Goal: Task Accomplishment & Management: Manage account settings

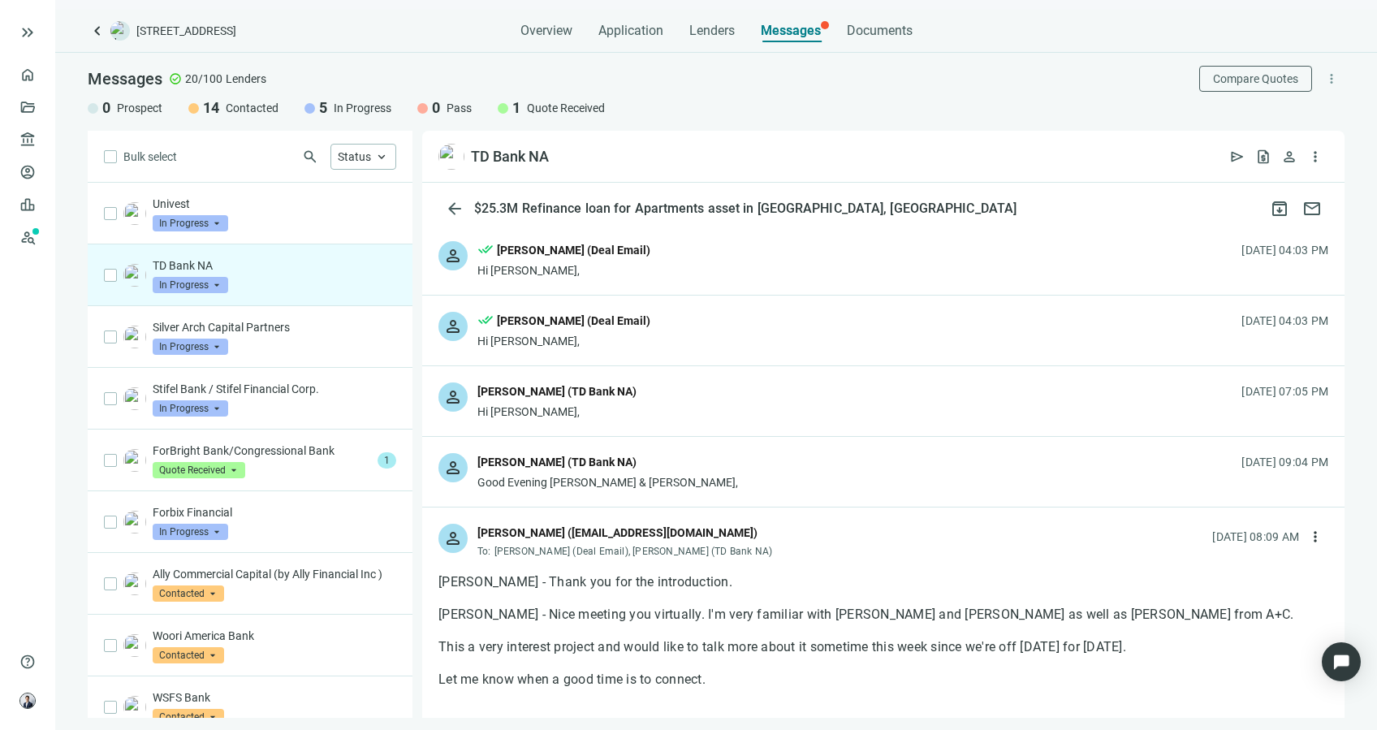
scroll to position [267, 0]
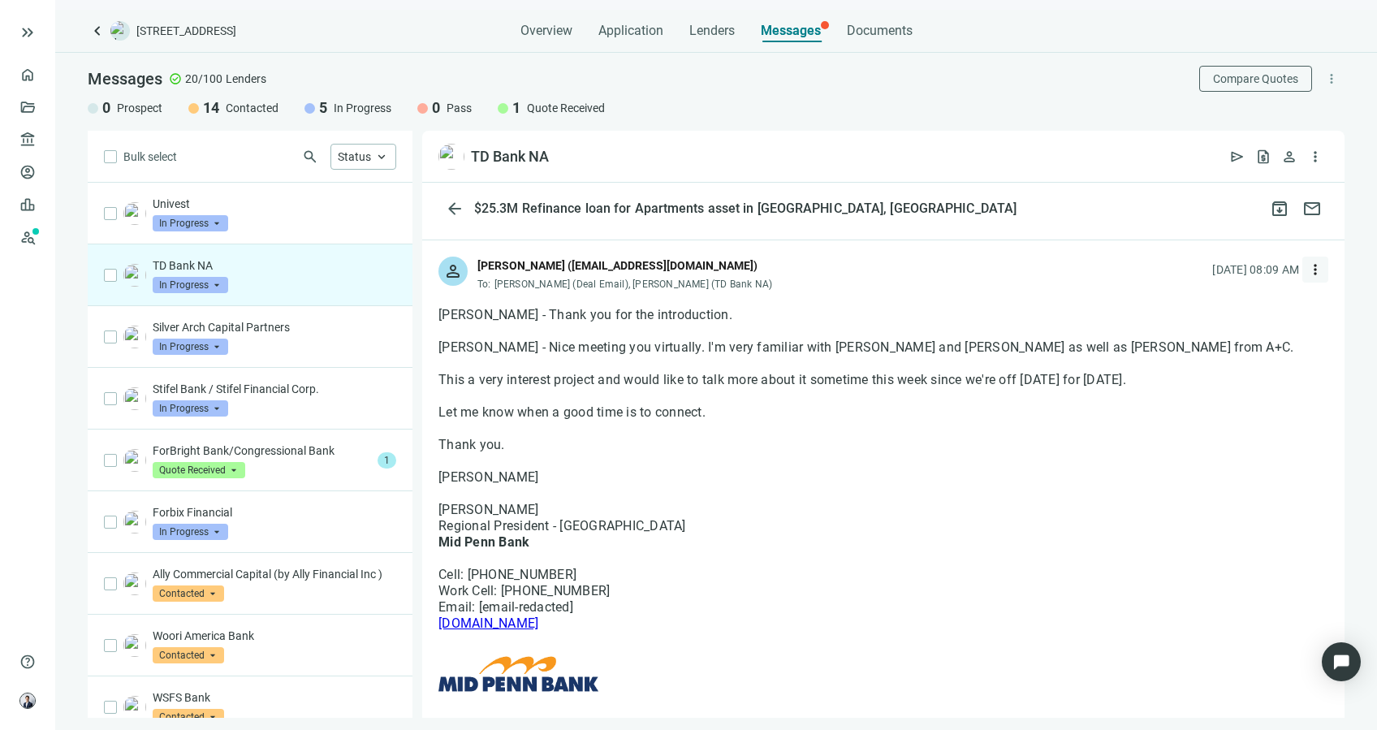
click at [1311, 270] on button "more_vert" at bounding box center [1316, 270] width 26 height 26
click at [1253, 332] on div "reply_all Reply all" at bounding box center [1226, 335] width 172 height 29
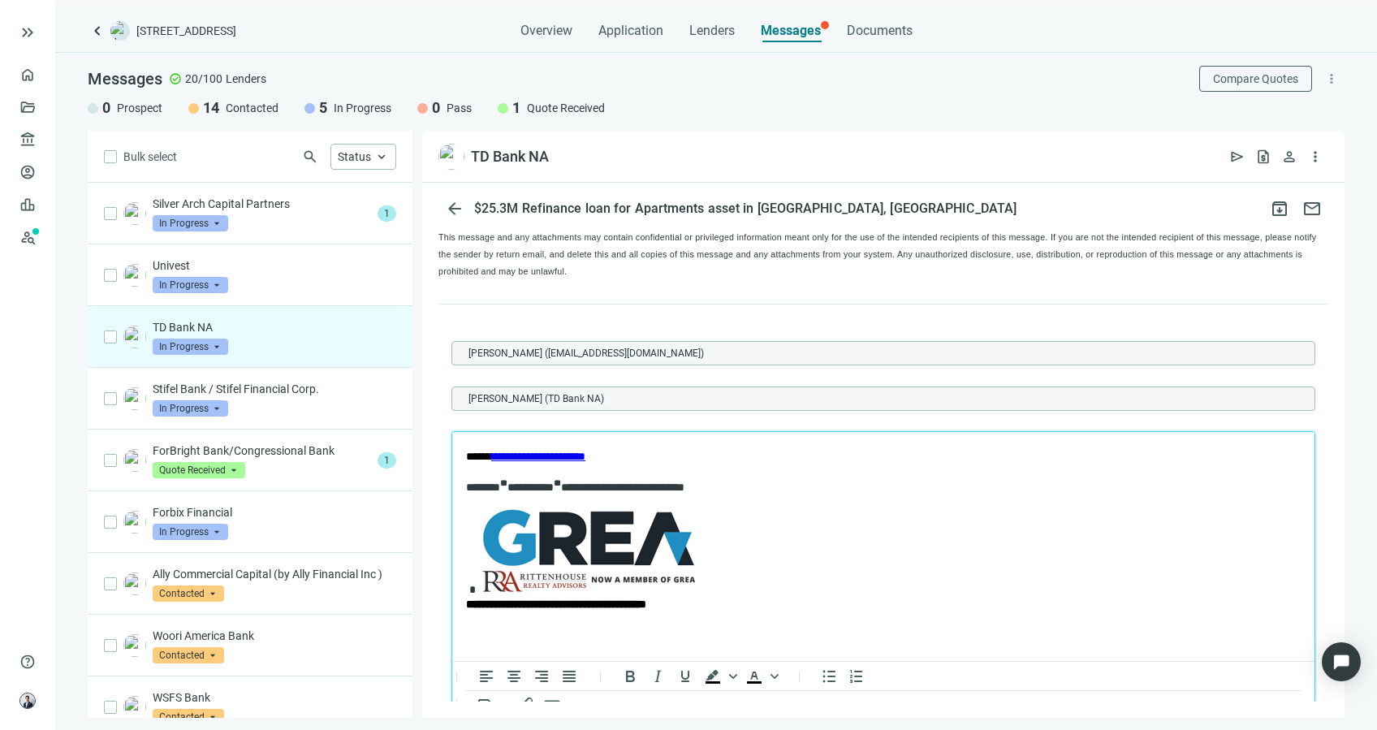
scroll to position [0, 0]
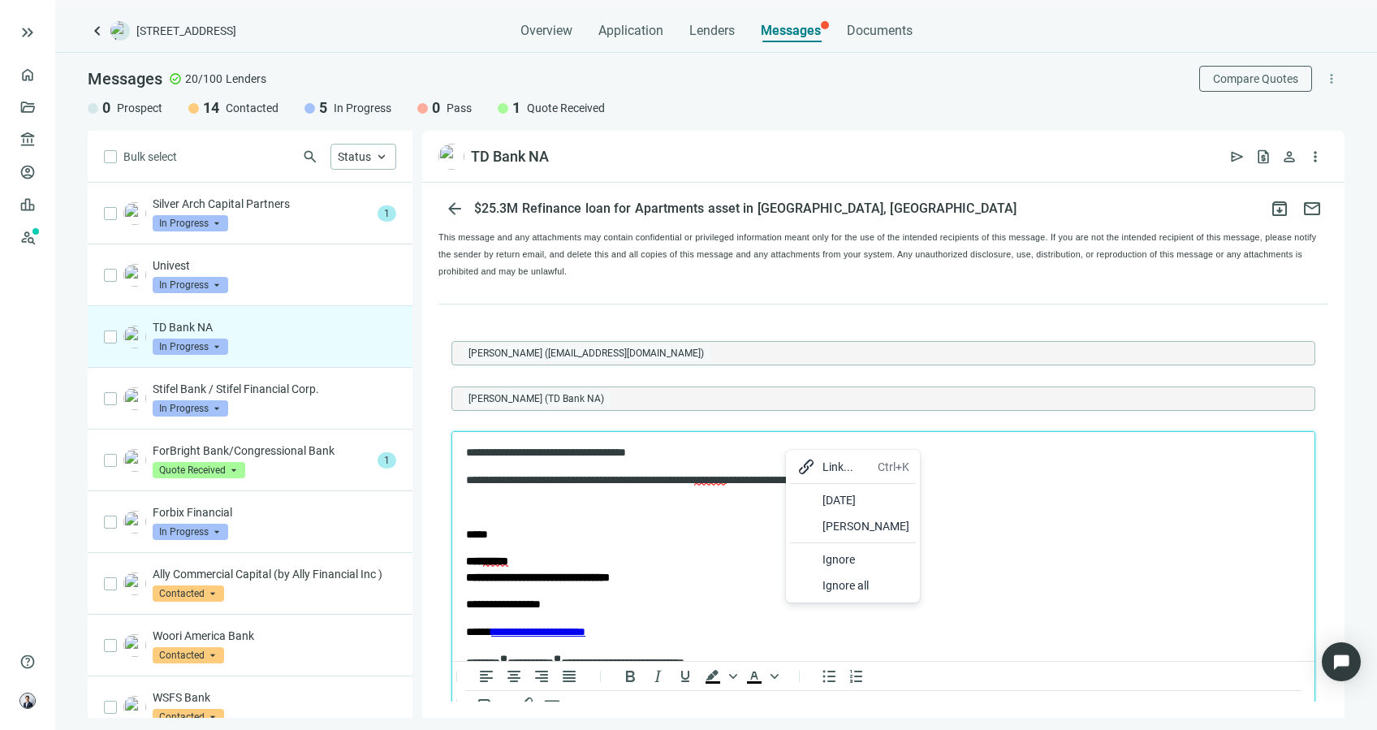
click at [840, 504] on div "[DATE]" at bounding box center [866, 500] width 87 height 19
click at [1035, 480] on p "**********" at bounding box center [867, 480] width 802 height 16
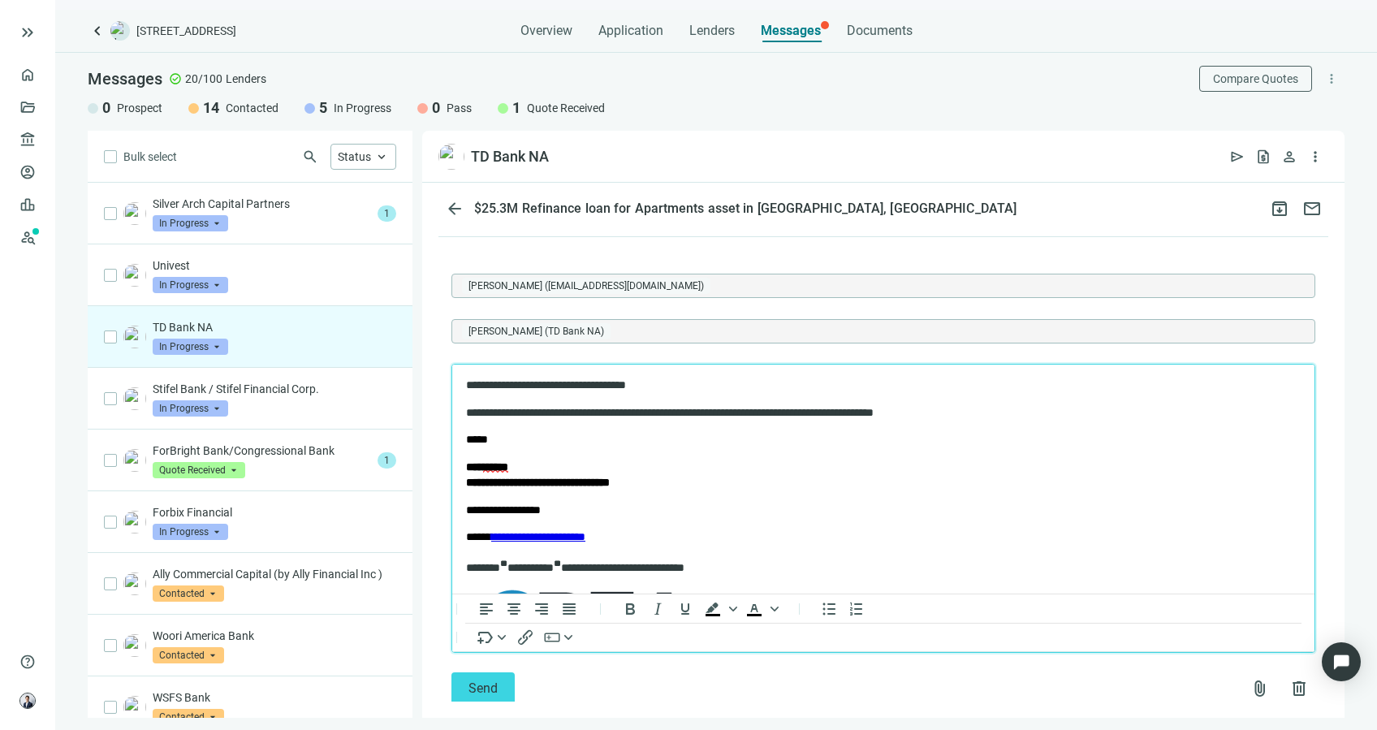
scroll to position [1, 0]
click at [510, 672] on button "Send" at bounding box center [483, 688] width 63 height 32
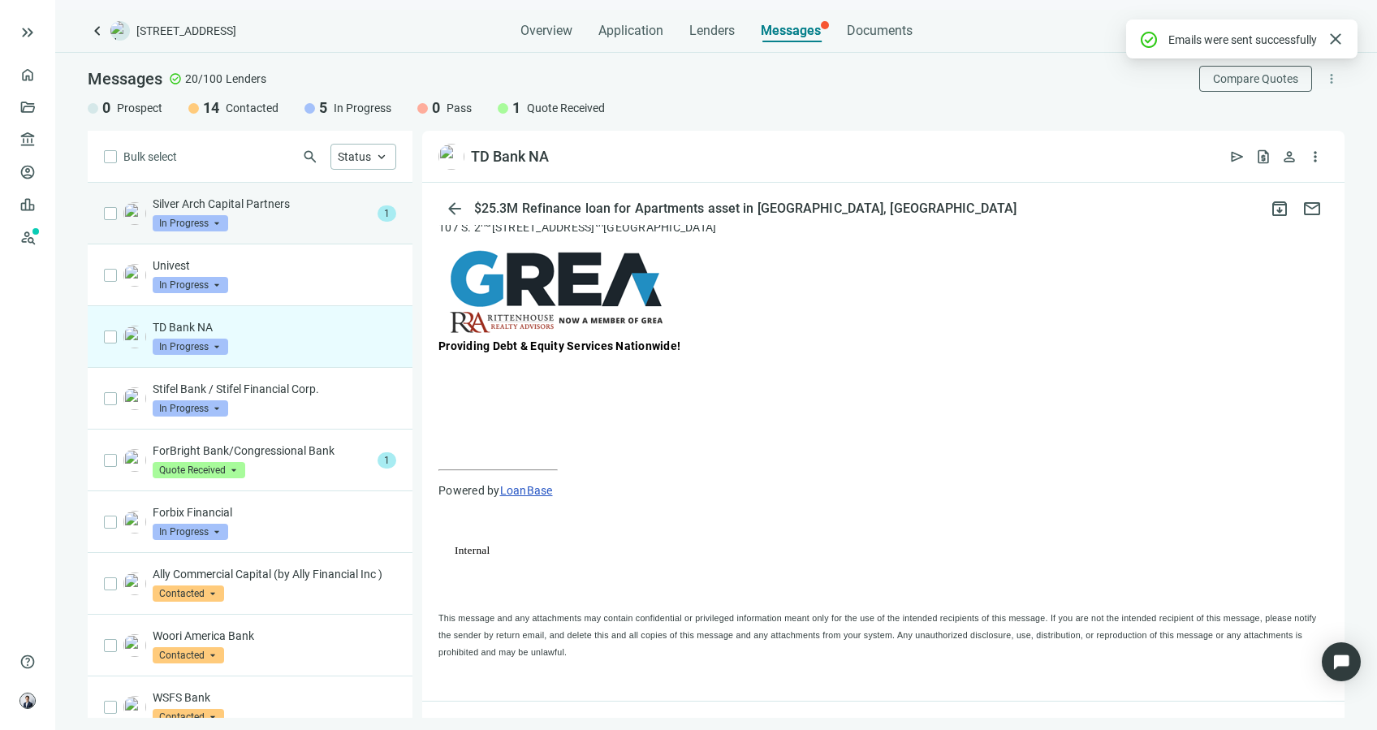
scroll to position [2329, 0]
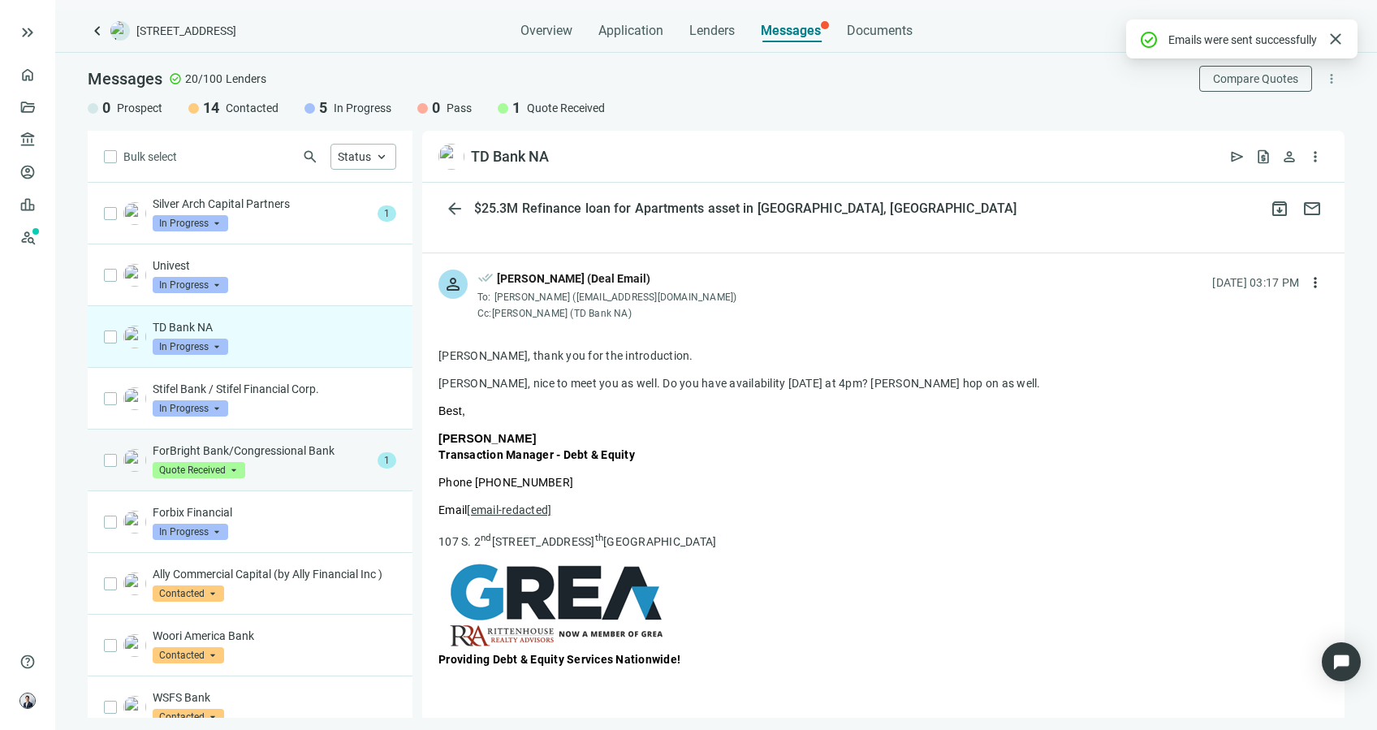
click at [263, 461] on div "ForBright Bank/Congressional Bank Quote Received arrow_drop_down" at bounding box center [262, 461] width 218 height 36
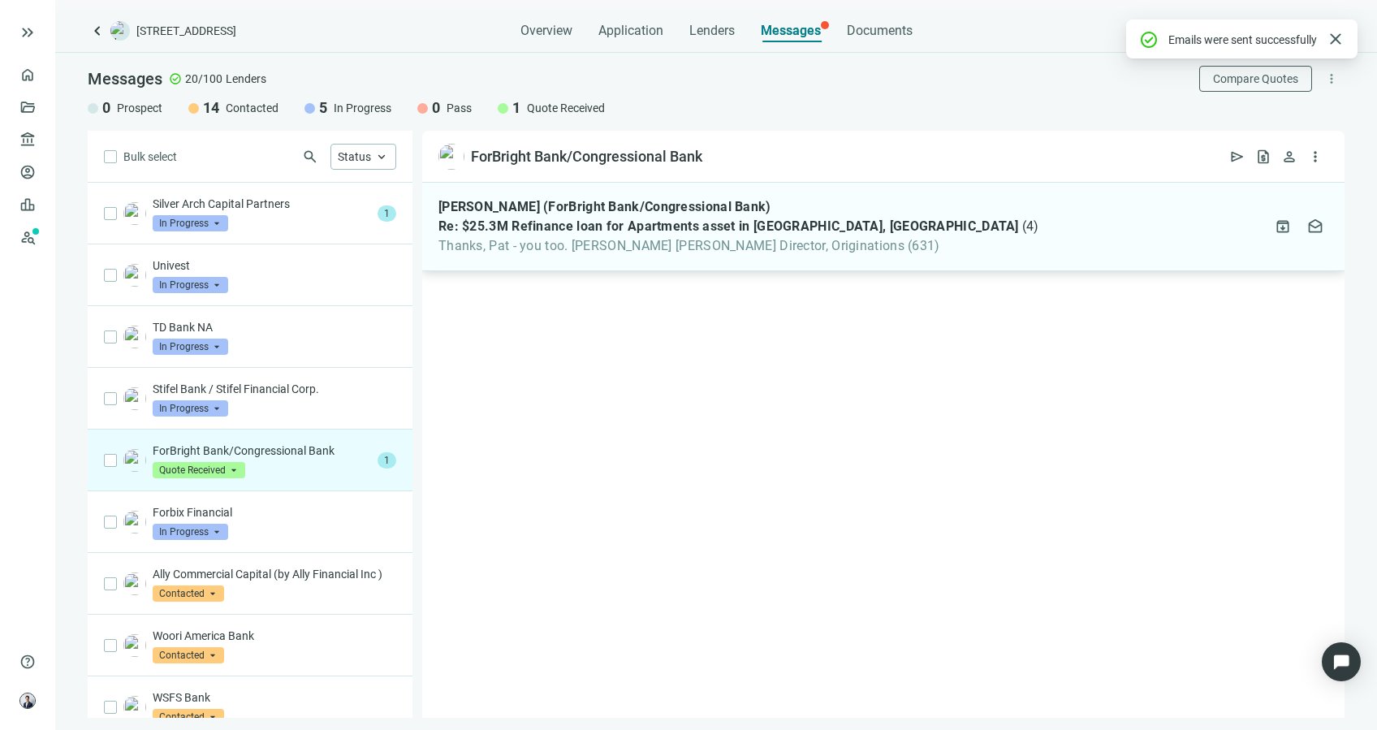
click at [595, 245] on span "Thanks, Pat - you too. [PERSON_NAME] [PERSON_NAME] Director, Originations (631)" at bounding box center [739, 246] width 601 height 16
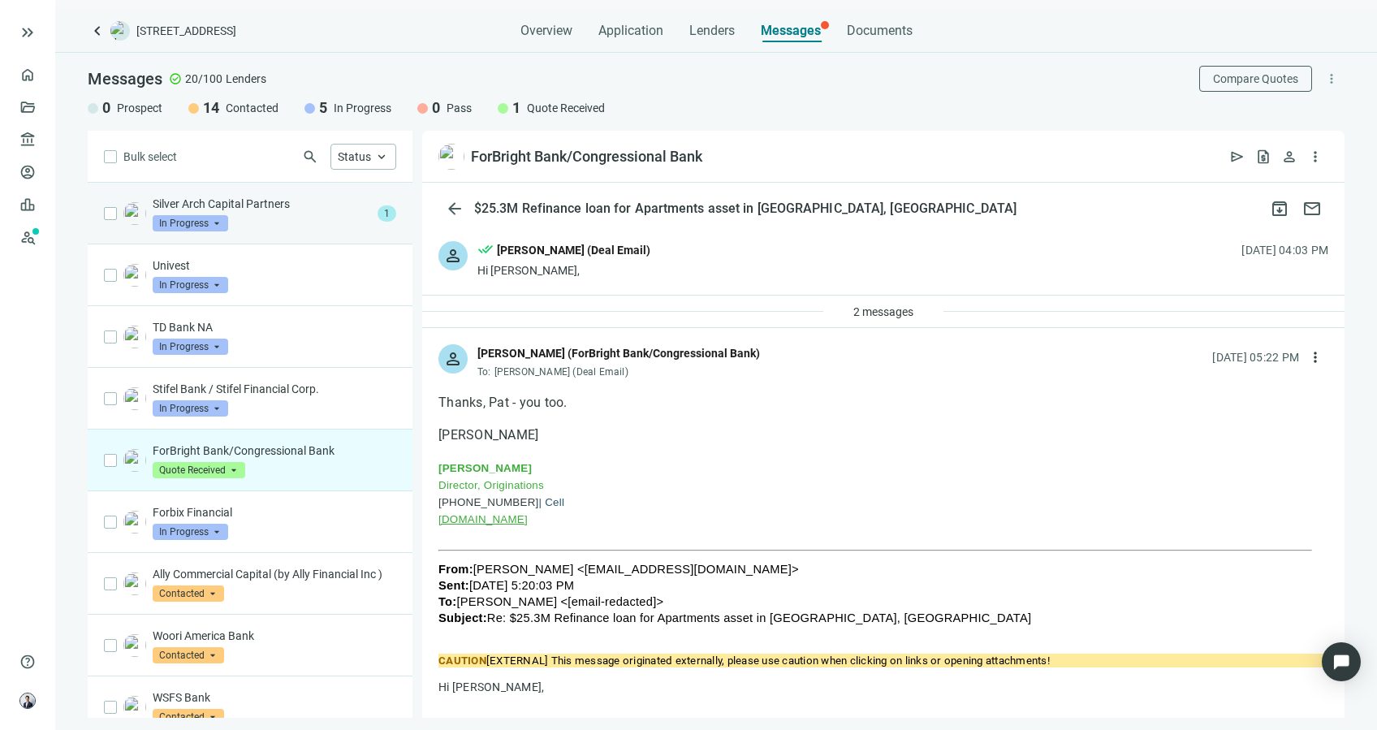
click at [333, 209] on p "Silver Arch Capital Partners" at bounding box center [262, 204] width 218 height 16
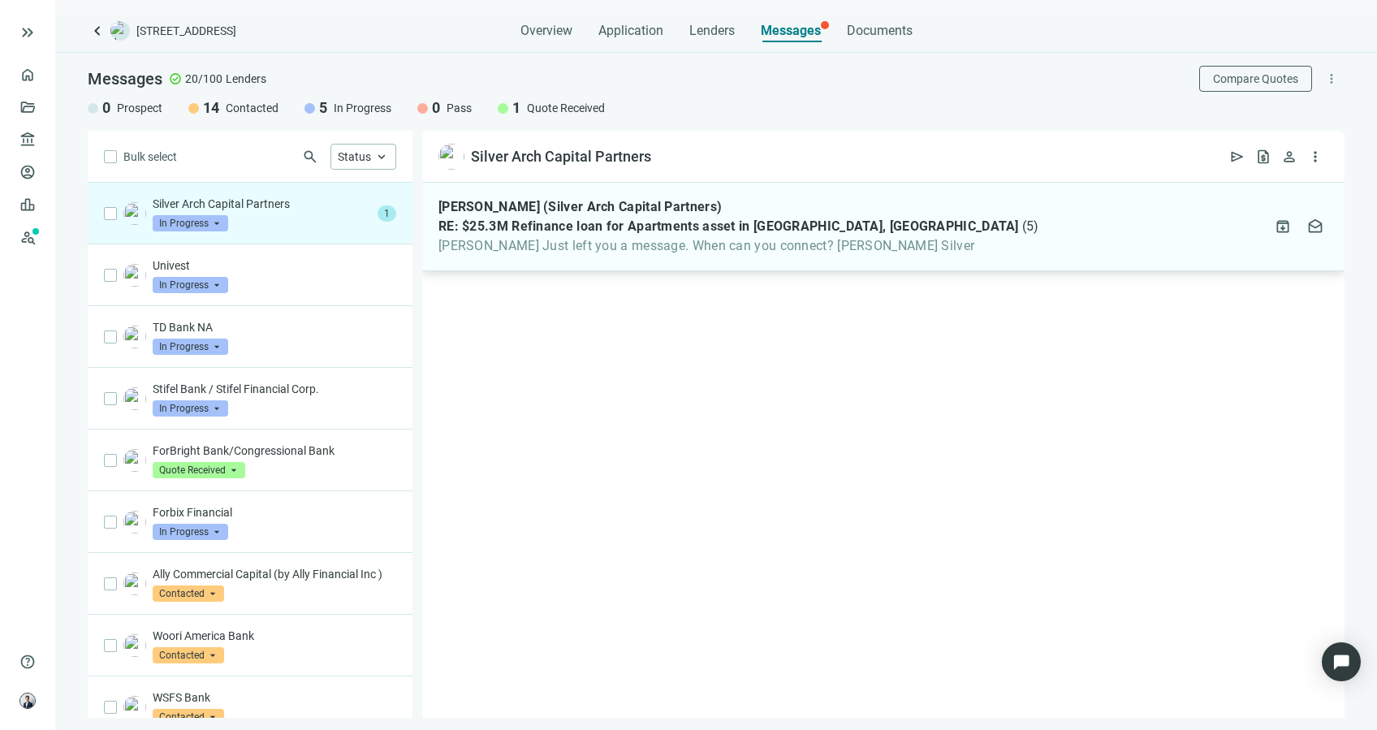
click at [665, 266] on div "[PERSON_NAME] (Silver Arch Capital Partners) RE: $25.3M Refinance loan for Apar…" at bounding box center [883, 227] width 923 height 89
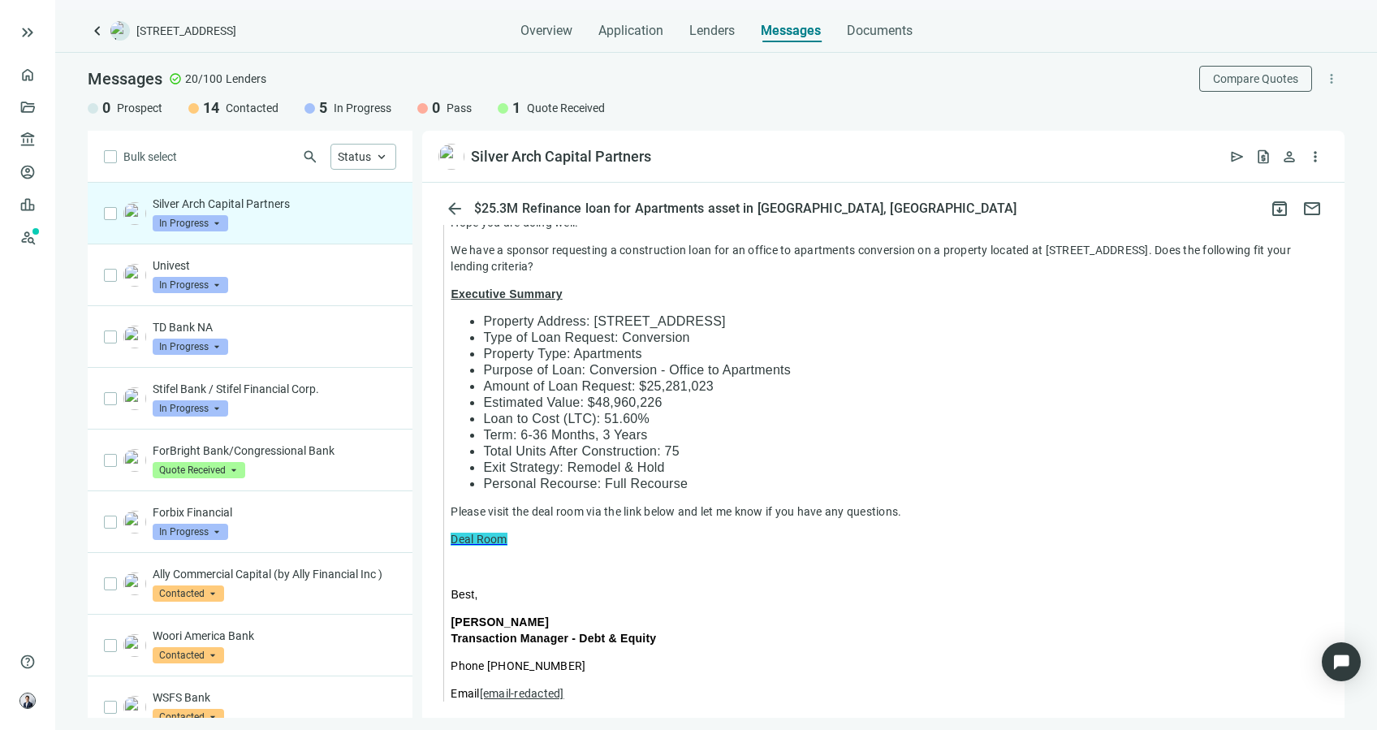
scroll to position [857, 0]
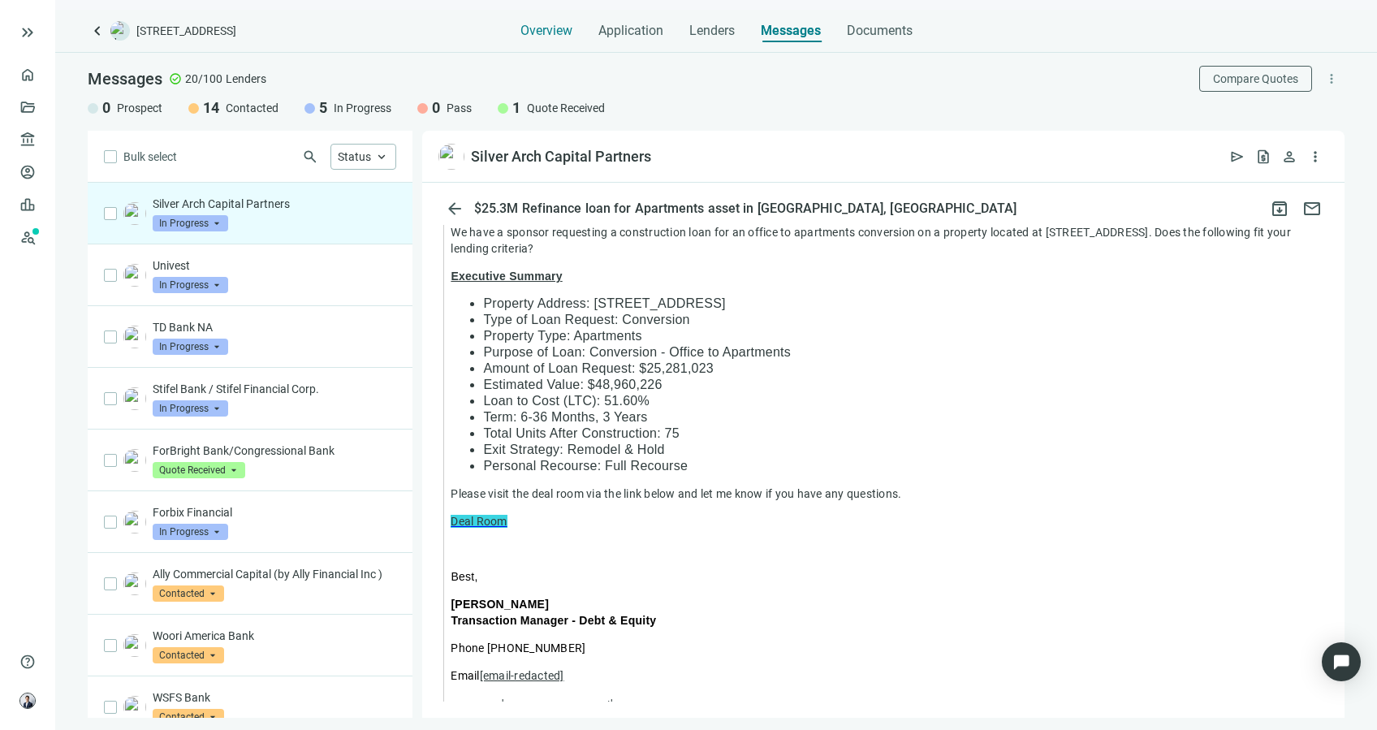
click at [539, 24] on span "Overview" at bounding box center [547, 31] width 52 height 16
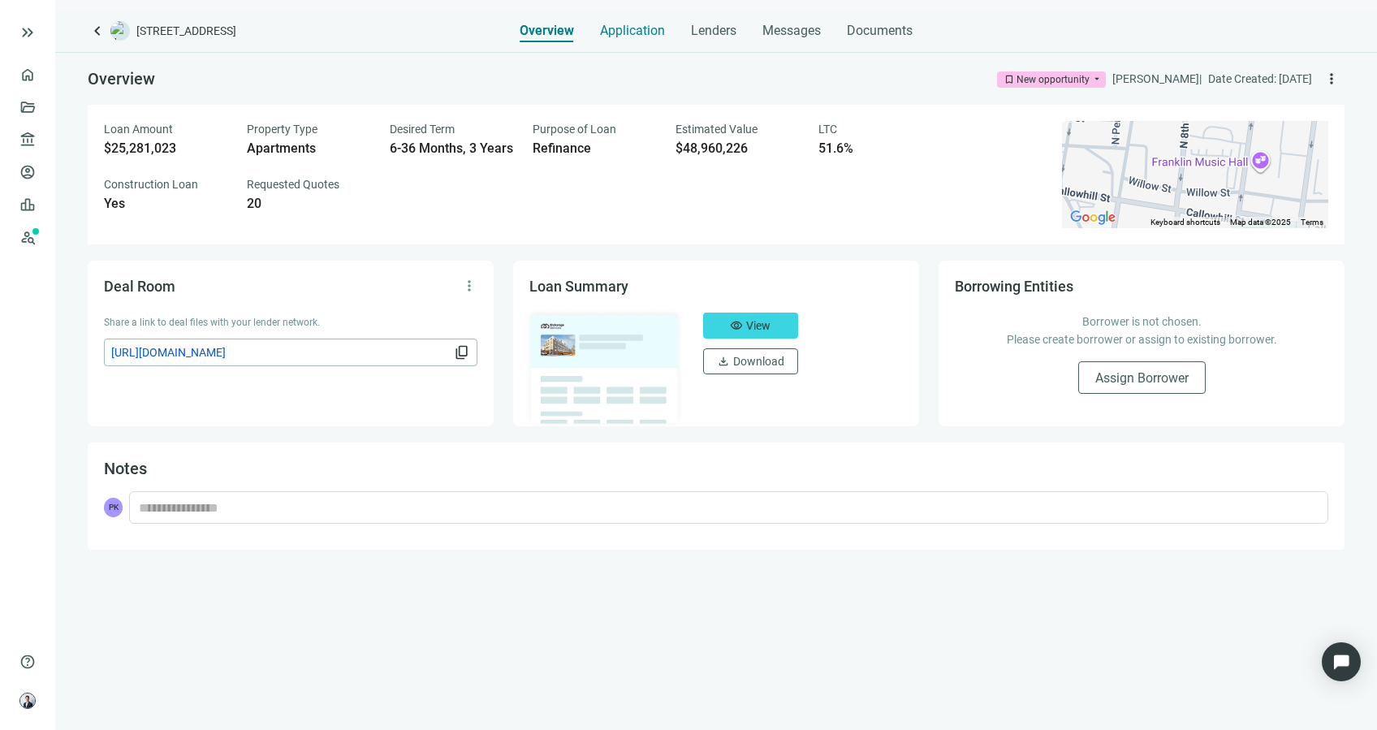
click at [643, 27] on span "Application" at bounding box center [632, 31] width 65 height 16
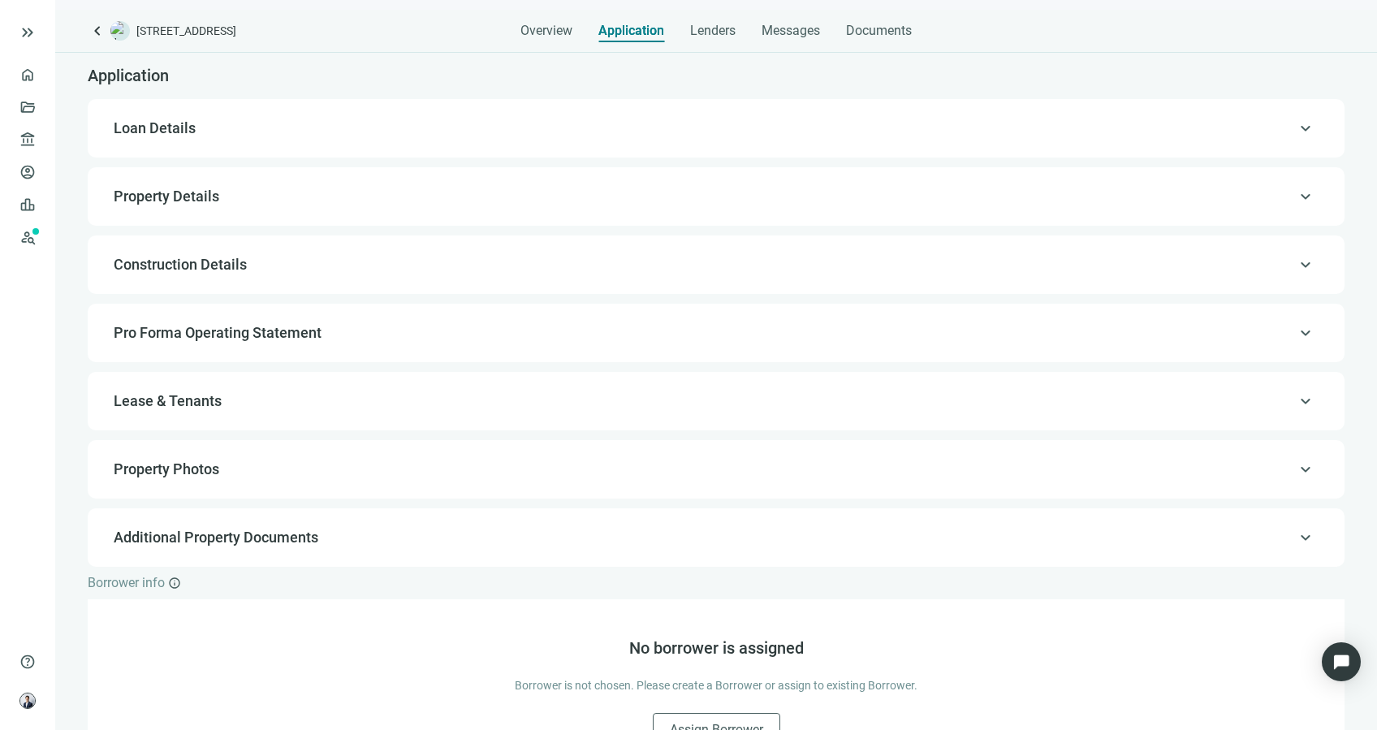
click at [731, 123] on span "Loan Details" at bounding box center [715, 128] width 1202 height 19
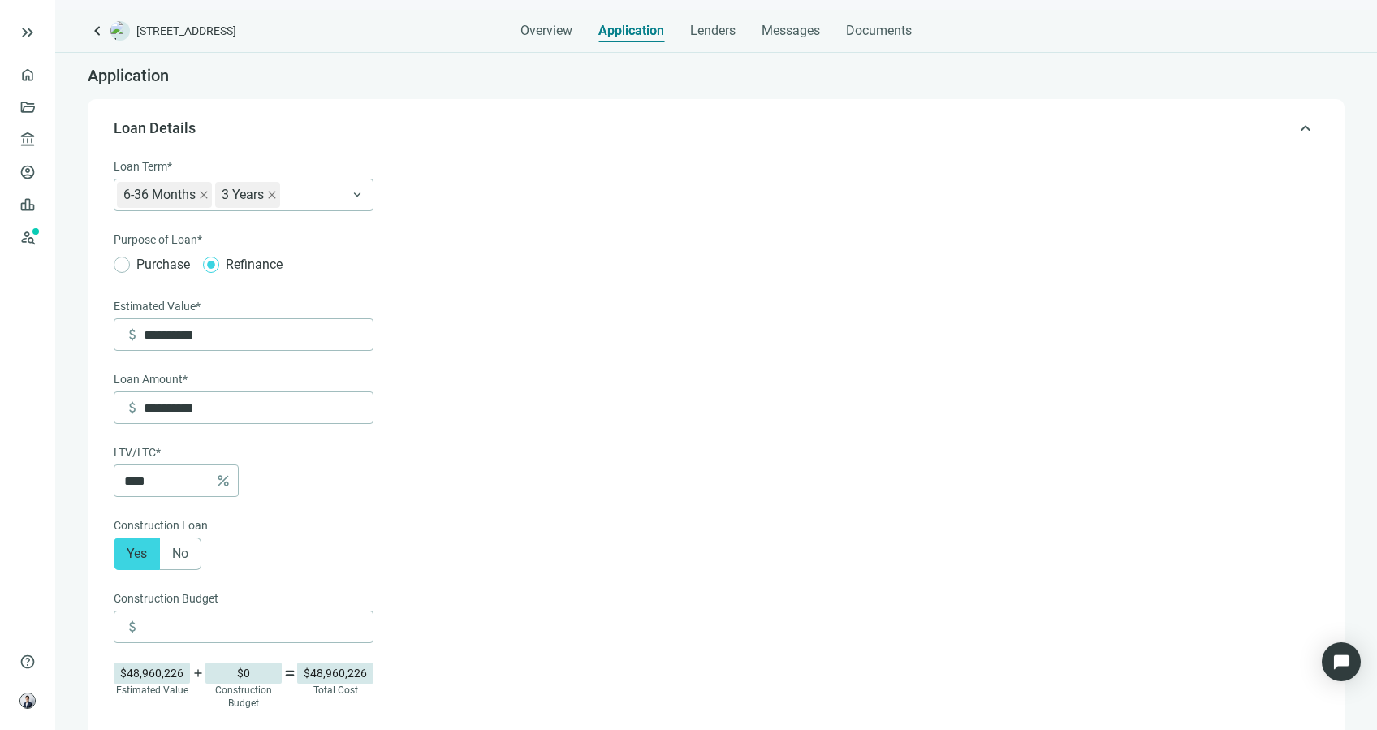
type input "**********"
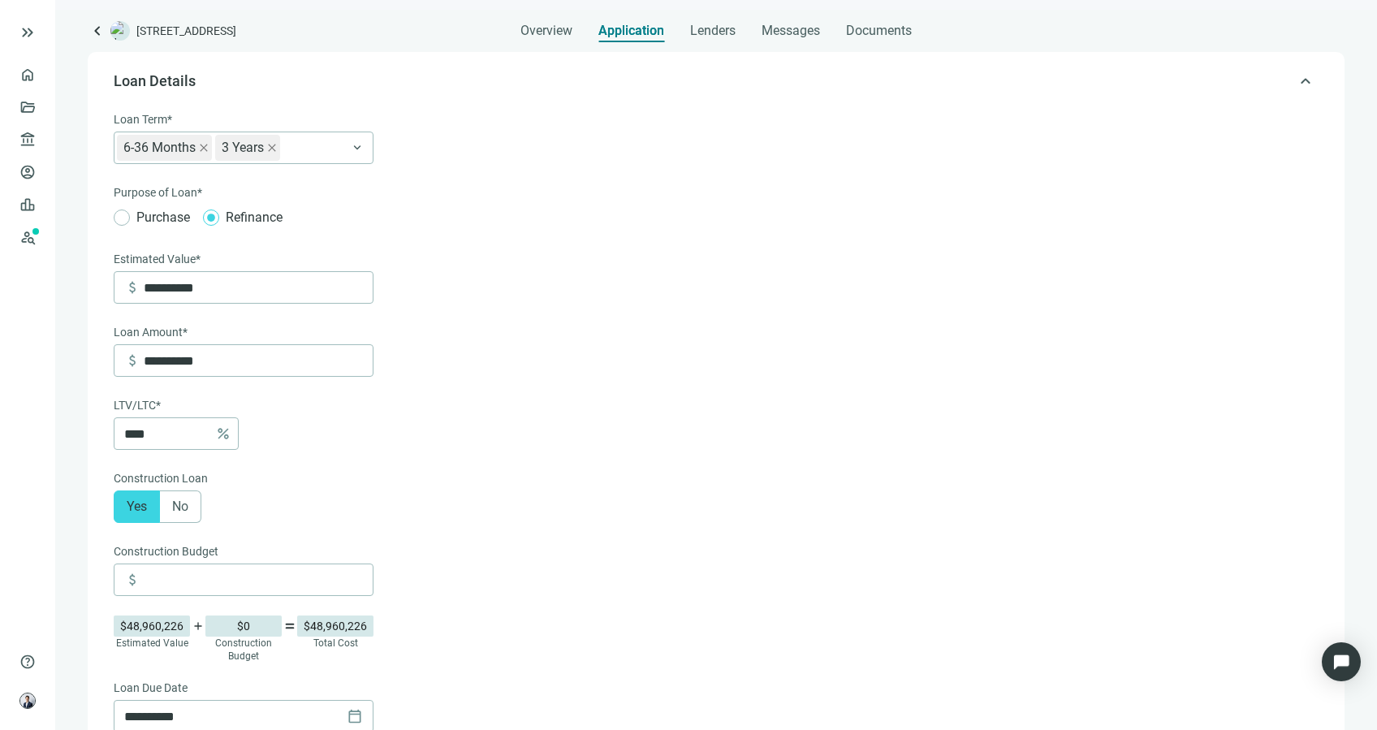
click at [1278, 82] on span "Loan Details" at bounding box center [715, 80] width 1202 height 19
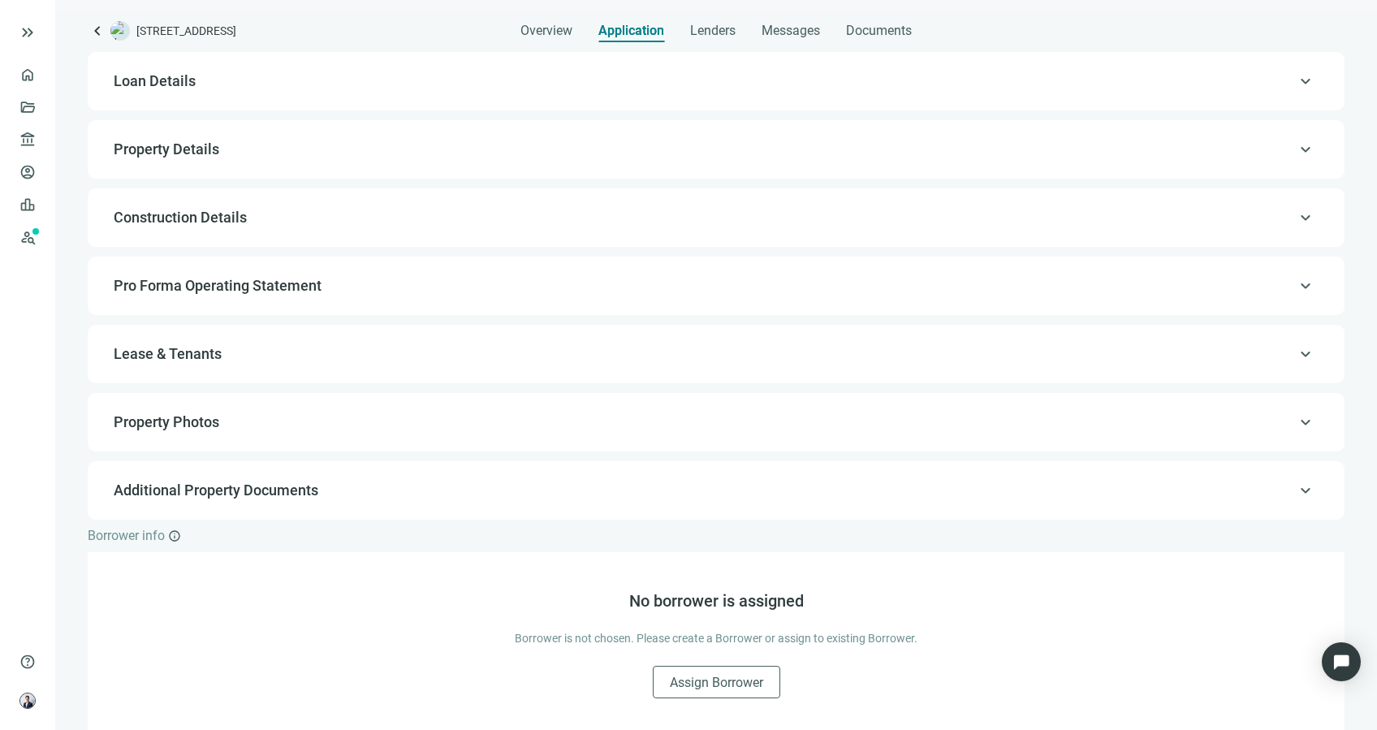
click at [670, 164] on div "keyboard_arrow_up Property Details" at bounding box center [716, 149] width 1225 height 39
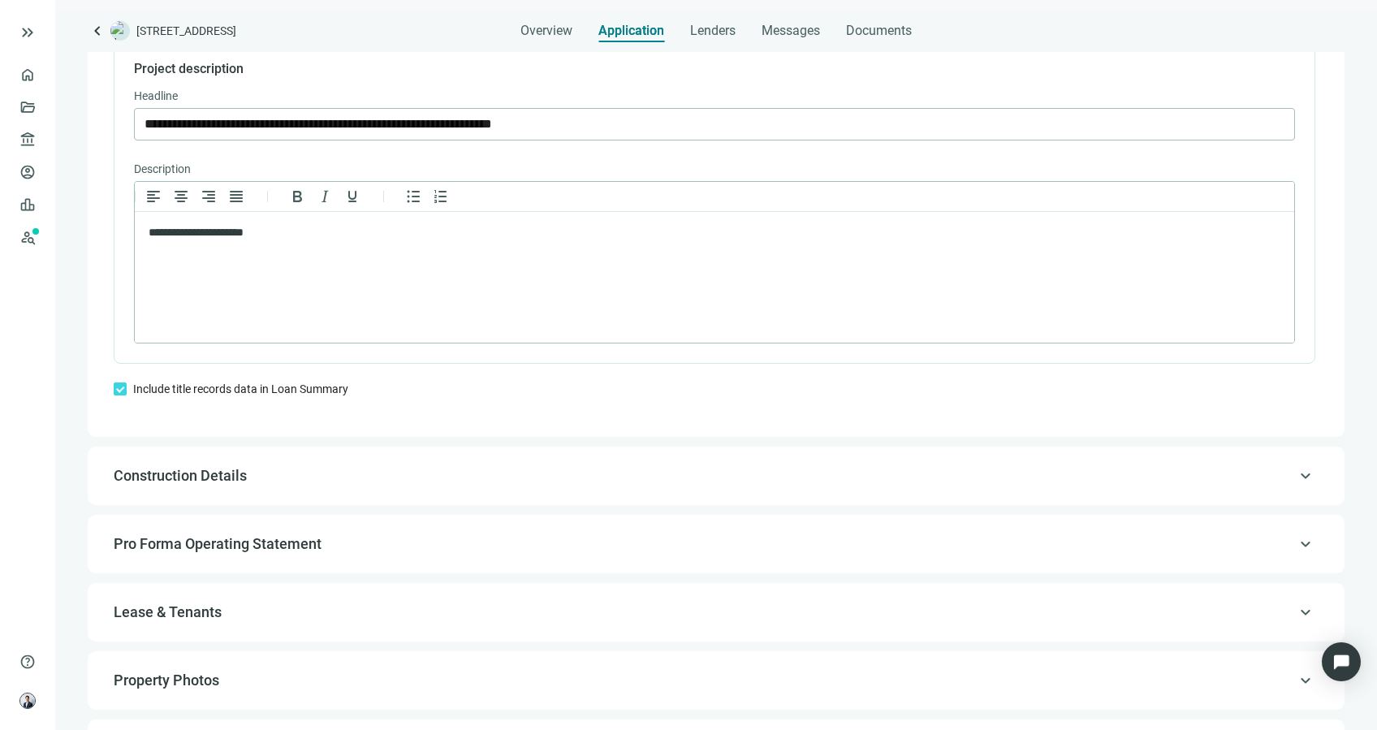
scroll to position [1137, 0]
click at [902, 26] on span "Documents" at bounding box center [879, 31] width 66 height 16
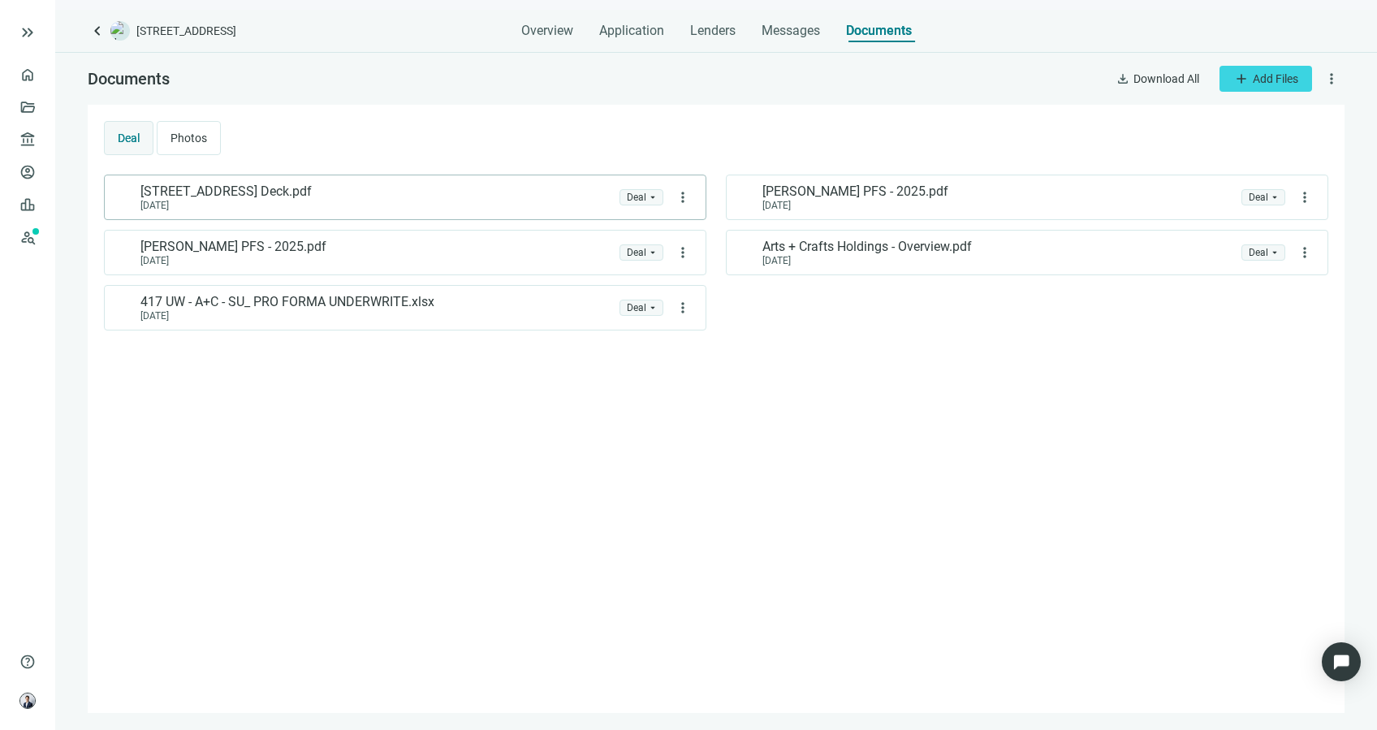
click at [434, 193] on div "[STREET_ADDRESS] Deck.pdf [DATE]" at bounding box center [364, 198] width 499 height 28
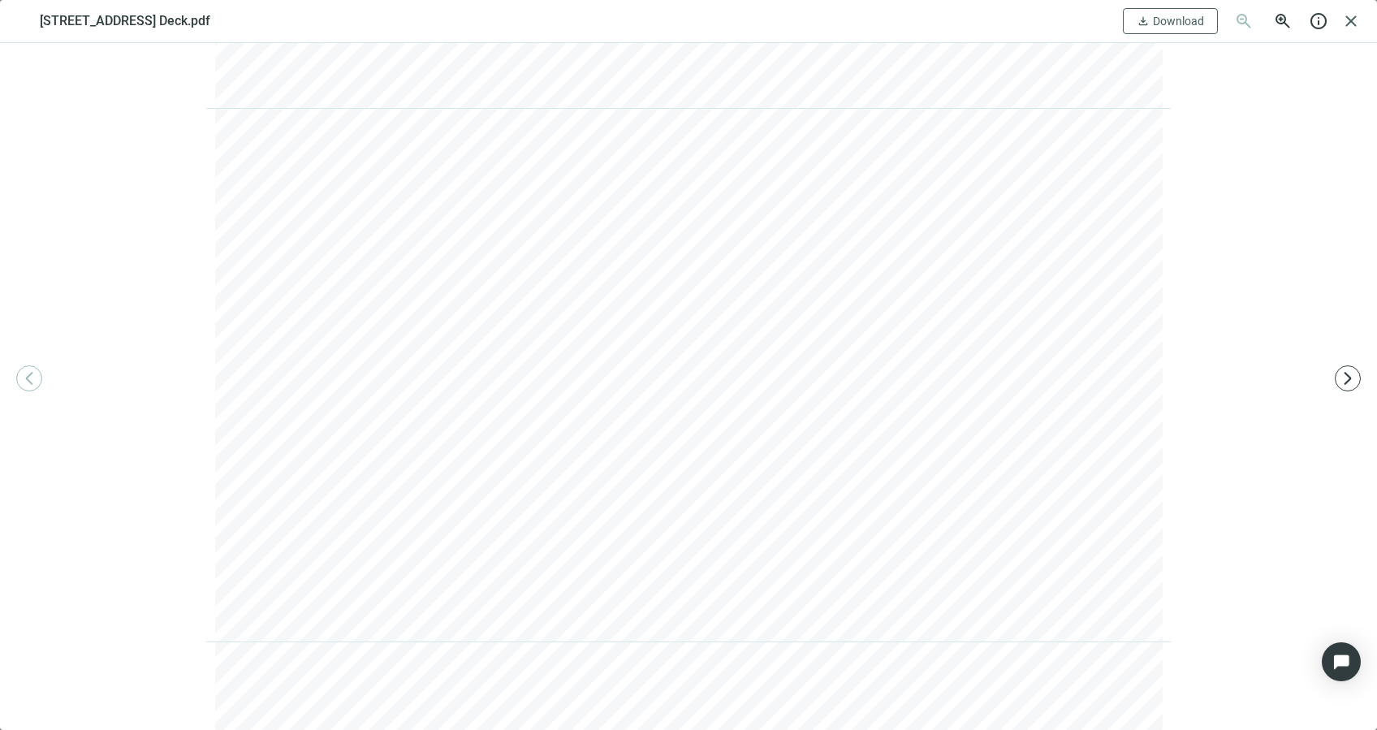
scroll to position [4754, 0]
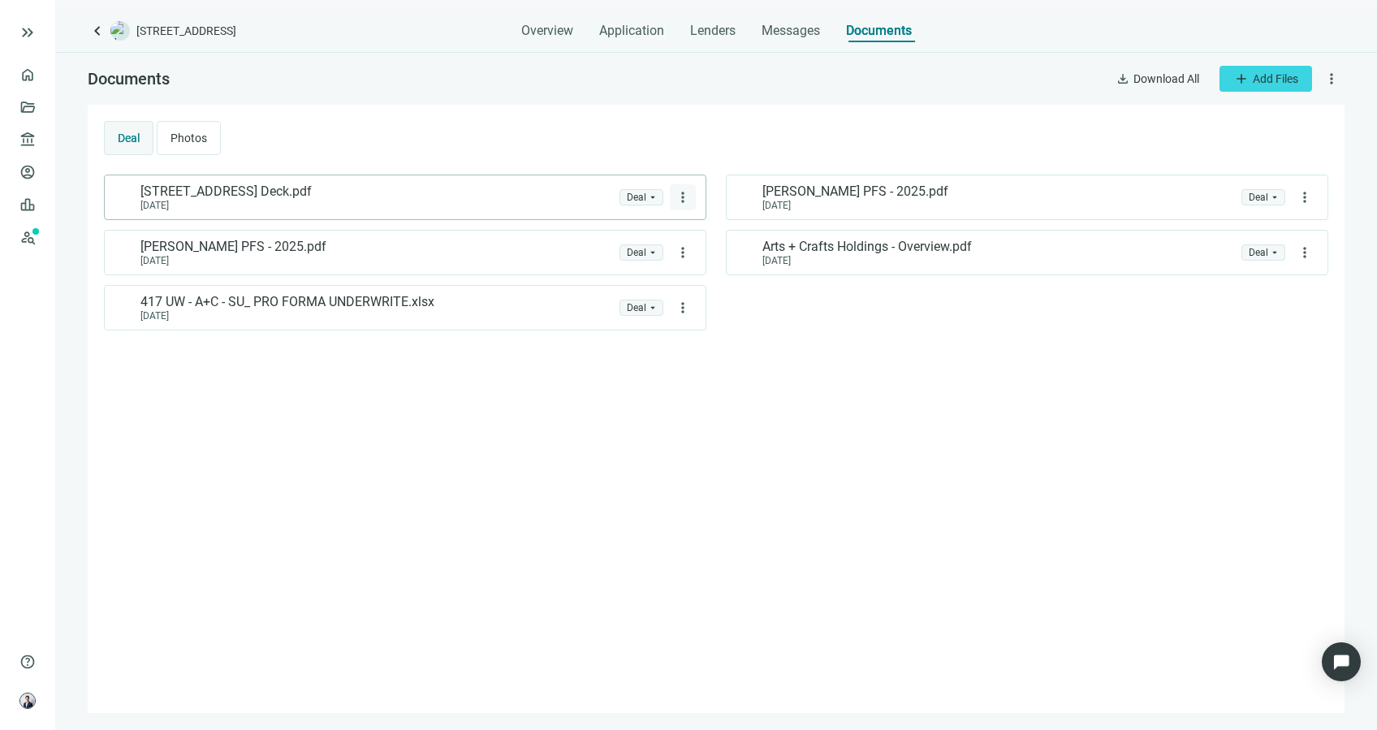
click at [681, 203] on span "more_vert" at bounding box center [683, 197] width 16 height 16
click at [627, 258] on div "delete Delete" at bounding box center [642, 263] width 108 height 29
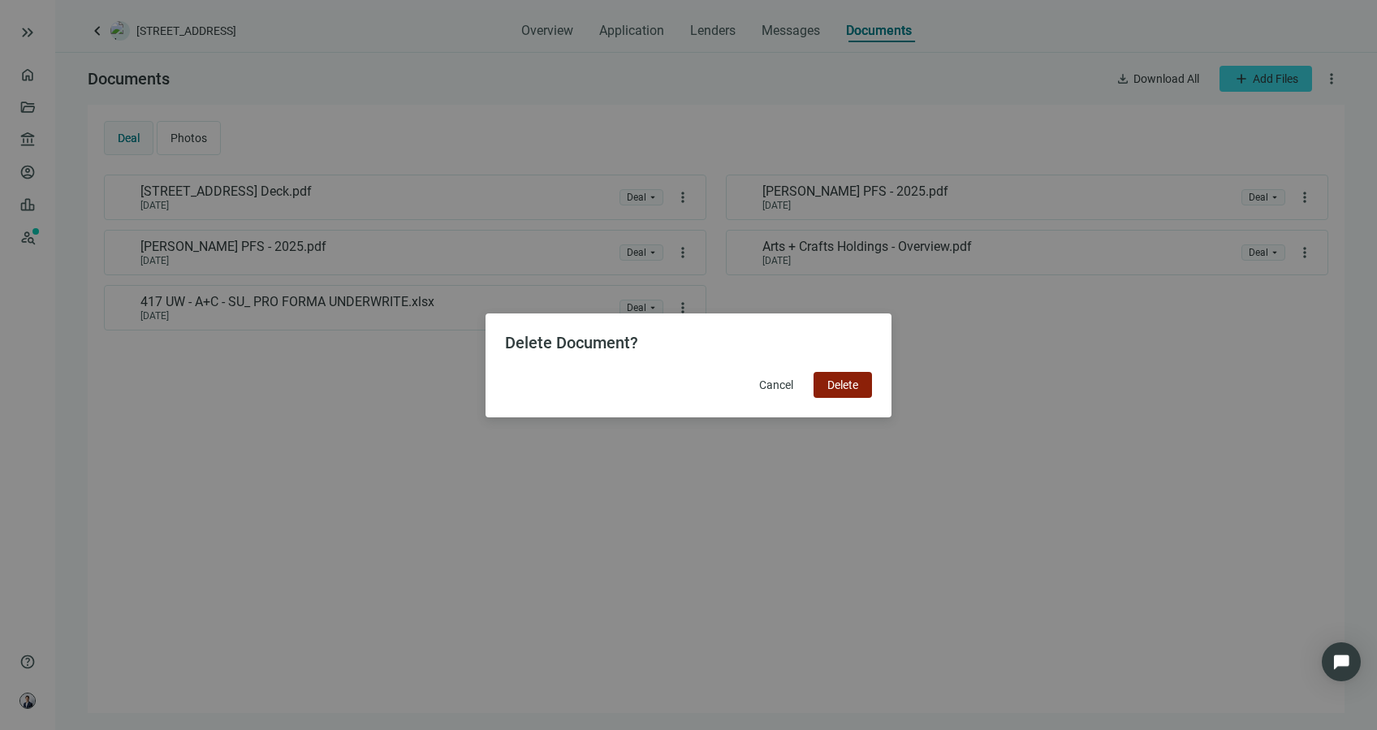
click at [850, 378] on span "Delete" at bounding box center [843, 384] width 31 height 13
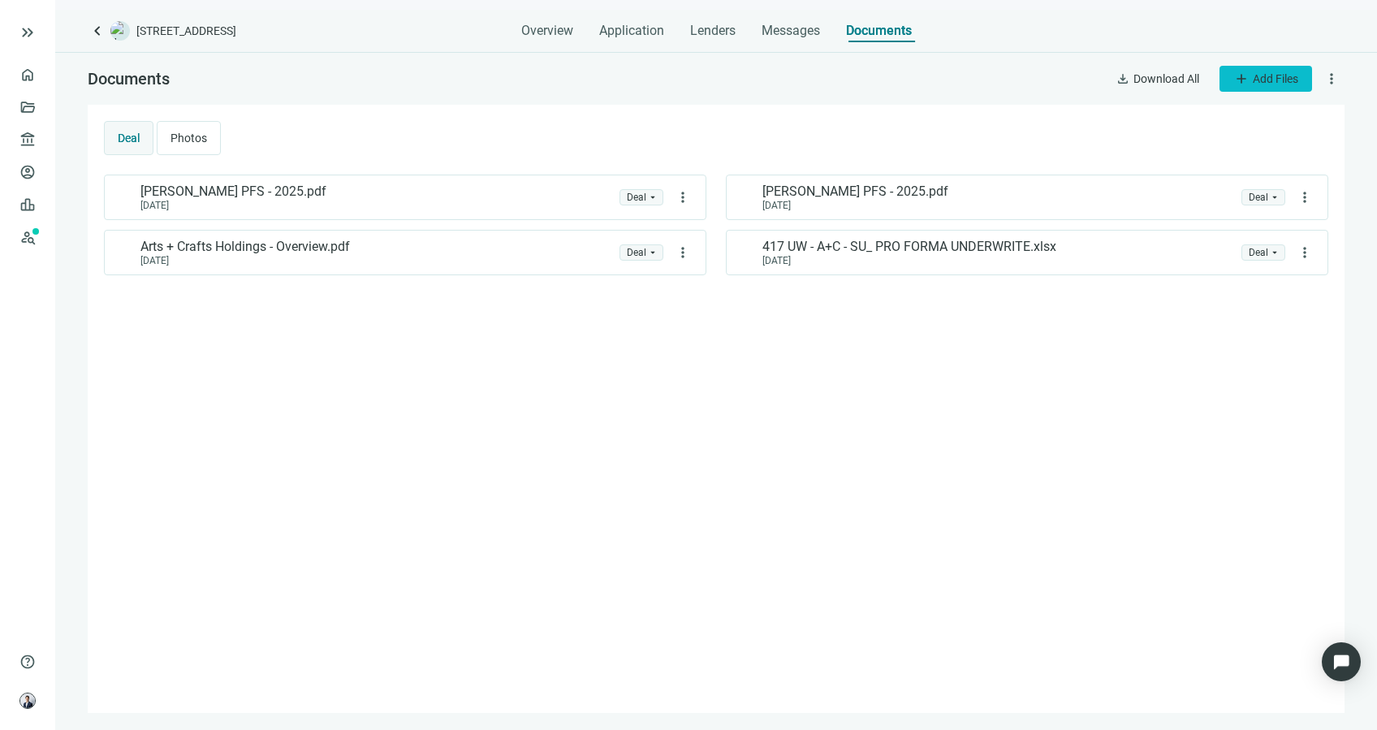
click at [1234, 82] on span "add" at bounding box center [1242, 79] width 16 height 16
click at [1254, 119] on span "Upload new" at bounding box center [1264, 116] width 59 height 13
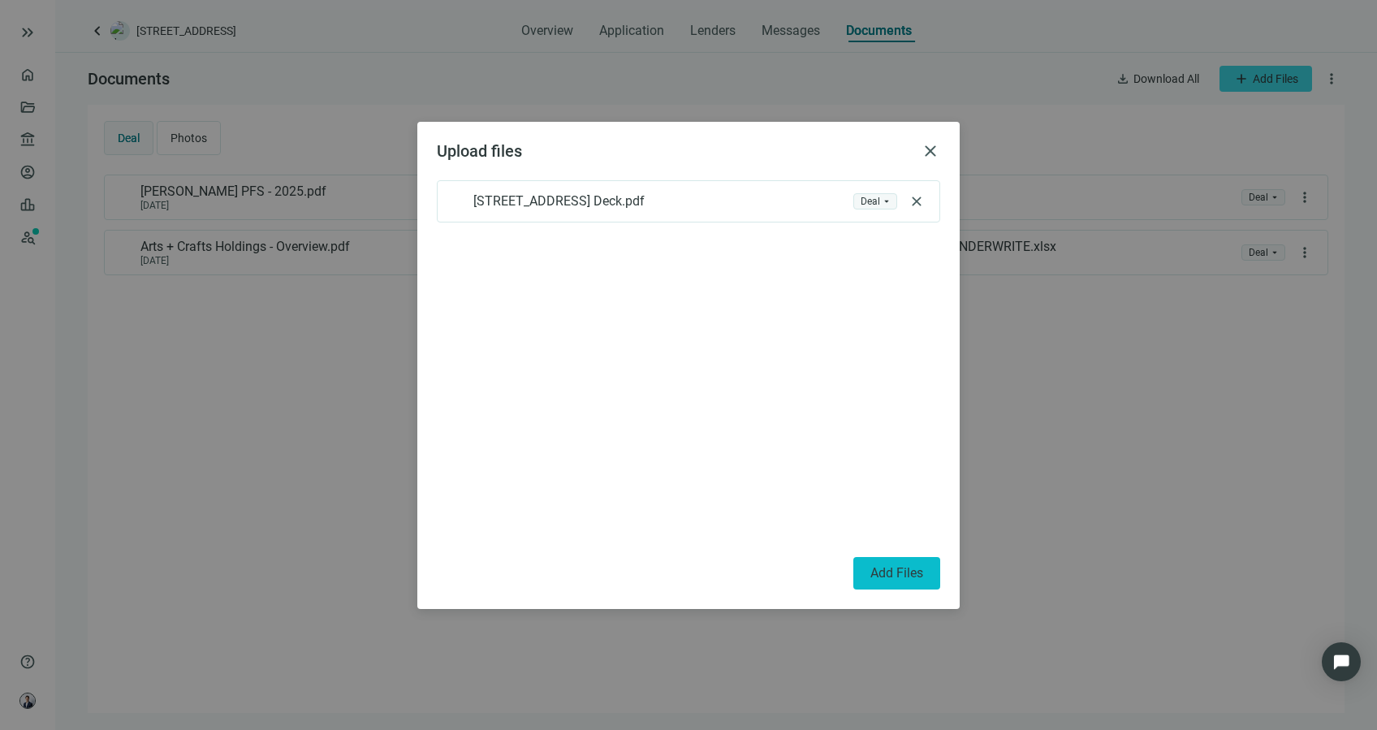
click at [919, 582] on button "Add Files" at bounding box center [897, 573] width 87 height 32
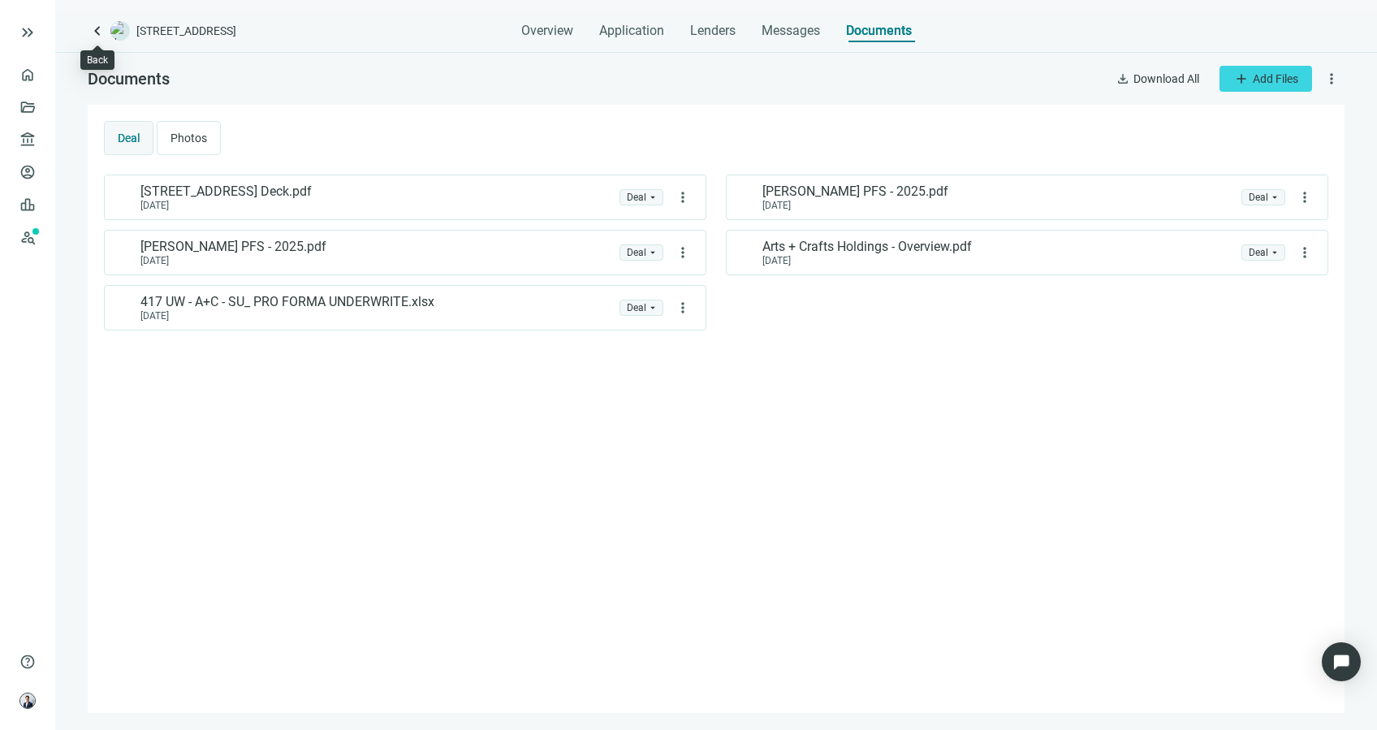
click at [95, 34] on span "keyboard_arrow_left" at bounding box center [97, 30] width 19 height 19
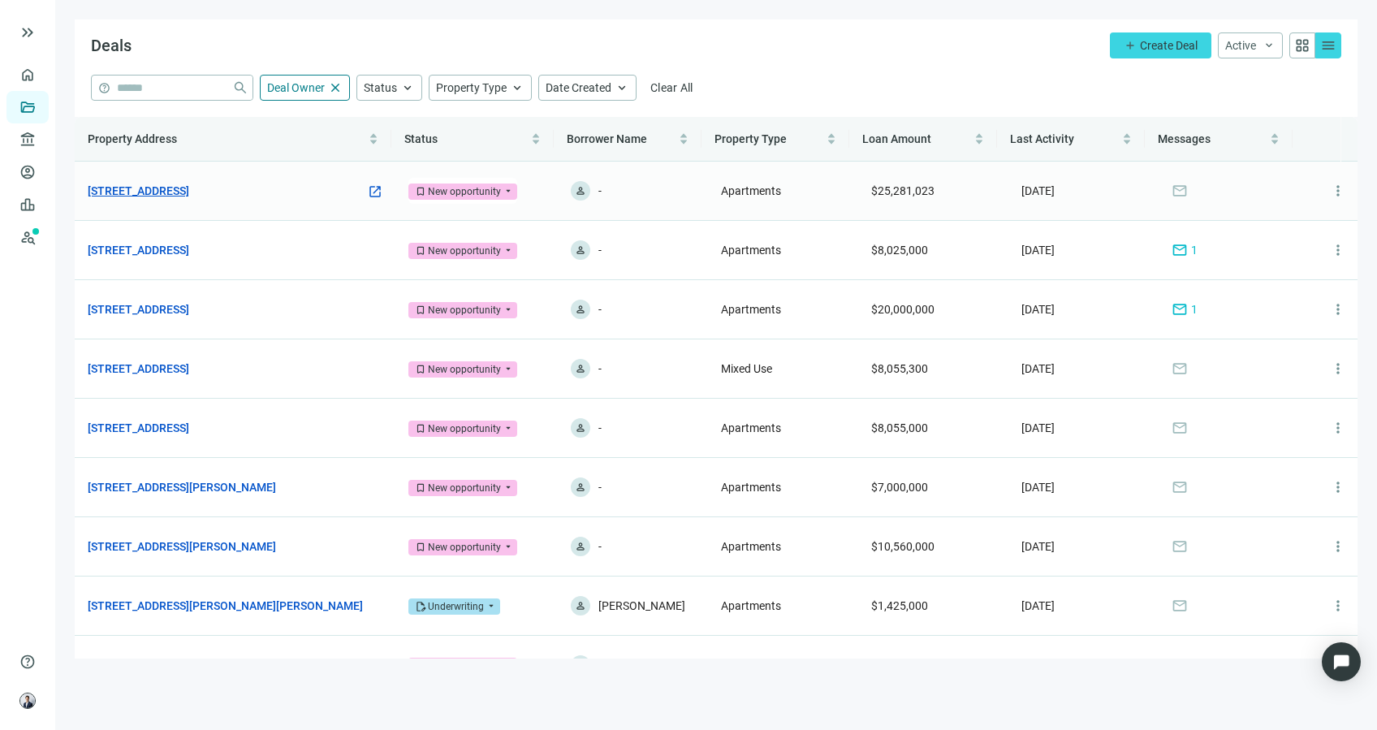
click at [189, 192] on link "[STREET_ADDRESS]" at bounding box center [139, 191] width 102 height 18
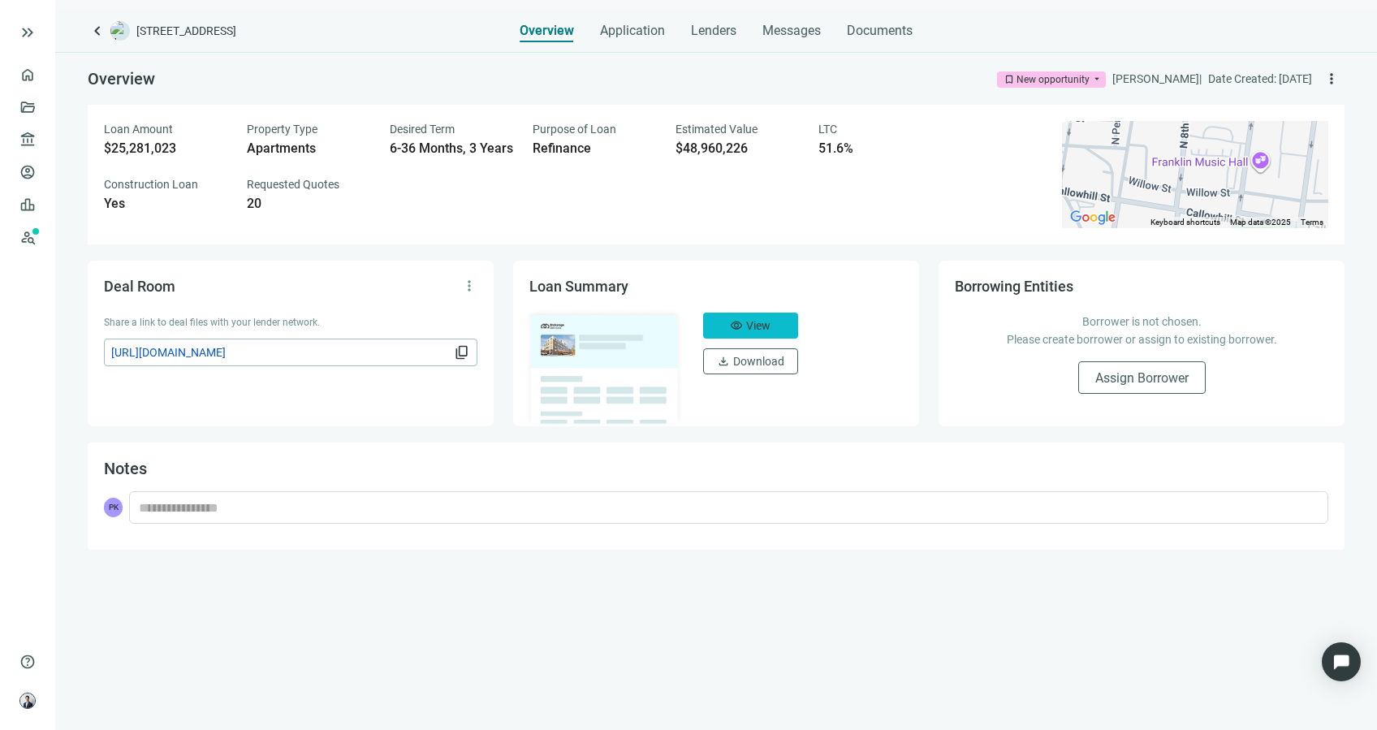
click at [779, 319] on button "visibility View" at bounding box center [750, 326] width 95 height 26
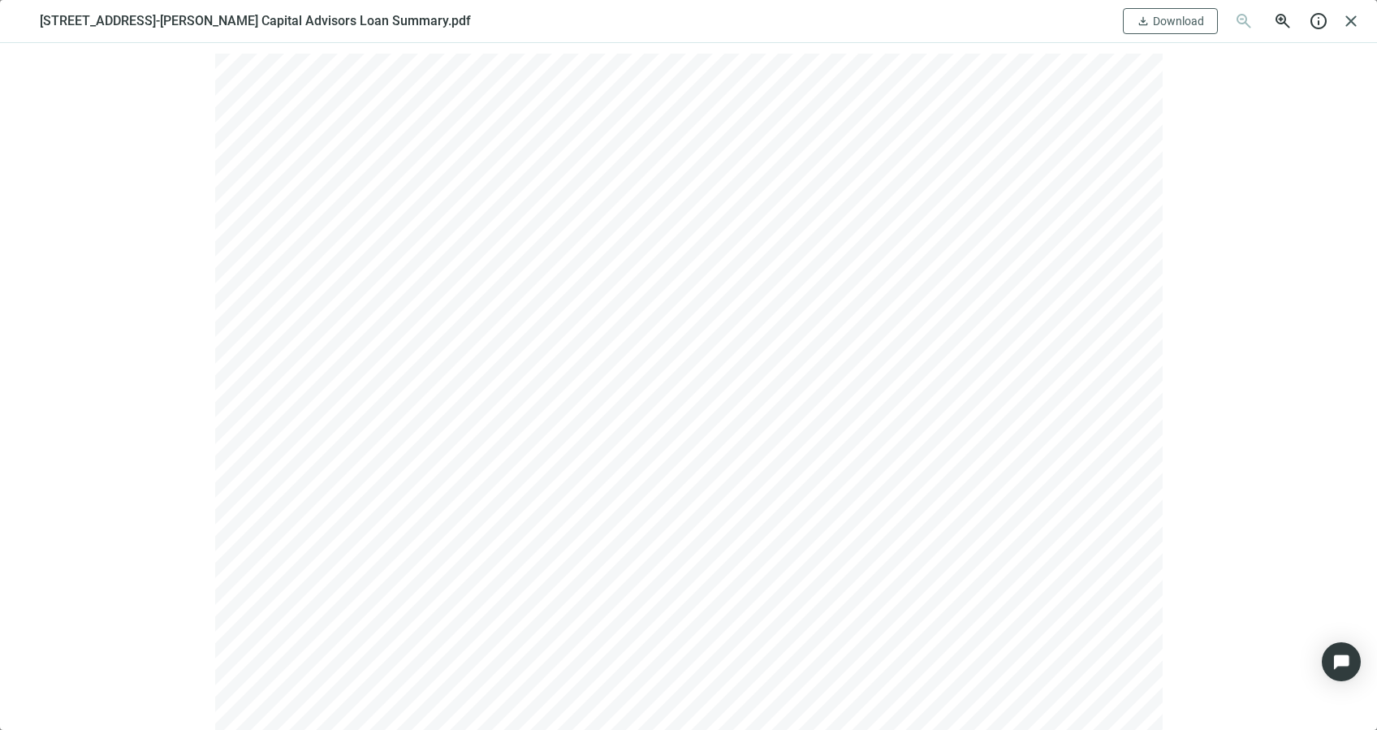
scroll to position [4, 0]
click at [1349, 14] on span "close" at bounding box center [1351, 20] width 19 height 19
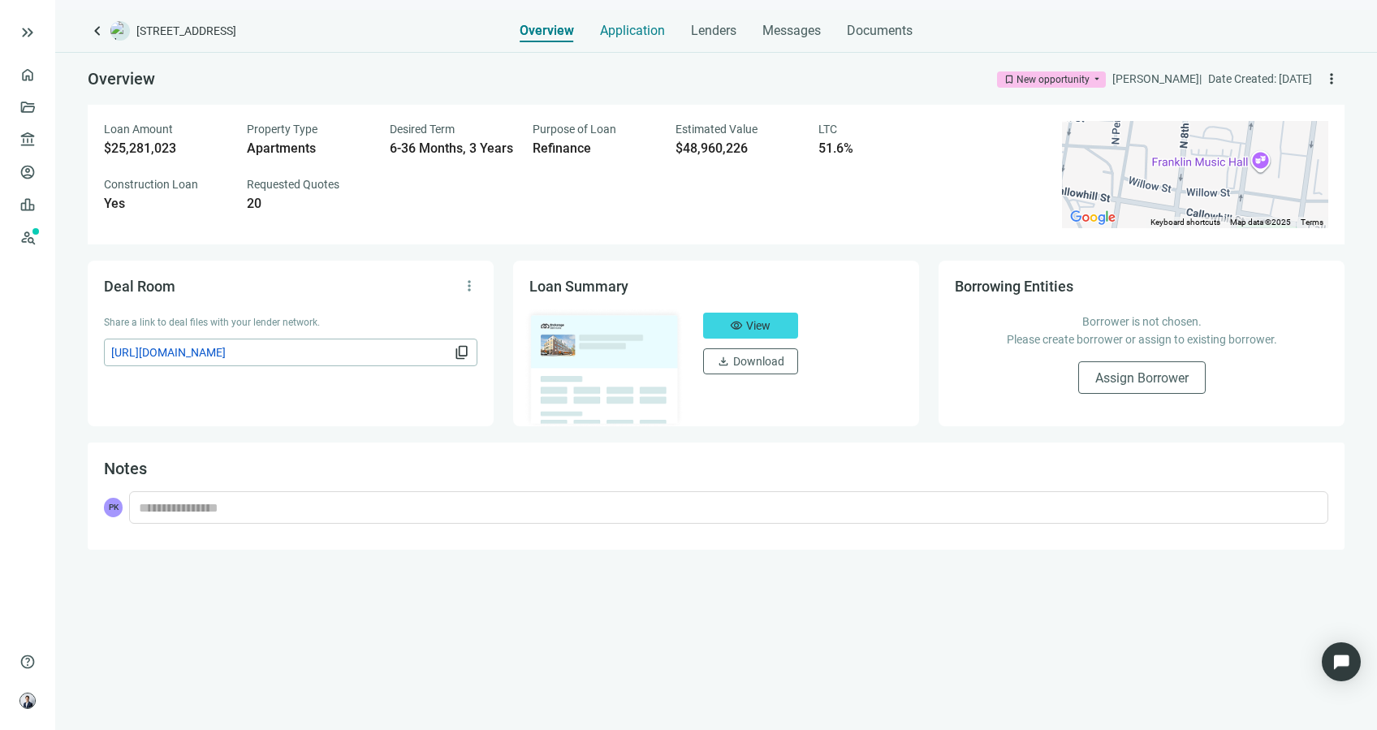
click at [654, 41] on div "Application" at bounding box center [632, 26] width 65 height 32
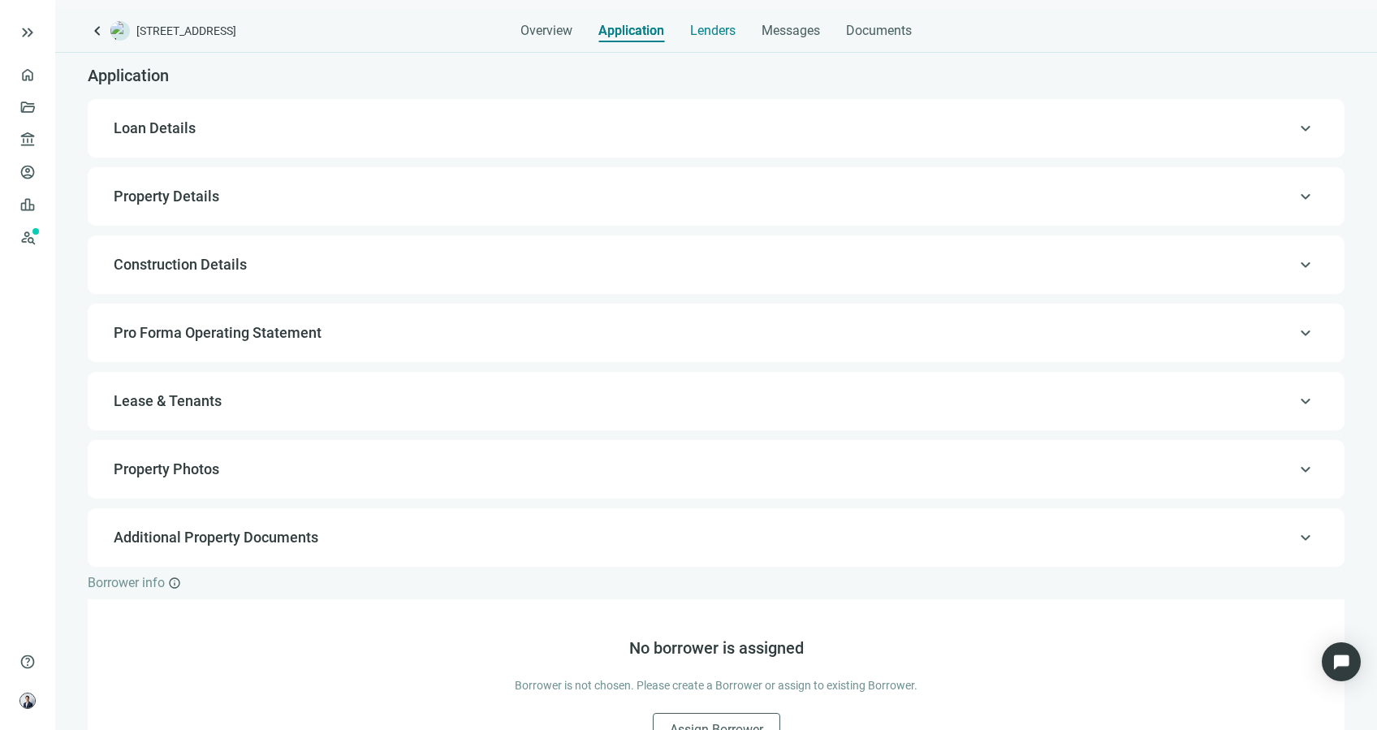
click at [724, 39] on div "Lenders" at bounding box center [712, 26] width 45 height 32
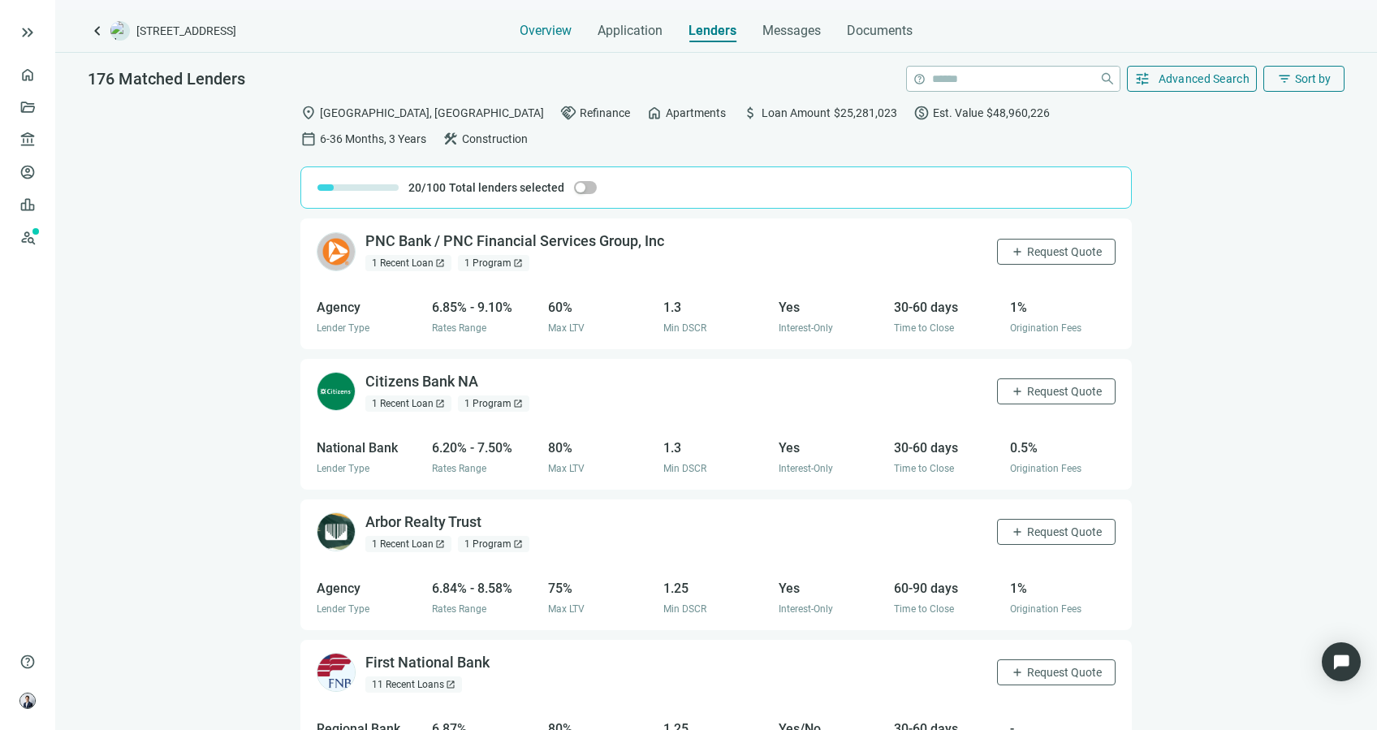
click at [545, 31] on span "Overview" at bounding box center [546, 31] width 52 height 16
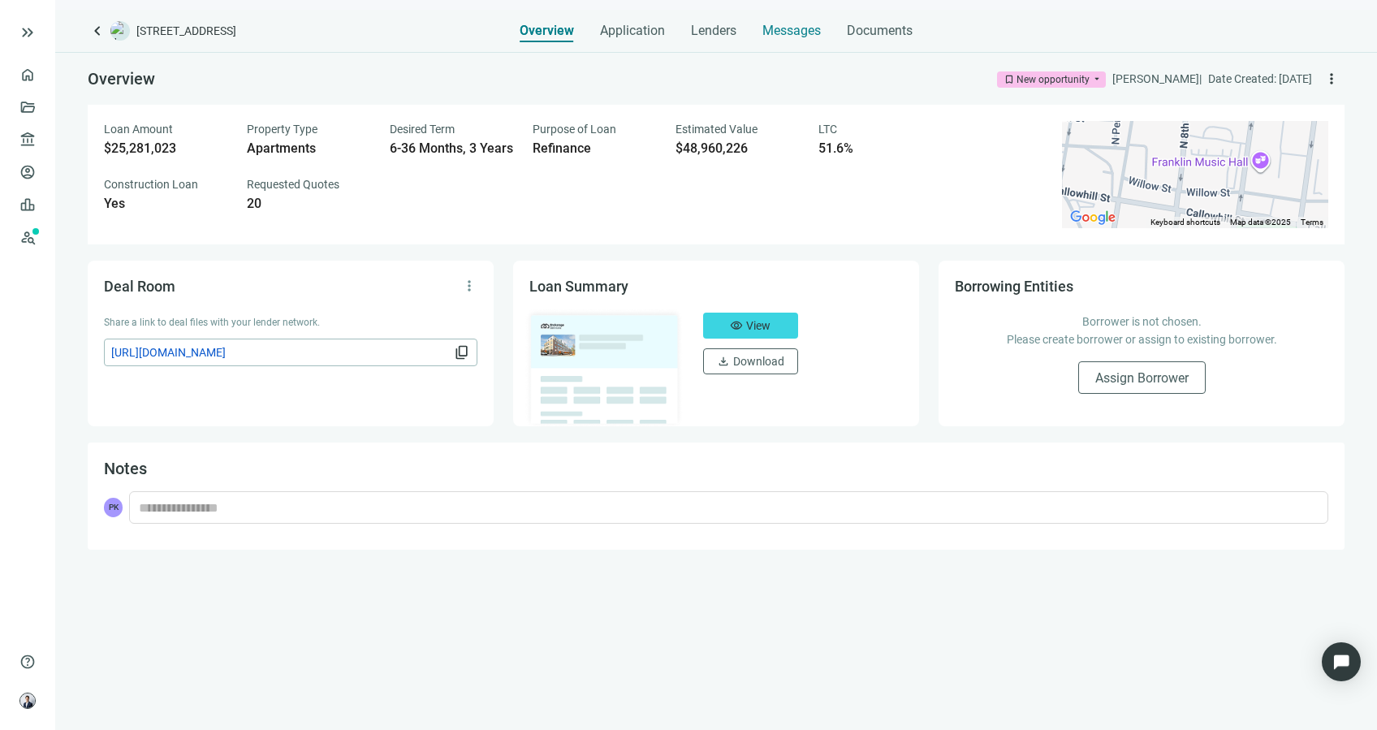
click at [794, 30] on span "Messages" at bounding box center [792, 30] width 58 height 15
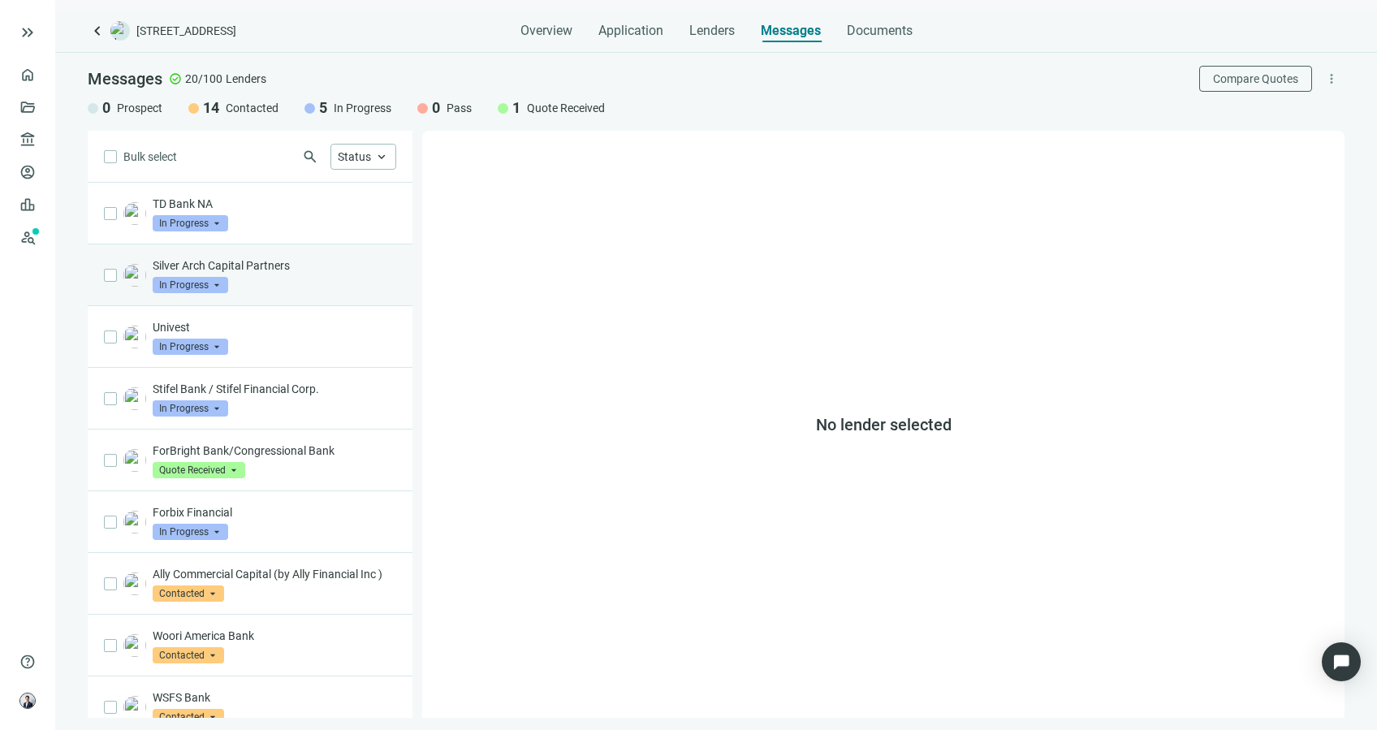
click at [347, 274] on div "Silver Arch Capital Partners In Progress arrow_drop_down" at bounding box center [275, 275] width 244 height 36
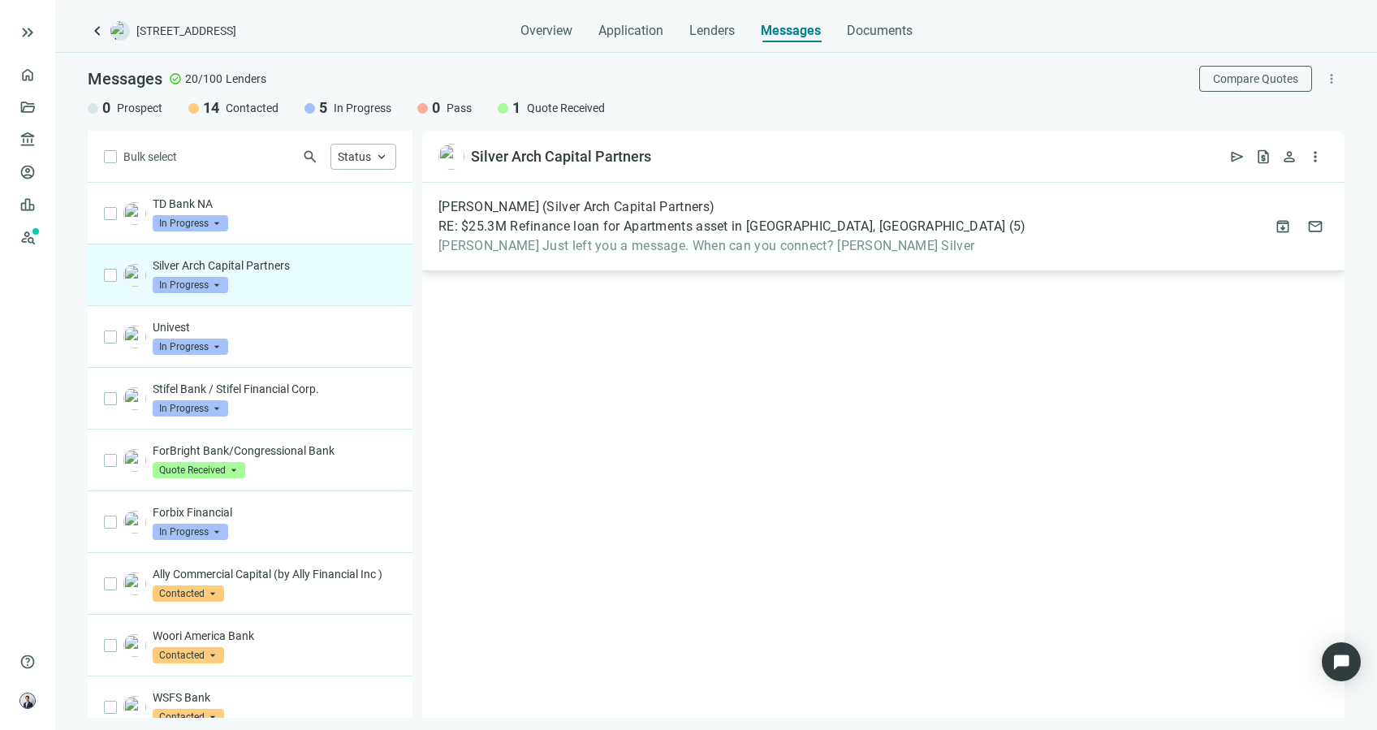
click at [564, 238] on span "[PERSON_NAME] Just left you a message. When can you connect? [PERSON_NAME] Silv…" at bounding box center [733, 246] width 588 height 16
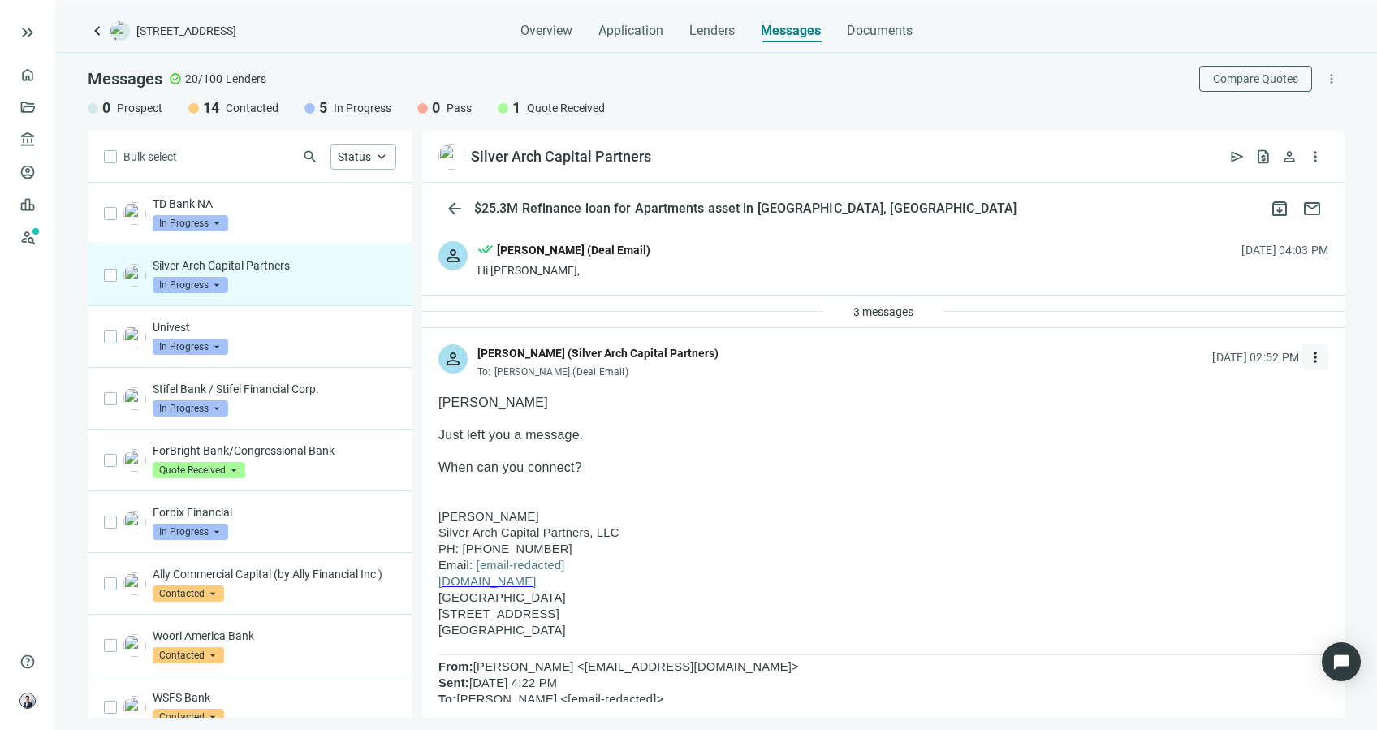
click at [1308, 349] on span "more_vert" at bounding box center [1316, 357] width 16 height 16
click at [1248, 426] on div "reply_all Reply all" at bounding box center [1226, 423] width 172 height 29
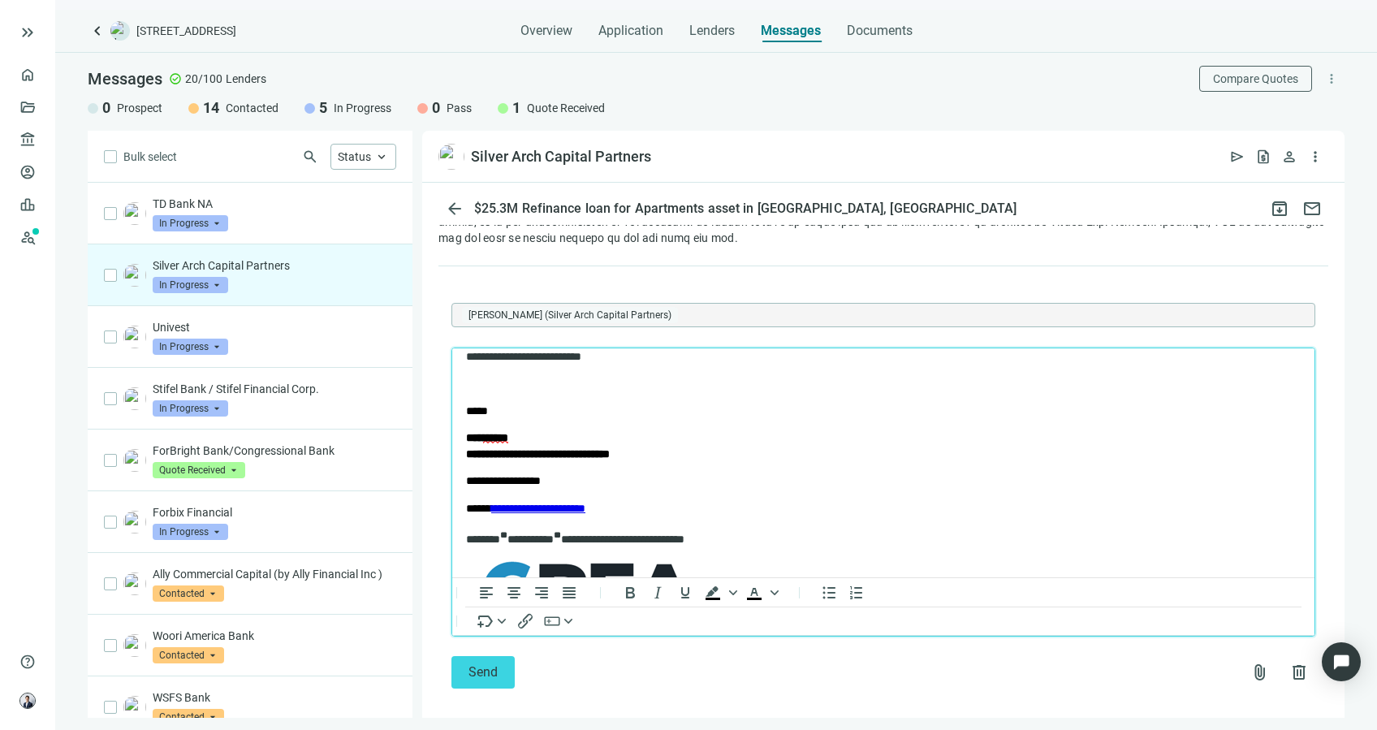
scroll to position [1, 0]
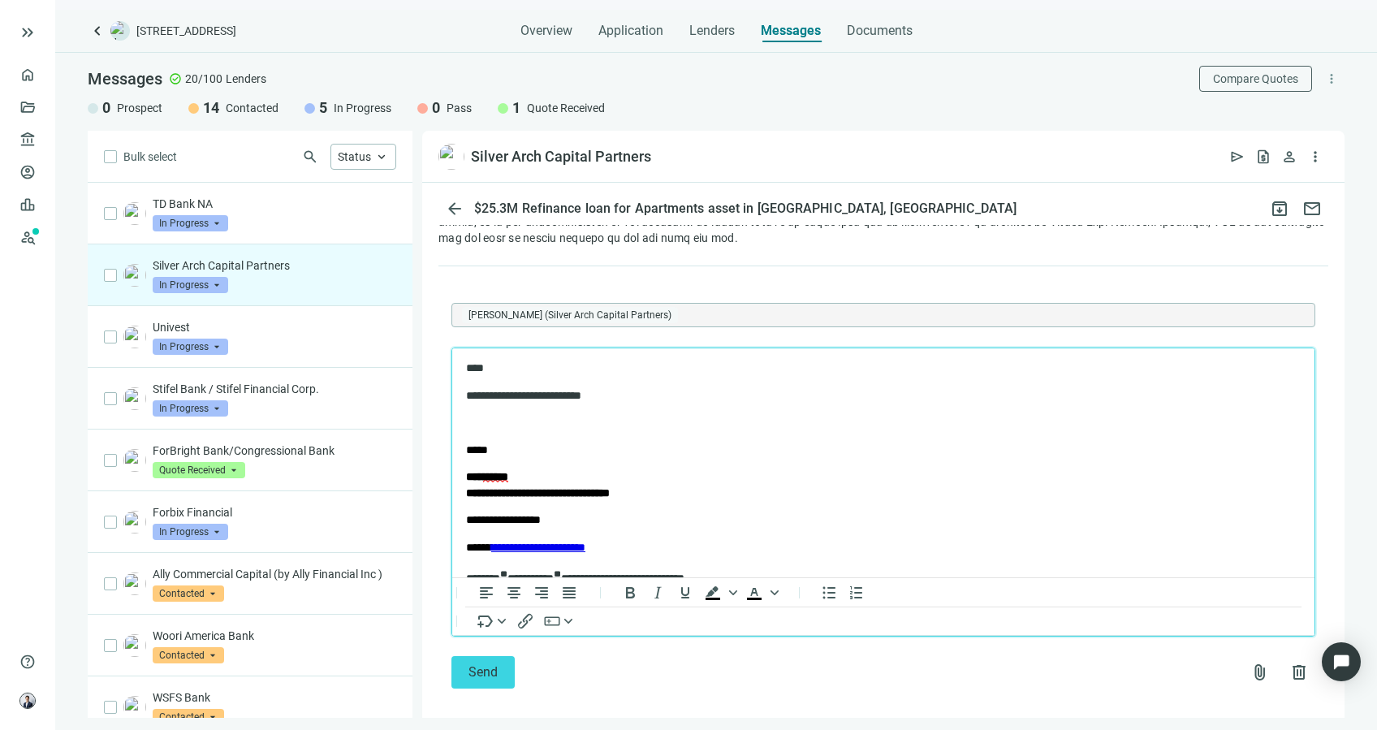
click at [595, 454] on p "*****" at bounding box center [883, 450] width 835 height 16
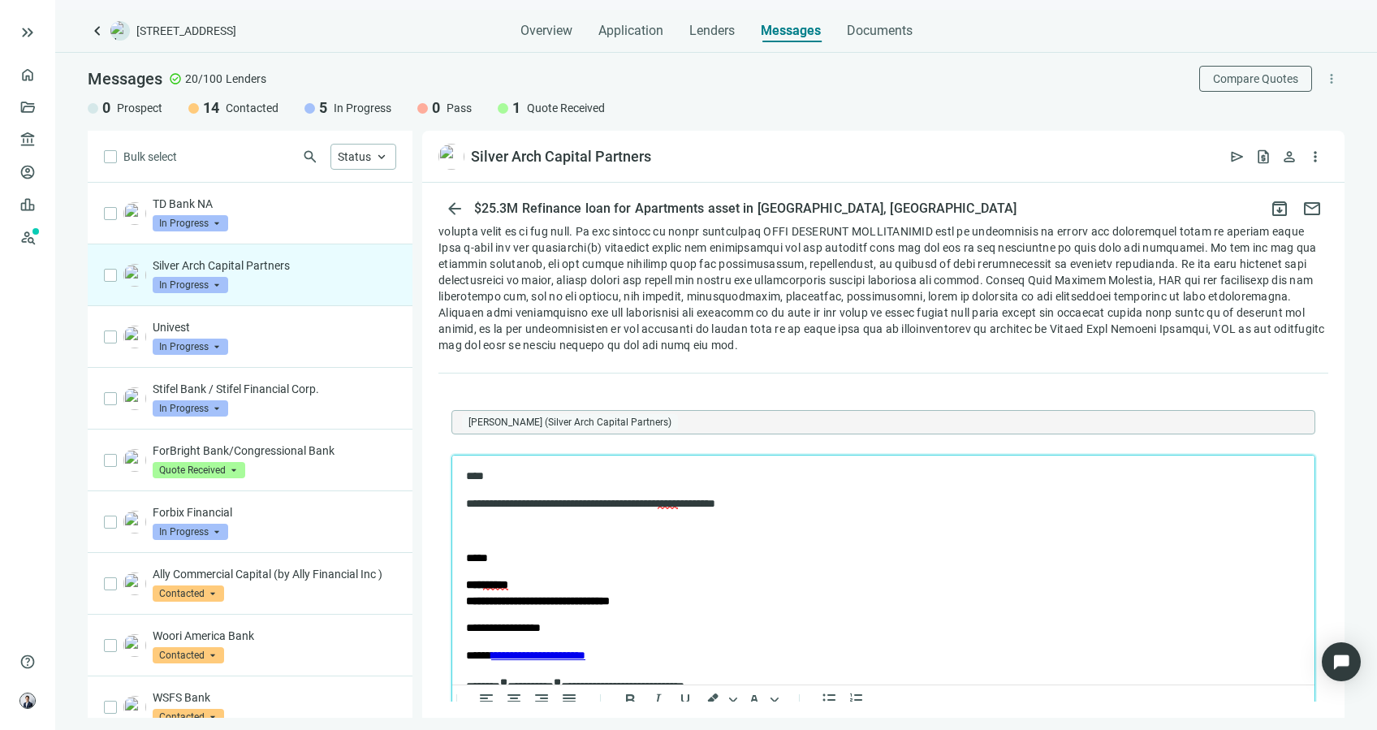
scroll to position [1771, 0]
click at [801, 585] on div "Around" at bounding box center [797, 579] width 69 height 19
click at [865, 524] on p "Rich Text Area. Press ALT-0 for help." at bounding box center [883, 529] width 835 height 16
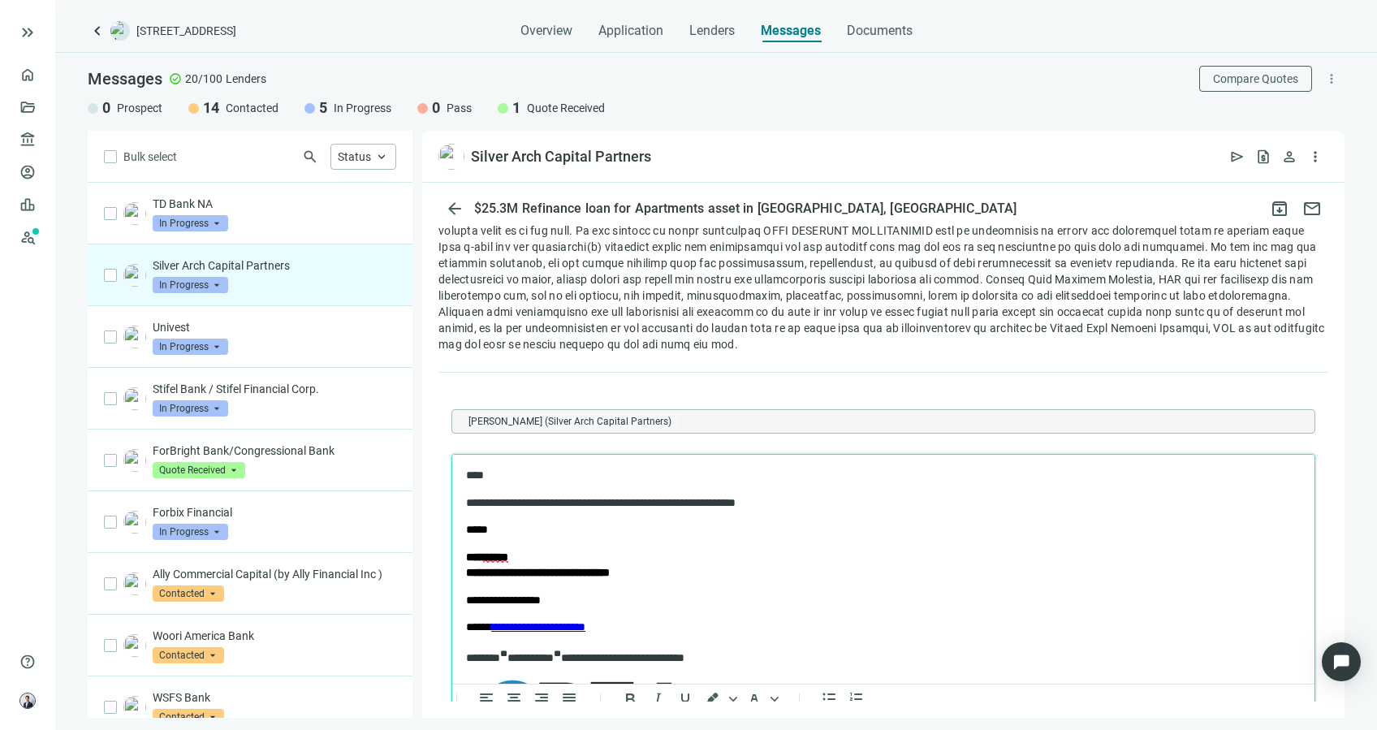
click at [474, 503] on p "**********" at bounding box center [867, 503] width 802 height 16
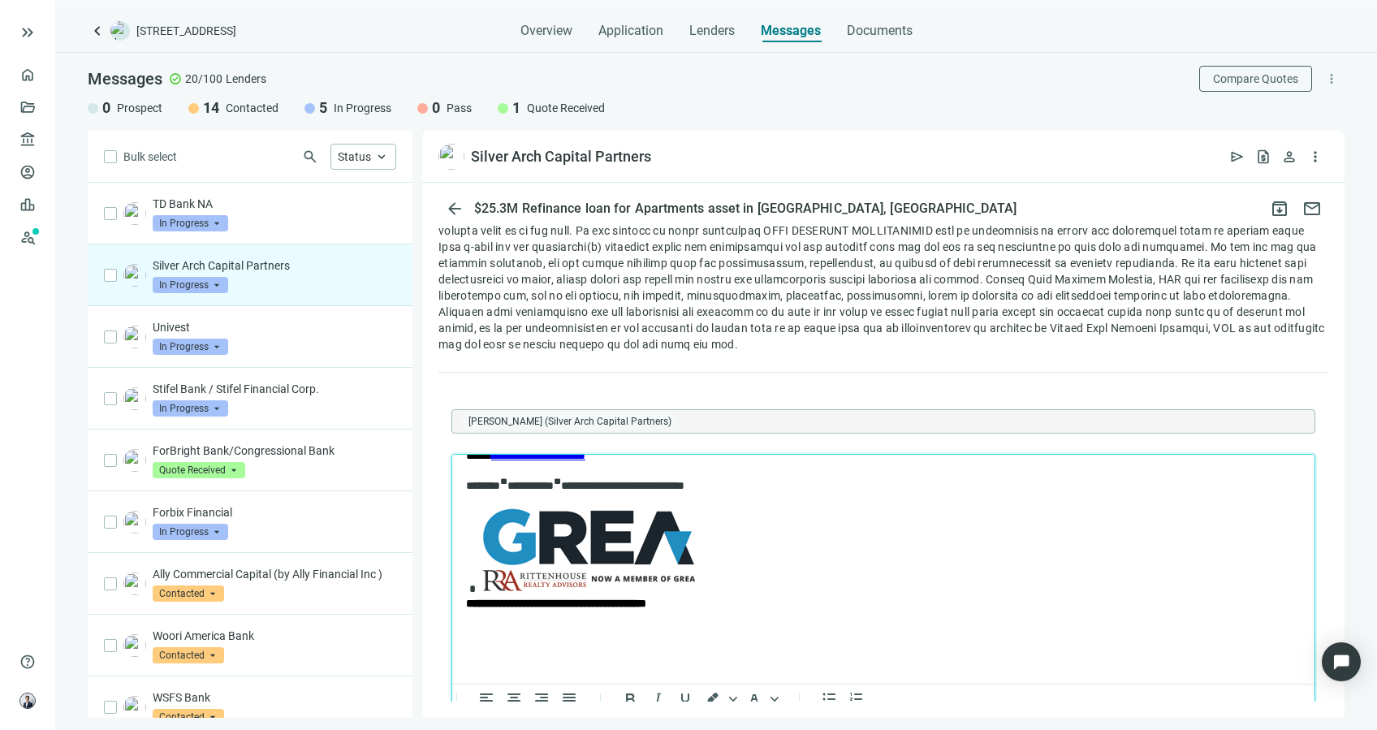
scroll to position [1892, 0]
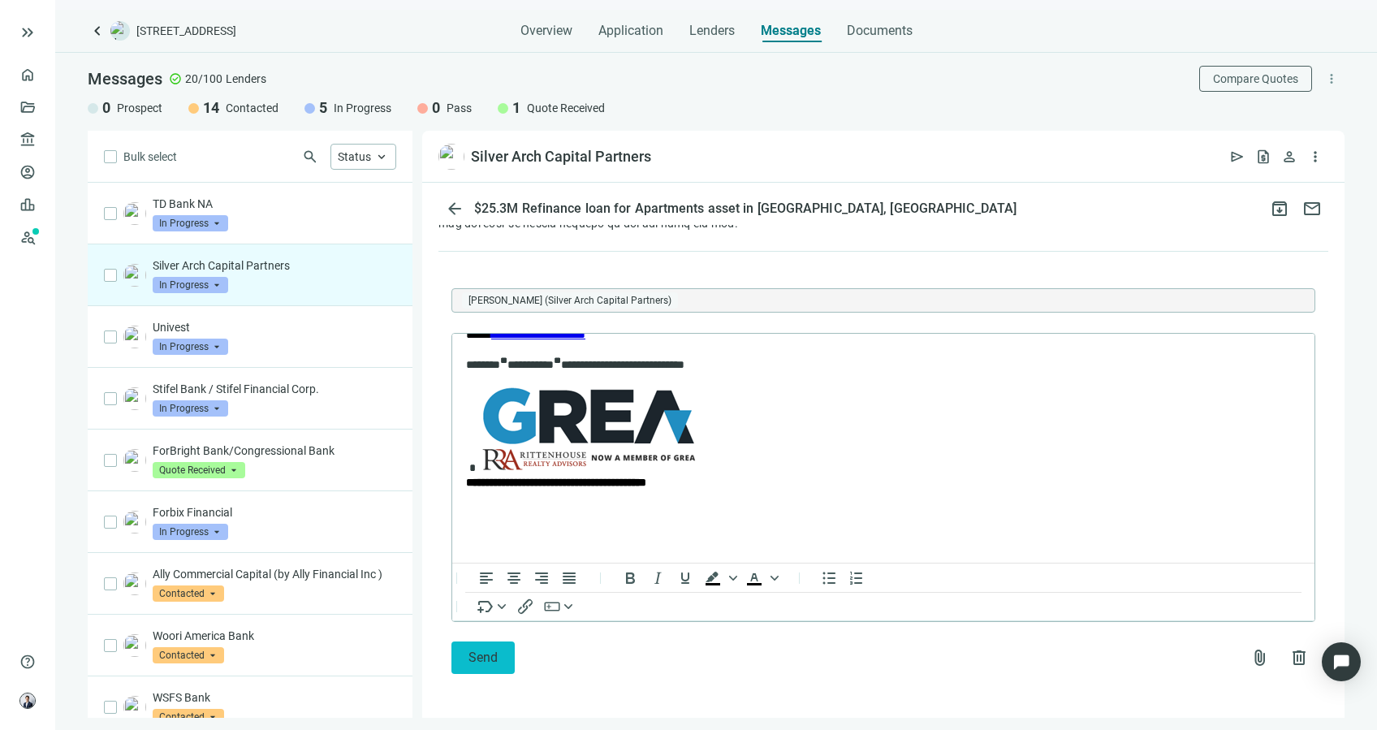
click at [475, 655] on span "Send" at bounding box center [483, 657] width 29 height 15
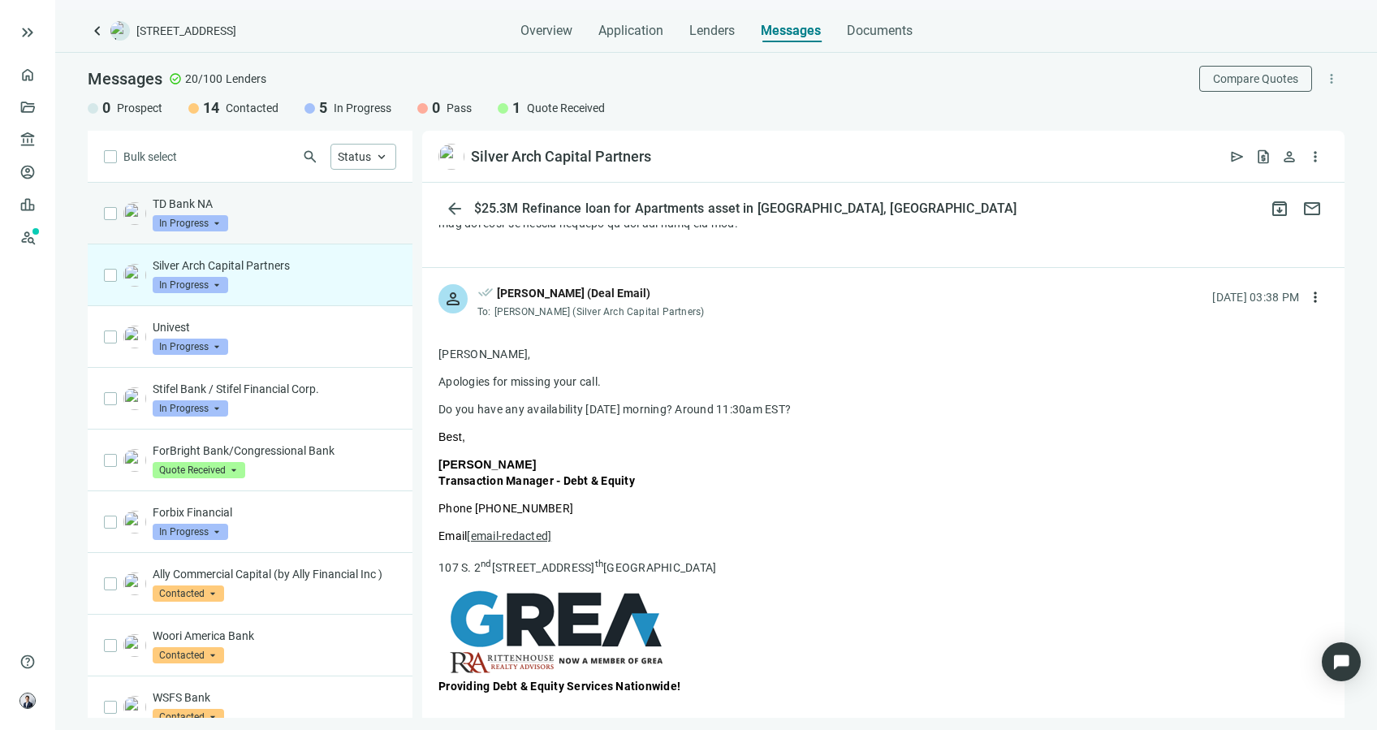
click at [317, 221] on div "TD Bank NA In Progress arrow_drop_down" at bounding box center [275, 214] width 244 height 36
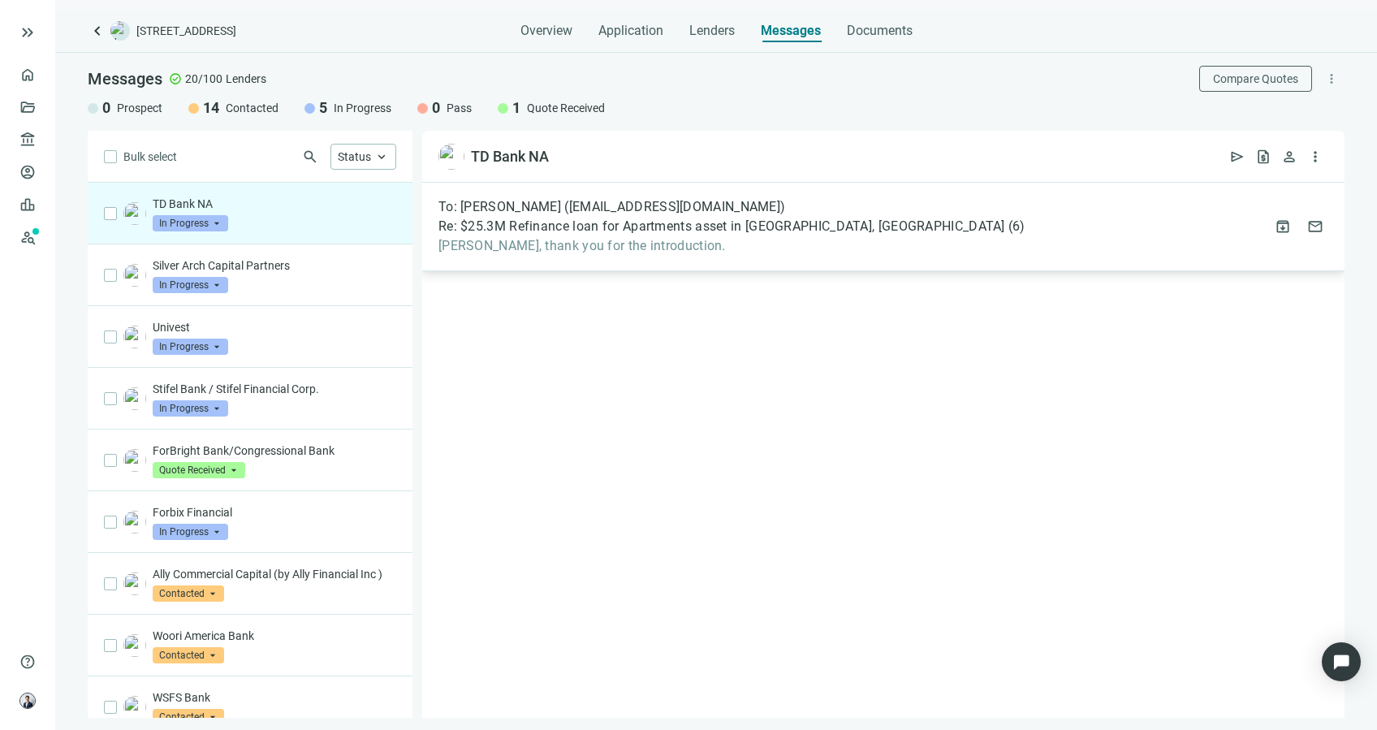
click at [542, 224] on span "Re: $25.3M Refinance loan for Apartments asset in [GEOGRAPHIC_DATA], [GEOGRAPHI…" at bounding box center [722, 226] width 567 height 16
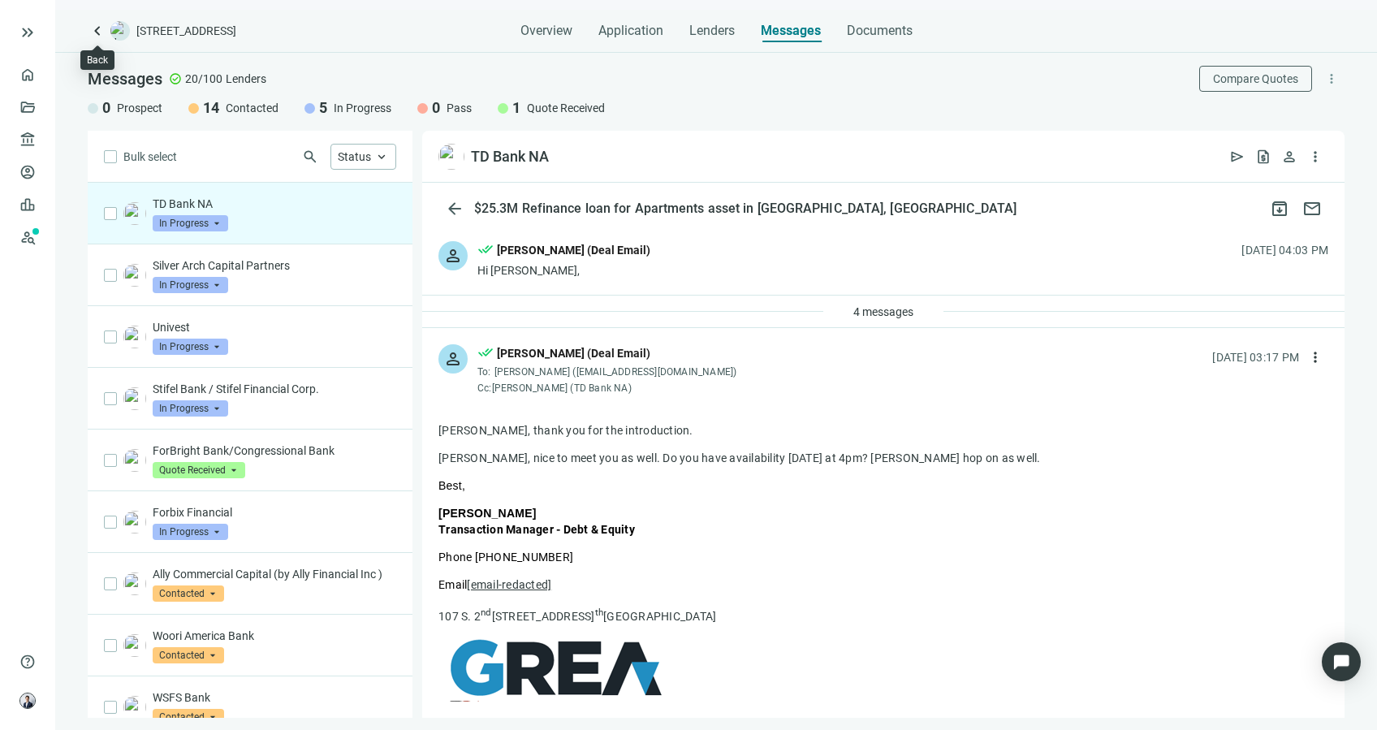
click at [97, 29] on span "keyboard_arrow_left" at bounding box center [97, 30] width 19 height 19
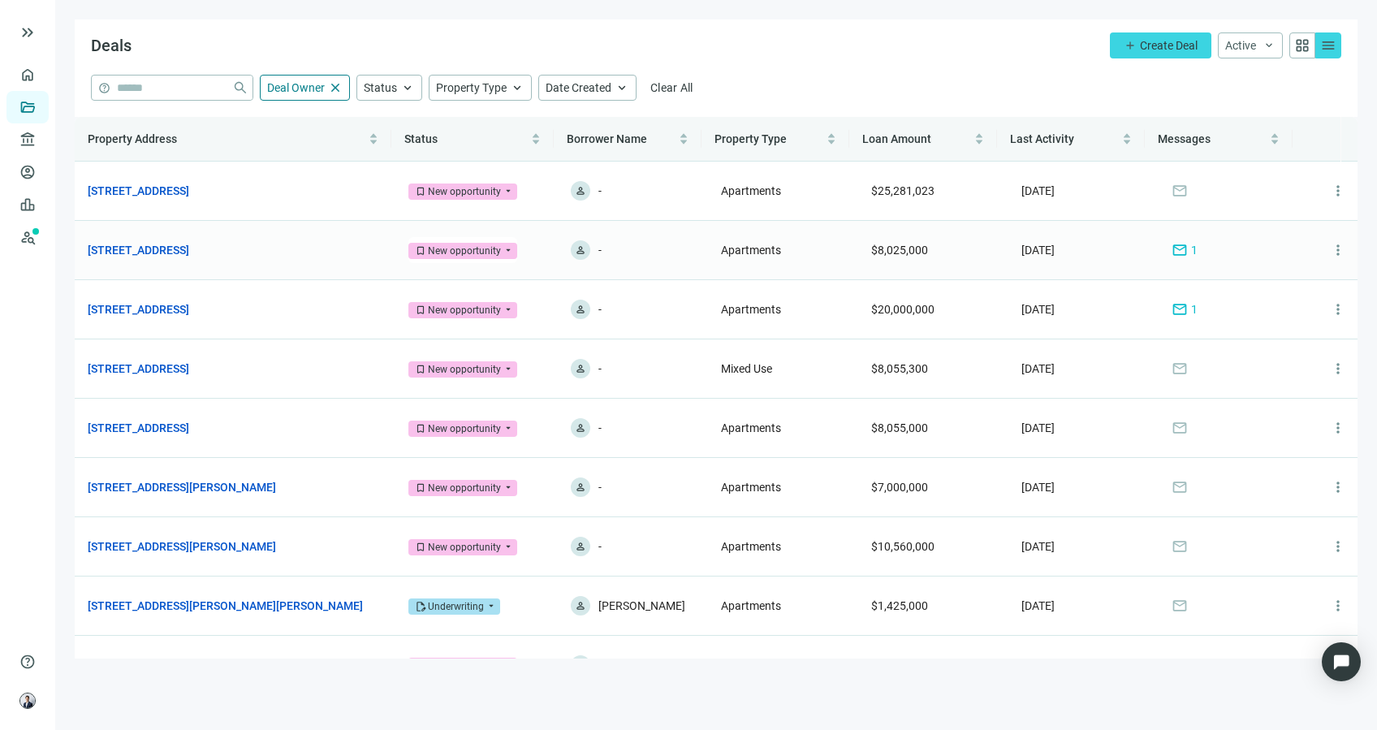
click at [189, 249] on link "[STREET_ADDRESS]" at bounding box center [139, 250] width 102 height 18
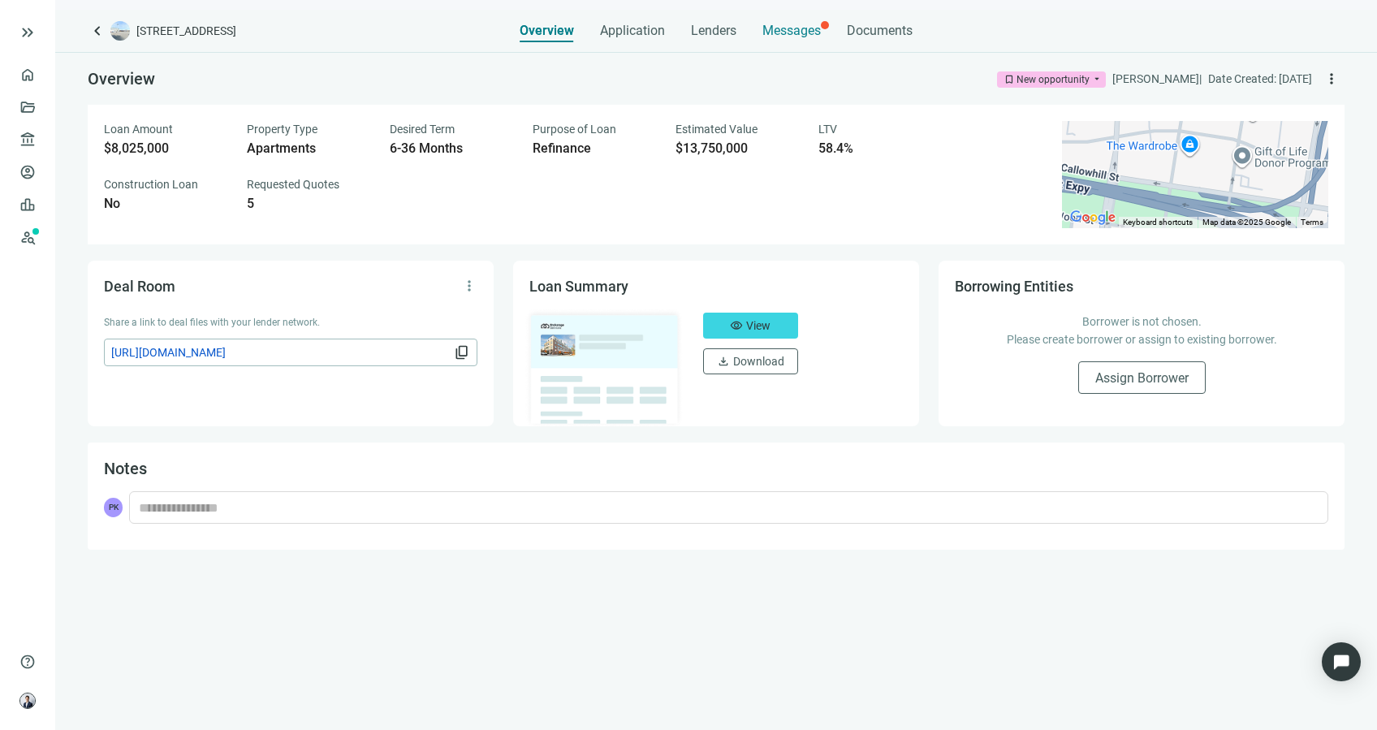
click at [786, 12] on div "Messages" at bounding box center [792, 26] width 58 height 32
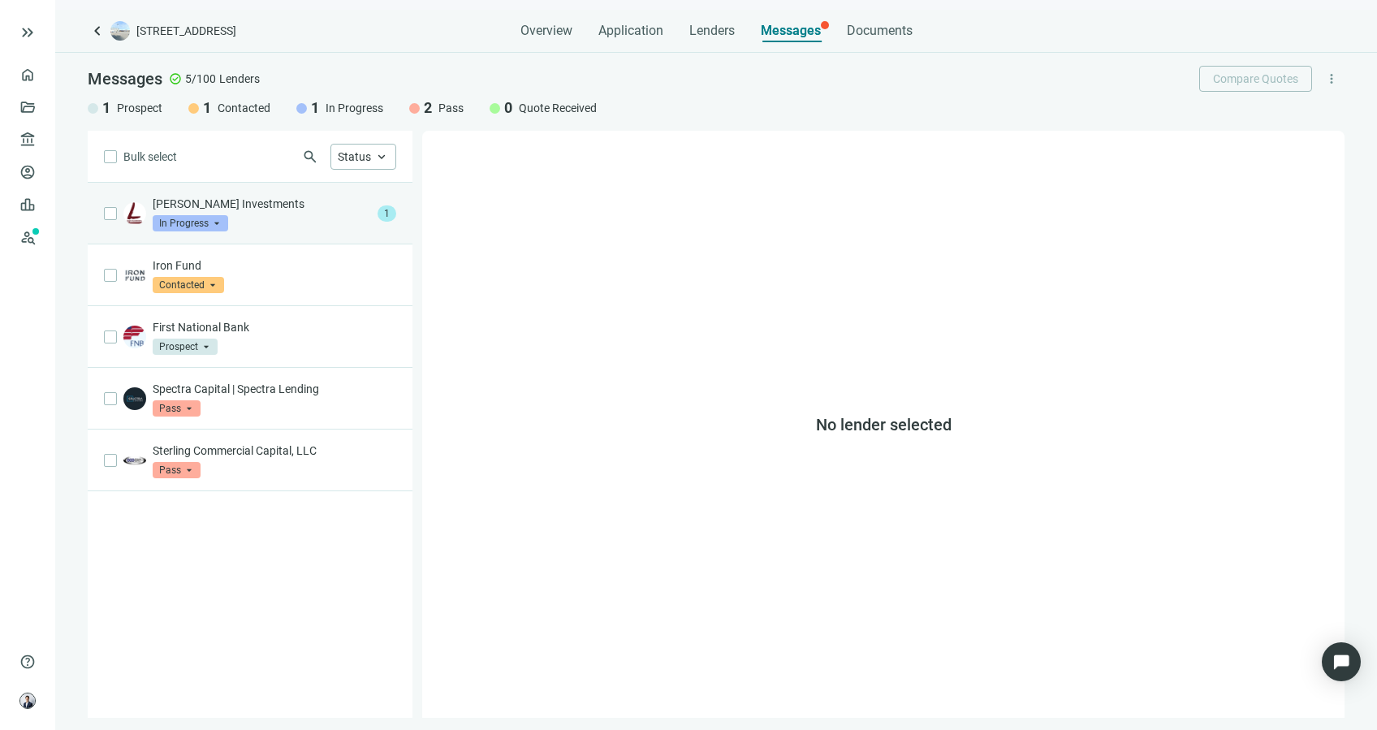
click at [291, 231] on div "[PERSON_NAME] Investments In Progress arrow_drop_down" at bounding box center [262, 214] width 218 height 36
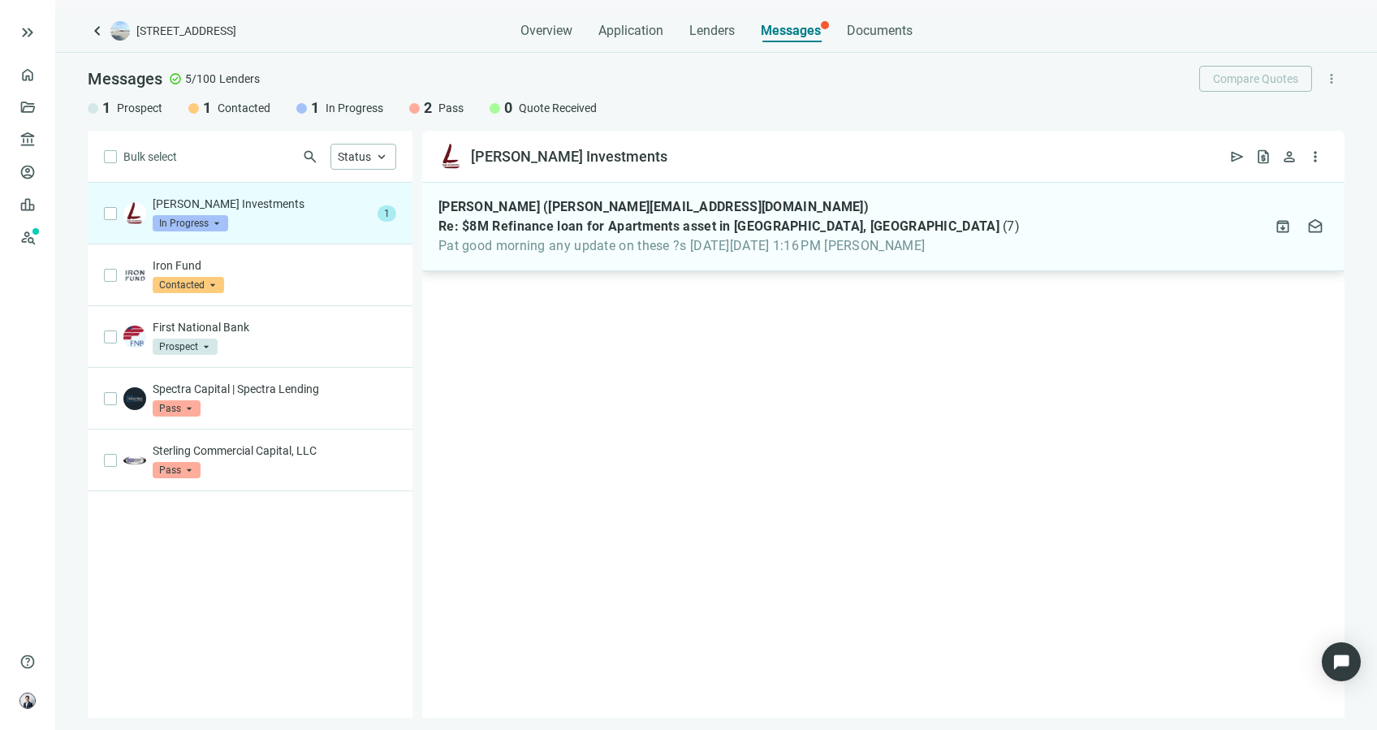
click at [668, 240] on span "Pat good morning any update on these ?s [DATE][DATE] 1:16 PM [PERSON_NAME]" at bounding box center [730, 246] width 582 height 16
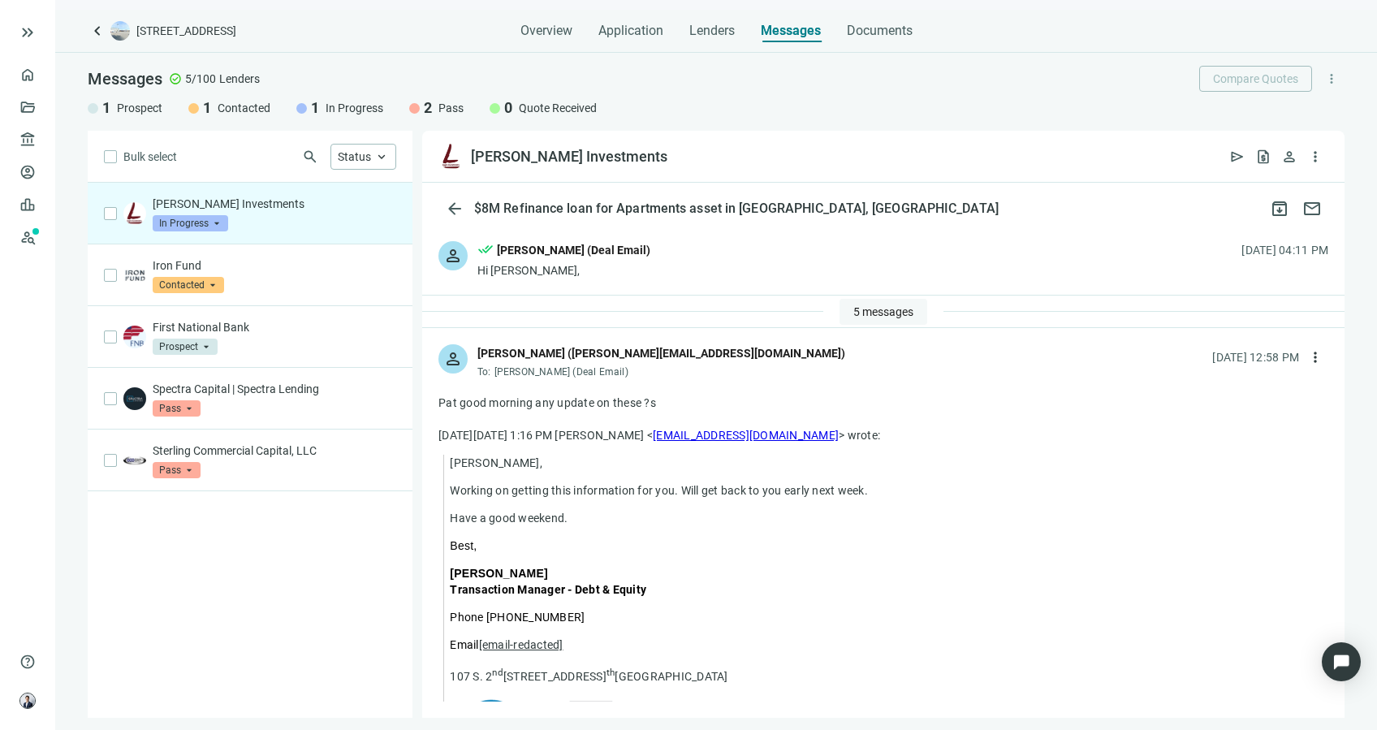
click at [861, 313] on span "5 messages" at bounding box center [884, 311] width 60 height 13
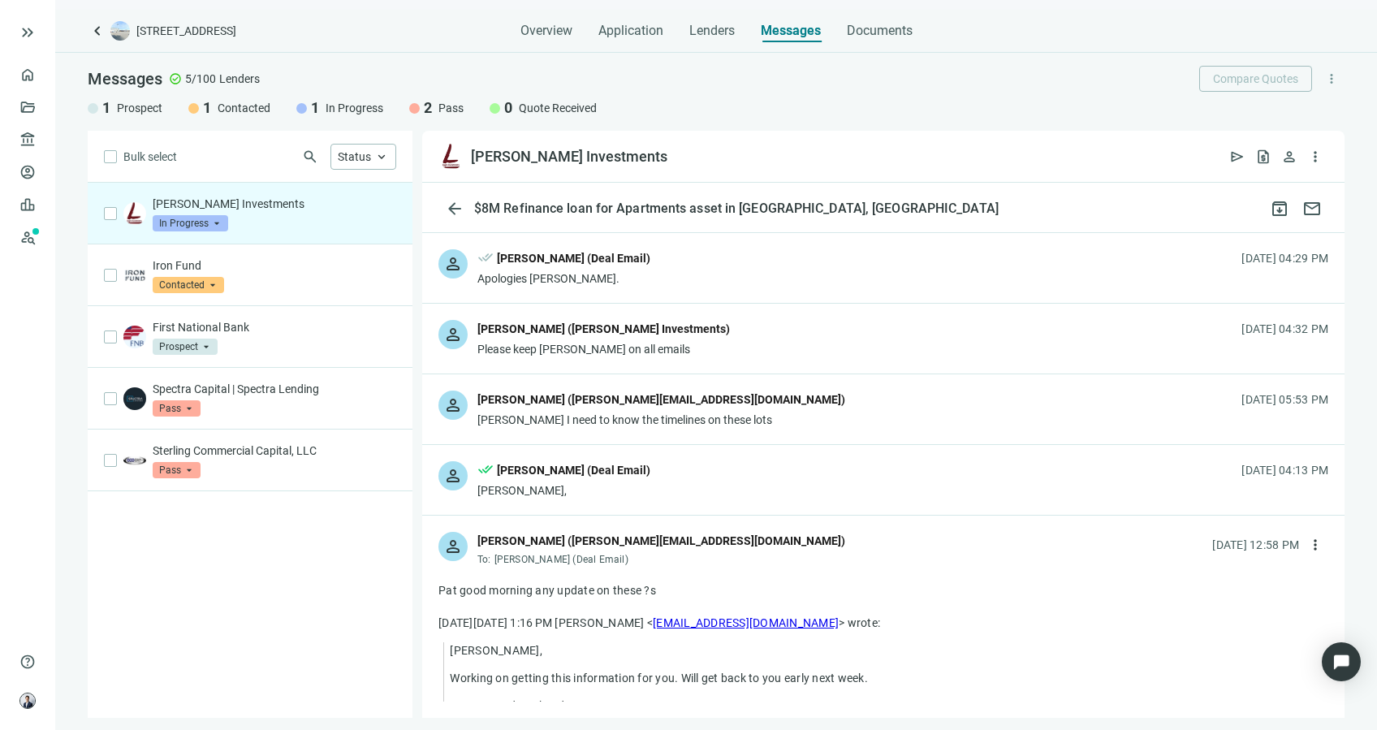
scroll to position [190, 0]
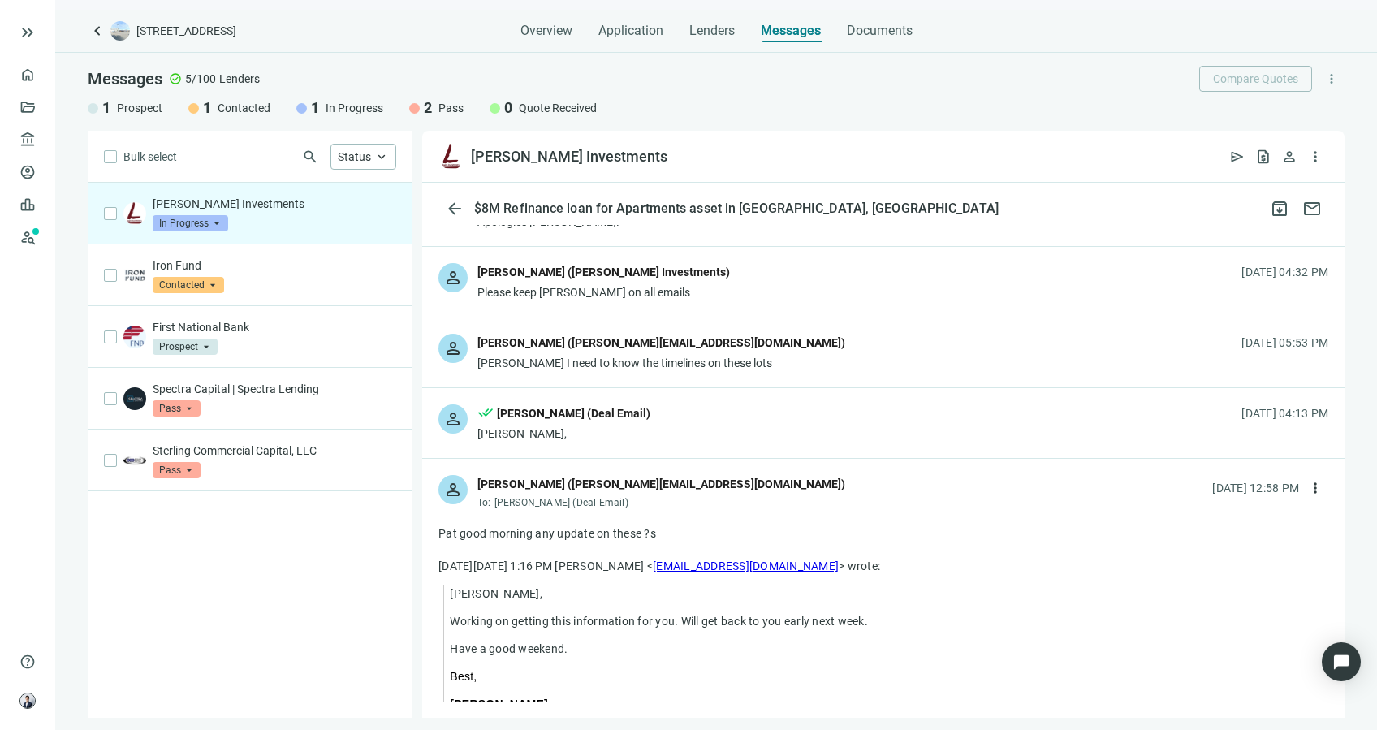
click at [638, 449] on div "person done_all [PERSON_NAME] (Deal Email) [PERSON_NAME], [DATE] 04:13 PM" at bounding box center [883, 423] width 923 height 70
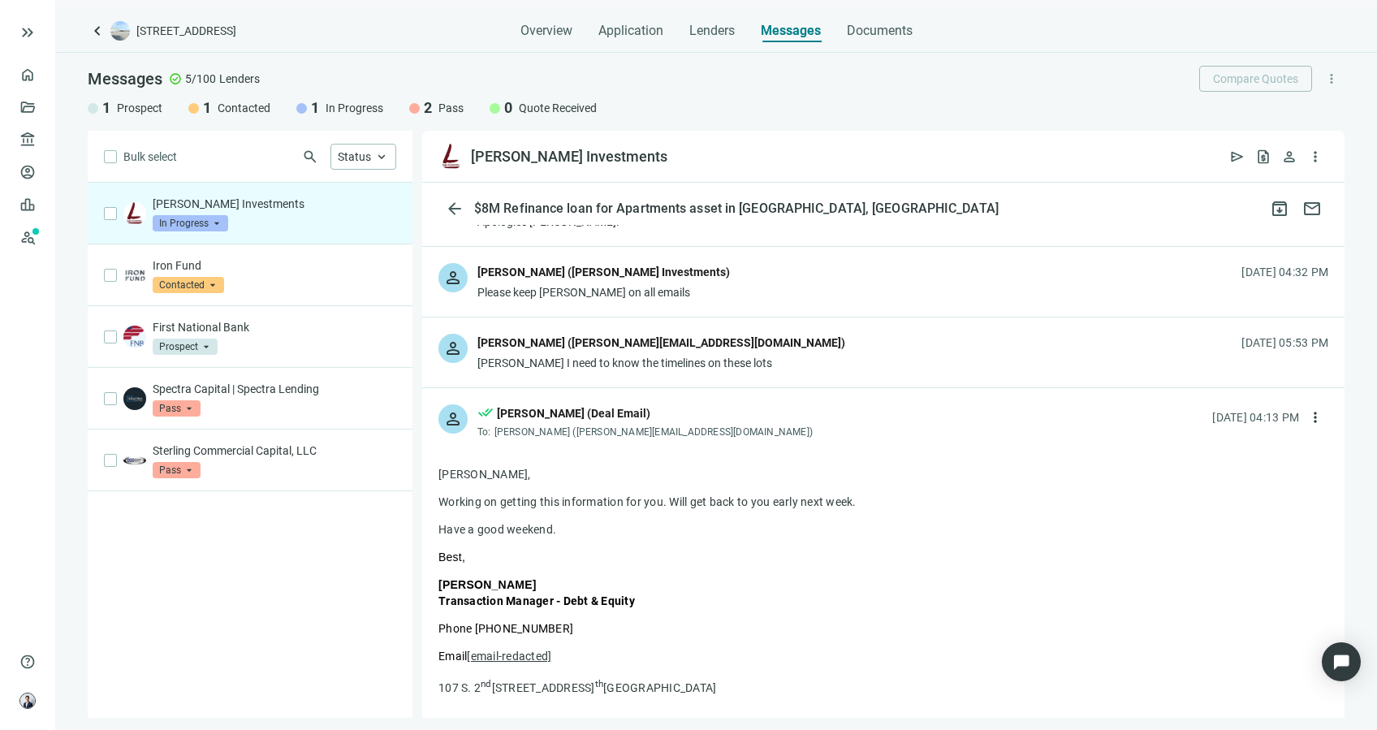
click at [779, 363] on div "person [PERSON_NAME] ([PERSON_NAME][EMAIL_ADDRESS][DOMAIN_NAME]) Pat I need to …" at bounding box center [883, 353] width 923 height 70
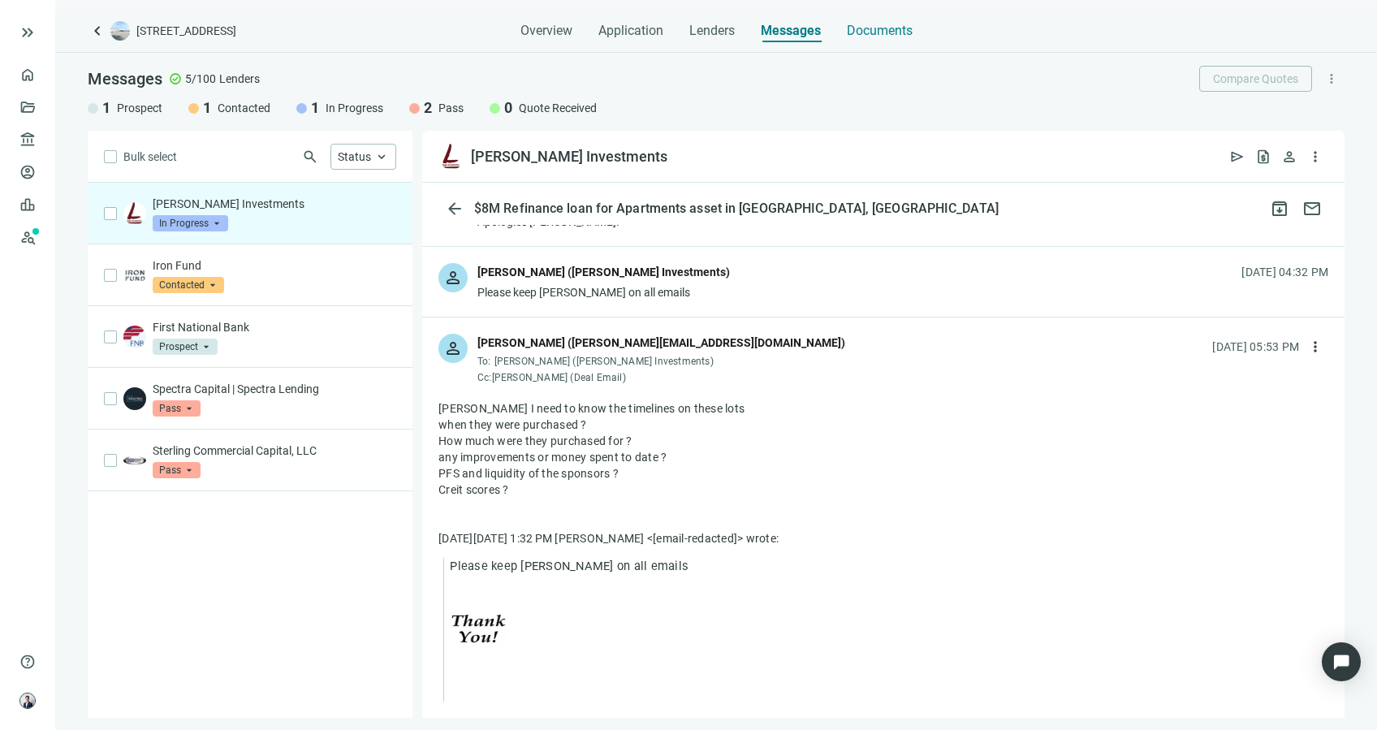
click at [880, 36] on span "Documents" at bounding box center [880, 31] width 66 height 16
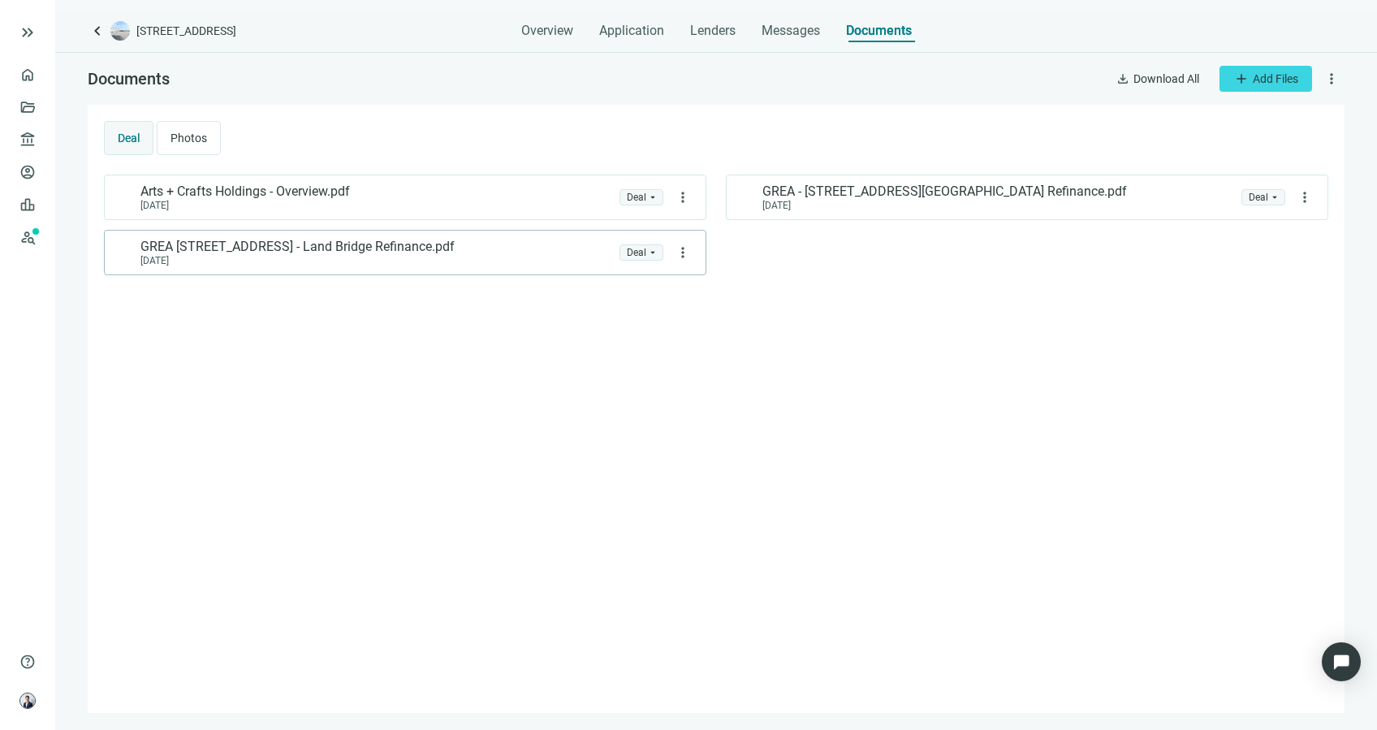
click at [302, 262] on div "[DATE]" at bounding box center [298, 260] width 314 height 11
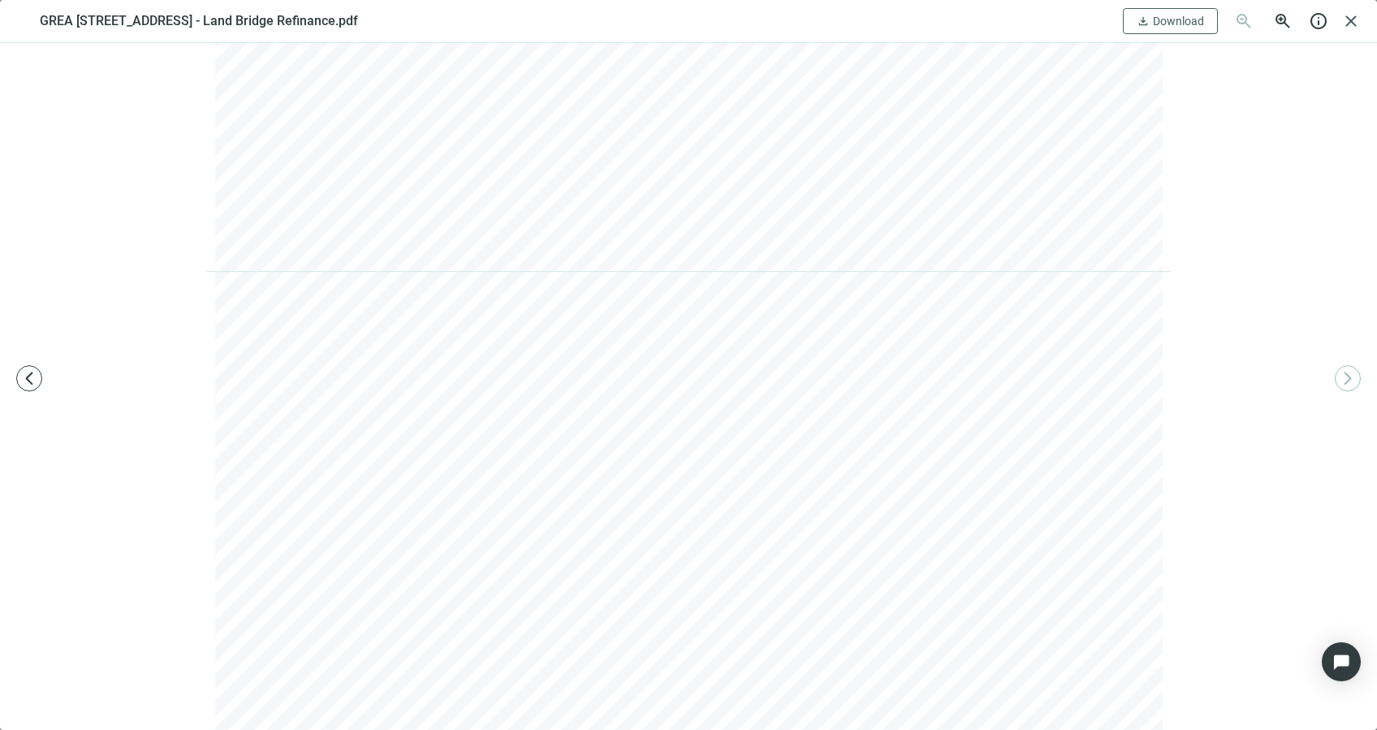
scroll to position [6724, 0]
click at [1351, 15] on span "close" at bounding box center [1351, 20] width 19 height 19
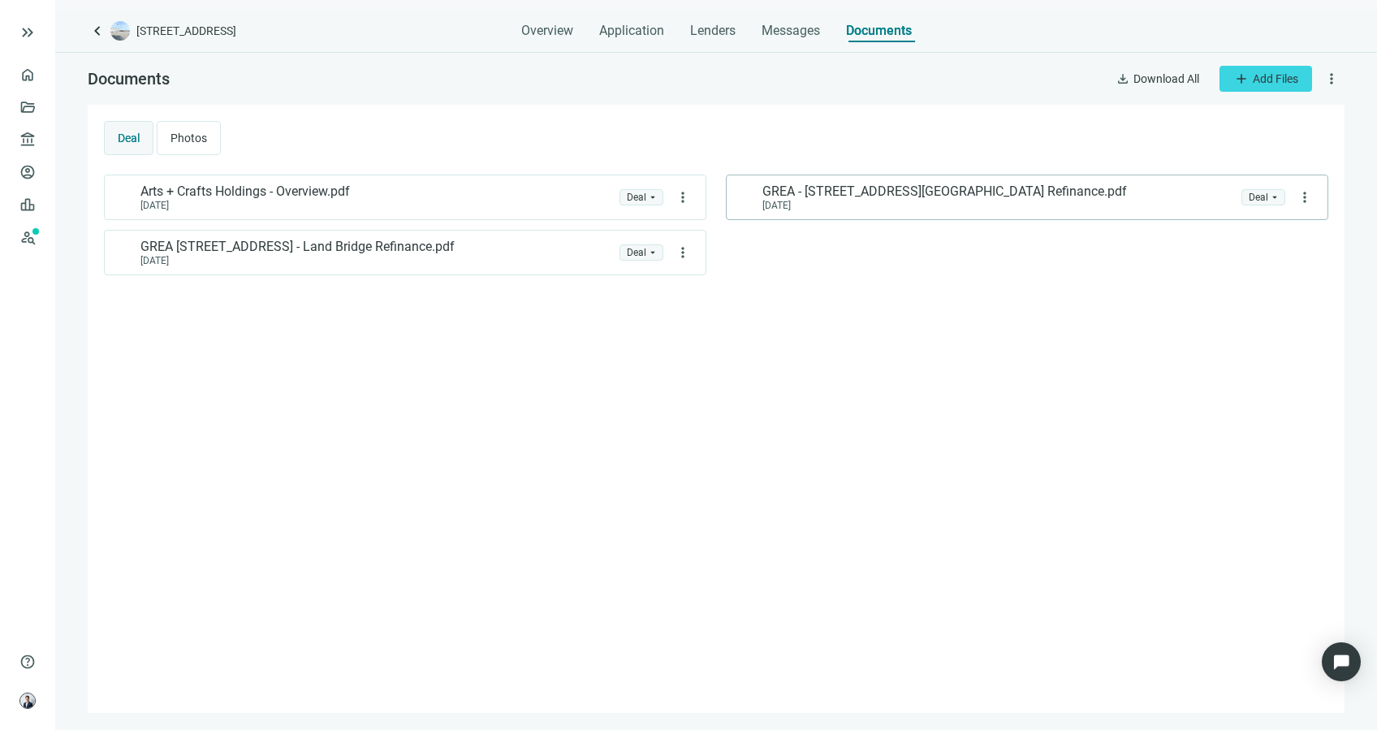
click at [1018, 179] on div "GREA - [STREET_ADDRESS] - Land Bridge Refinance.pdf [DATE] folder Deal arrow_dr…" at bounding box center [1027, 197] width 603 height 45
click at [780, 44] on div "keyboard_arrow_left [STREET_ADDRESS] Overview Application Lenders Messages Docu…" at bounding box center [716, 370] width 1322 height 720
click at [796, 29] on span "Messages" at bounding box center [791, 30] width 58 height 15
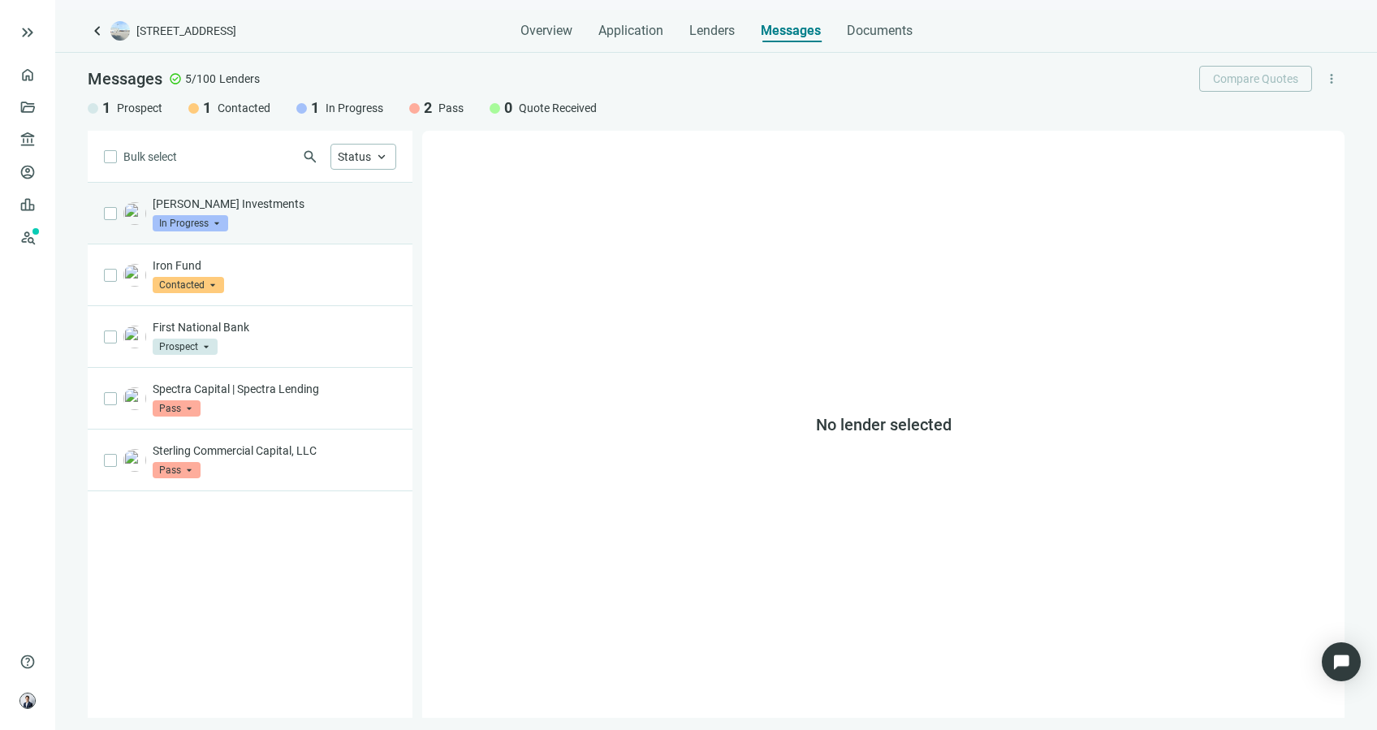
click at [343, 224] on div "[PERSON_NAME] Investments In Progress arrow_drop_down" at bounding box center [275, 214] width 244 height 36
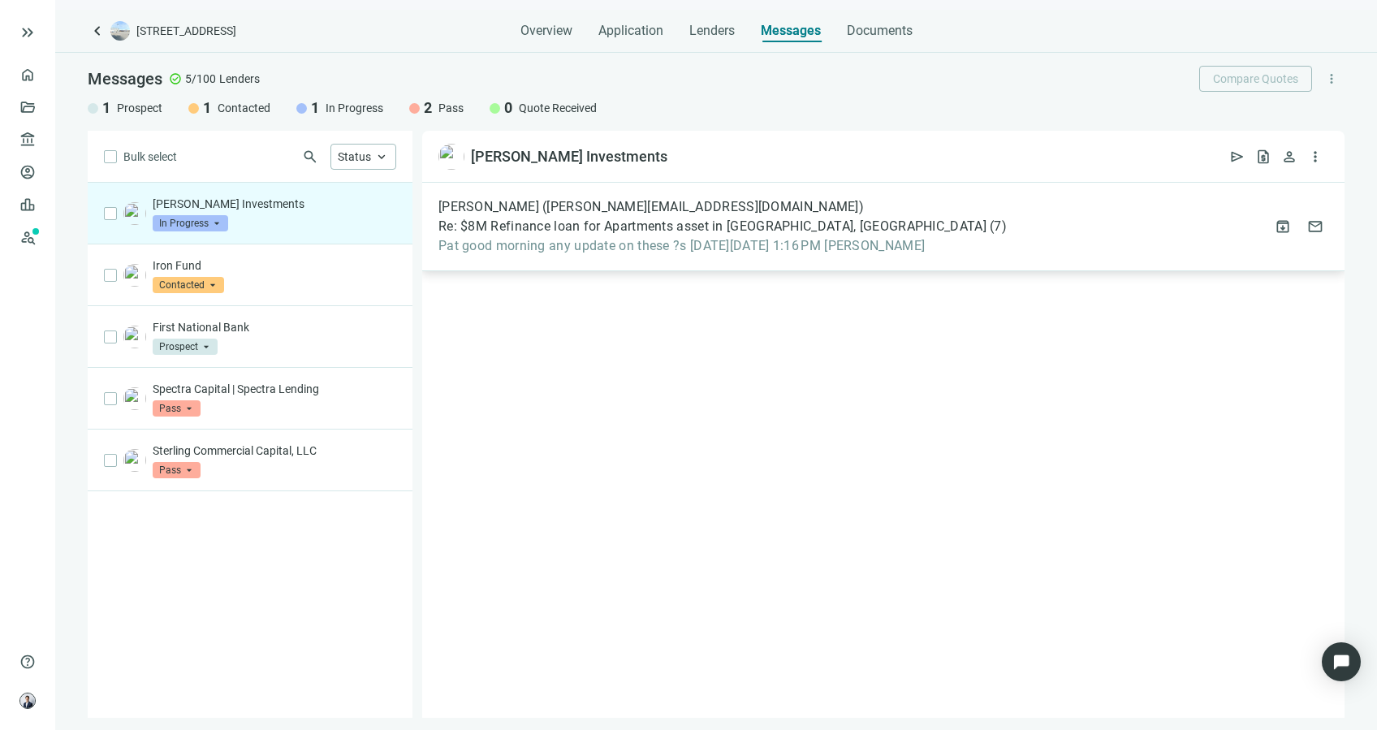
click at [584, 215] on div "[PERSON_NAME] ([PERSON_NAME][EMAIL_ADDRESS][DOMAIN_NAME]) Re: $8M Refinance loa…" at bounding box center [723, 226] width 569 height 55
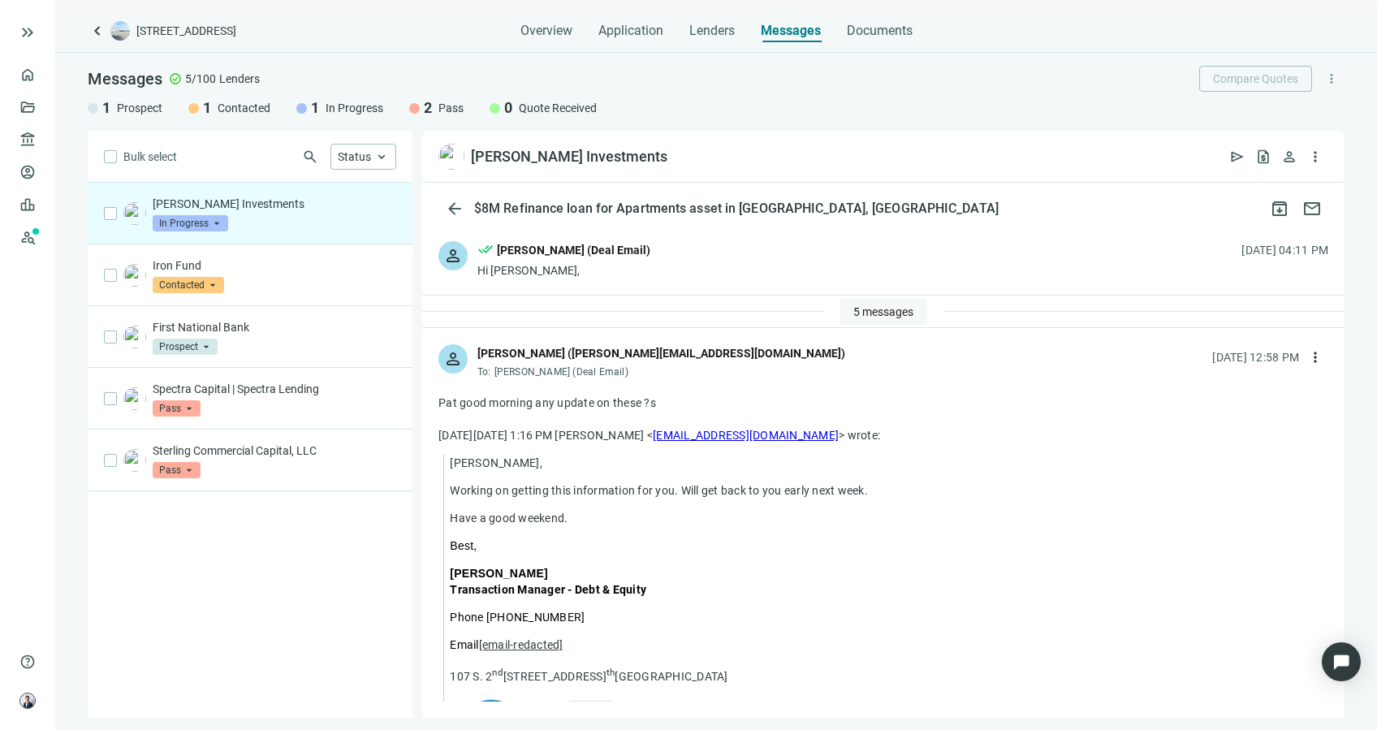
click at [867, 309] on span "5 messages" at bounding box center [884, 311] width 60 height 13
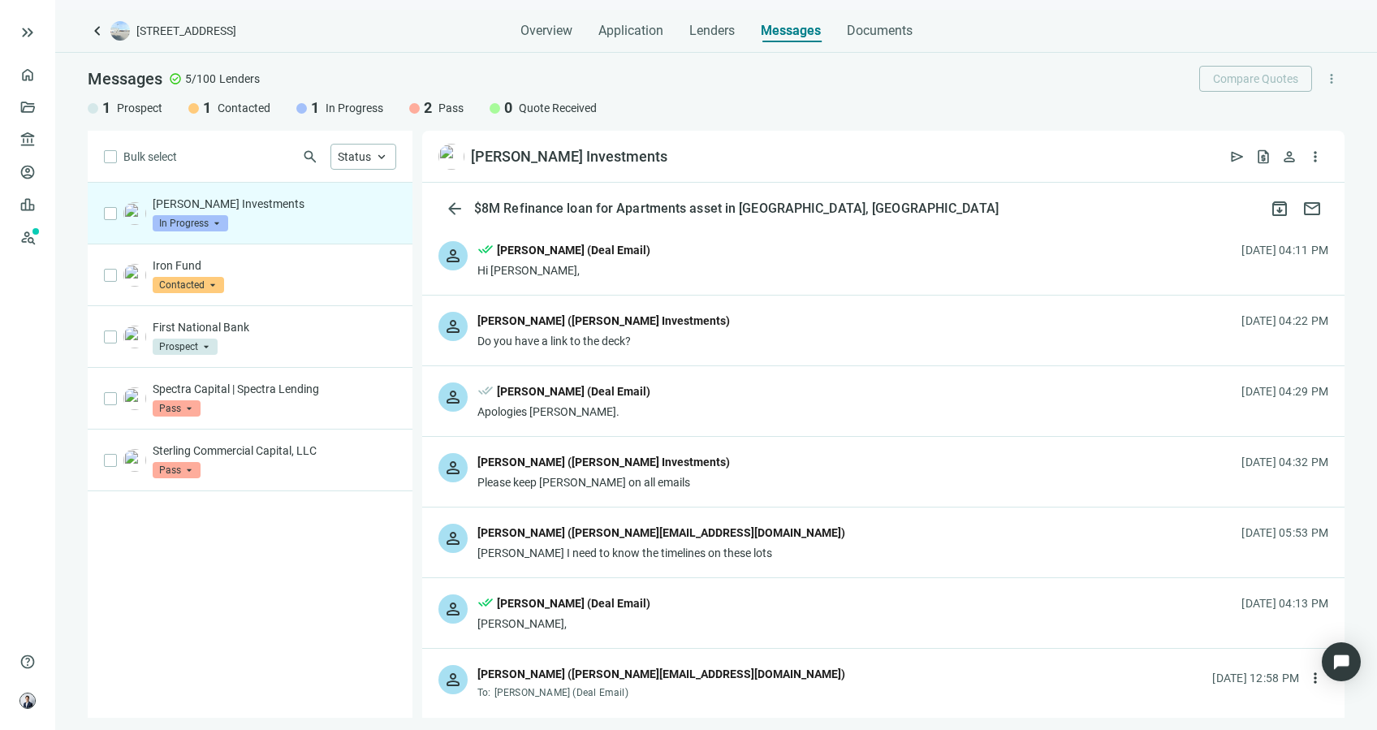
click at [706, 335] on div "person [PERSON_NAME] ([PERSON_NAME] Investments) Do you have a link to the deck…" at bounding box center [883, 331] width 923 height 70
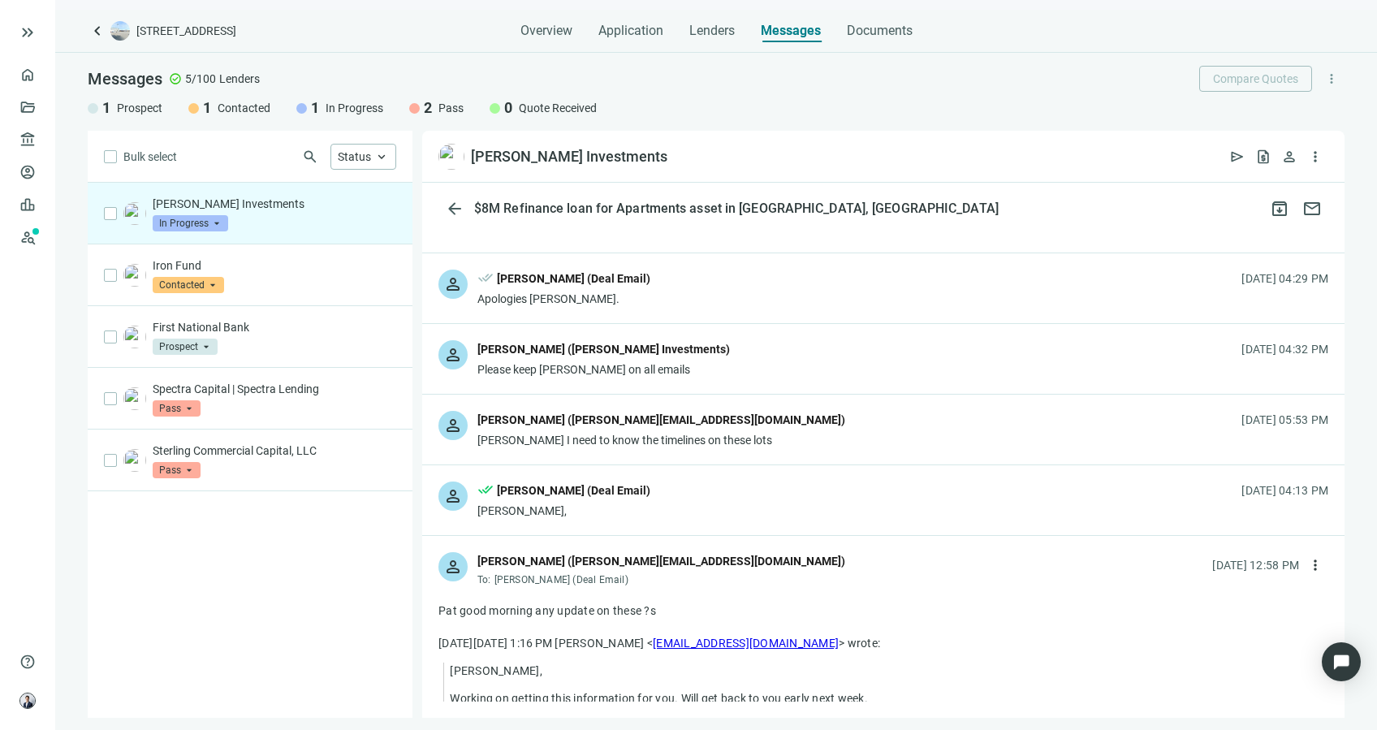
scroll to position [1570, 0]
click at [725, 435] on div "[PERSON_NAME] I need to know the timelines on these lots" at bounding box center [662, 443] width 368 height 16
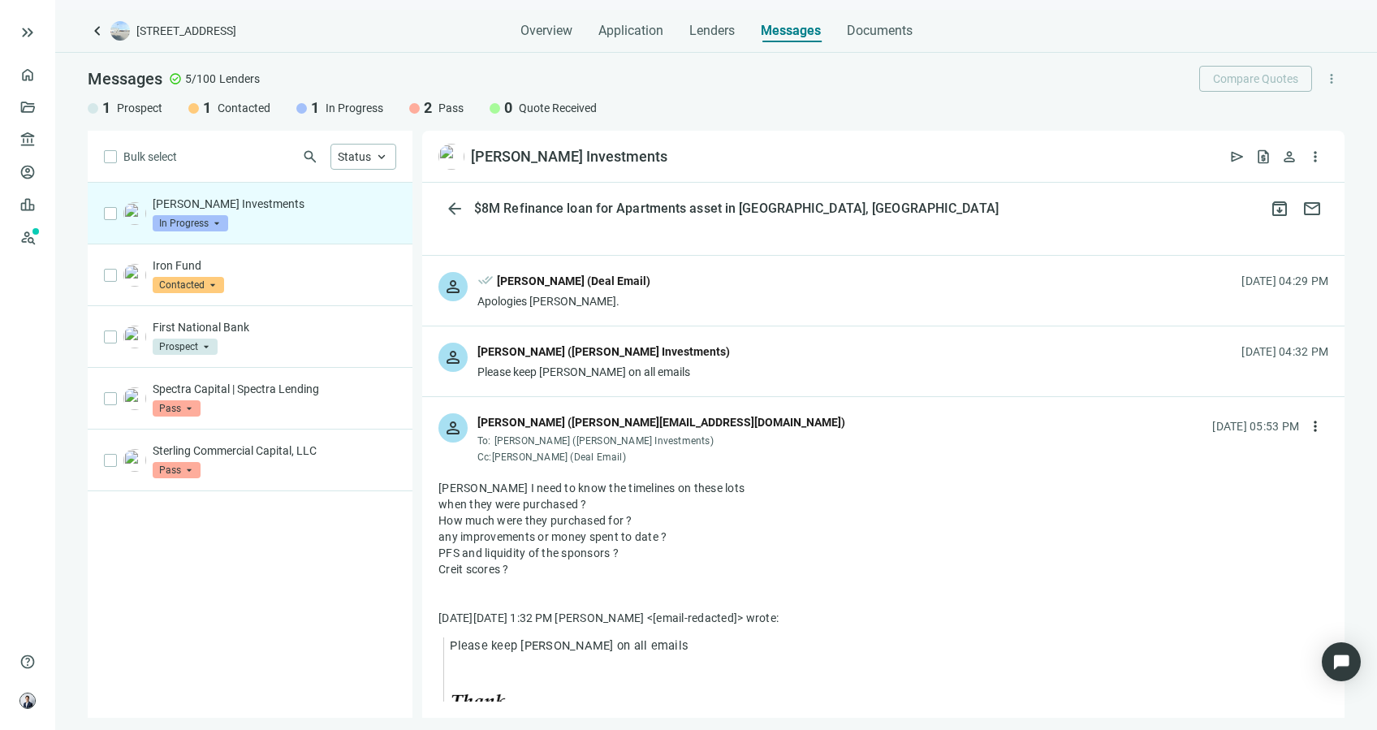
drag, startPoint x: 518, startPoint y: 535, endPoint x: 441, endPoint y: 472, distance: 99.8
click at [441, 480] on div "[PERSON_NAME] I need to know the timelines on these lots when they were purchas…" at bounding box center [884, 537] width 890 height 114
drag, startPoint x: 441, startPoint y: 472, endPoint x: 617, endPoint y: 478, distance: 176.4
click at [617, 512] on div "How much were they purchased for ?" at bounding box center [884, 520] width 890 height 16
click at [683, 529] on div "any improvements or money spent to date ?" at bounding box center [884, 537] width 890 height 16
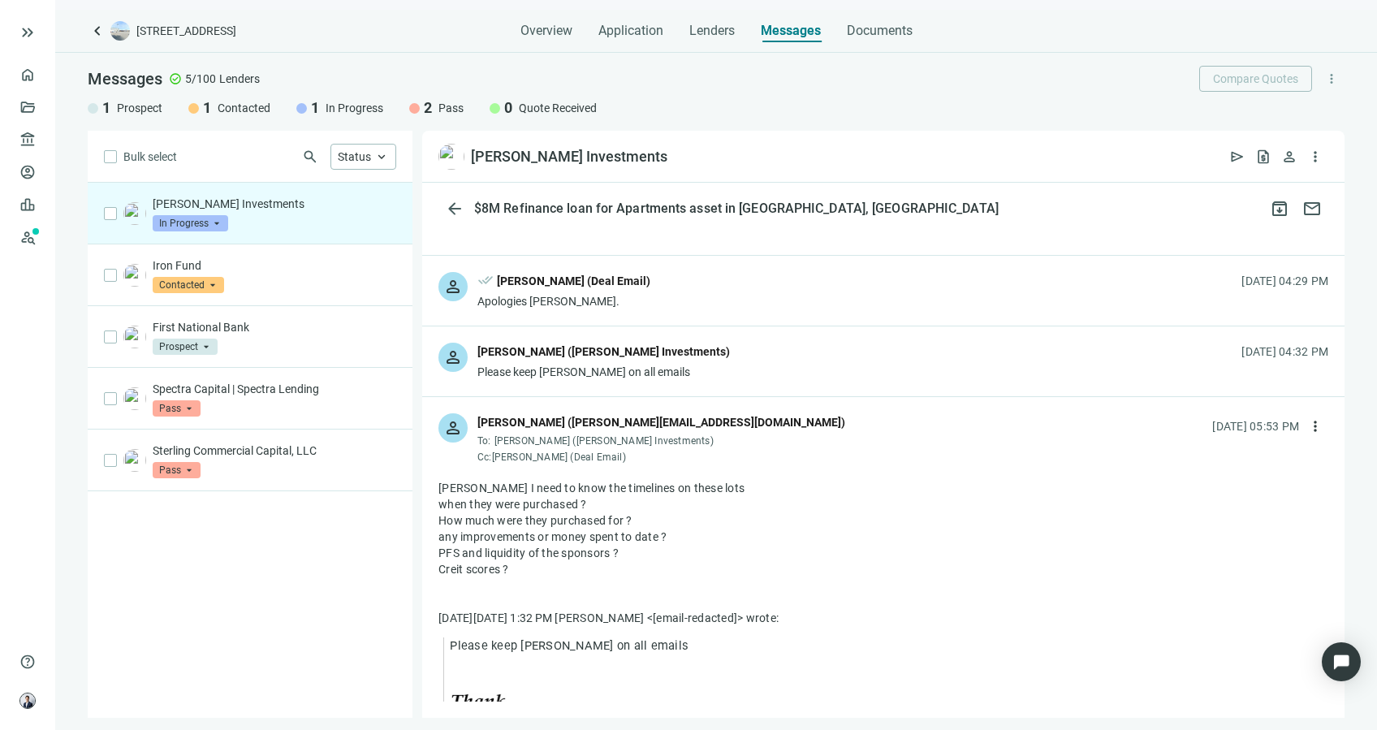
drag, startPoint x: 683, startPoint y: 502, endPoint x: 433, endPoint y: 471, distance: 252.1
click at [850, 117] on div "Messages check_circle 5/100 Lenders Compare Quotes more_vert 1 Prospect 1 Conta…" at bounding box center [716, 92] width 1322 height 78
click at [321, 327] on p "First National Bank" at bounding box center [275, 327] width 244 height 16
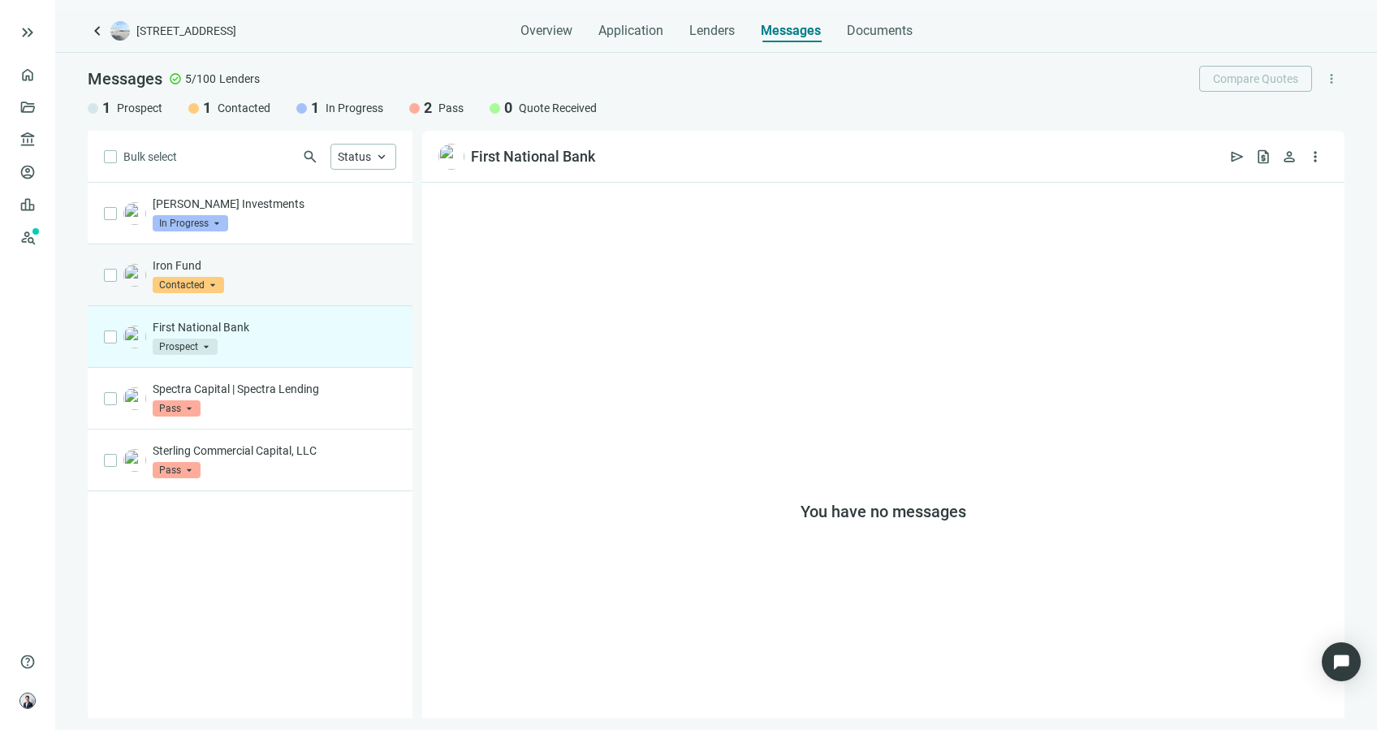
click at [294, 260] on p "Iron Fund" at bounding box center [275, 265] width 244 height 16
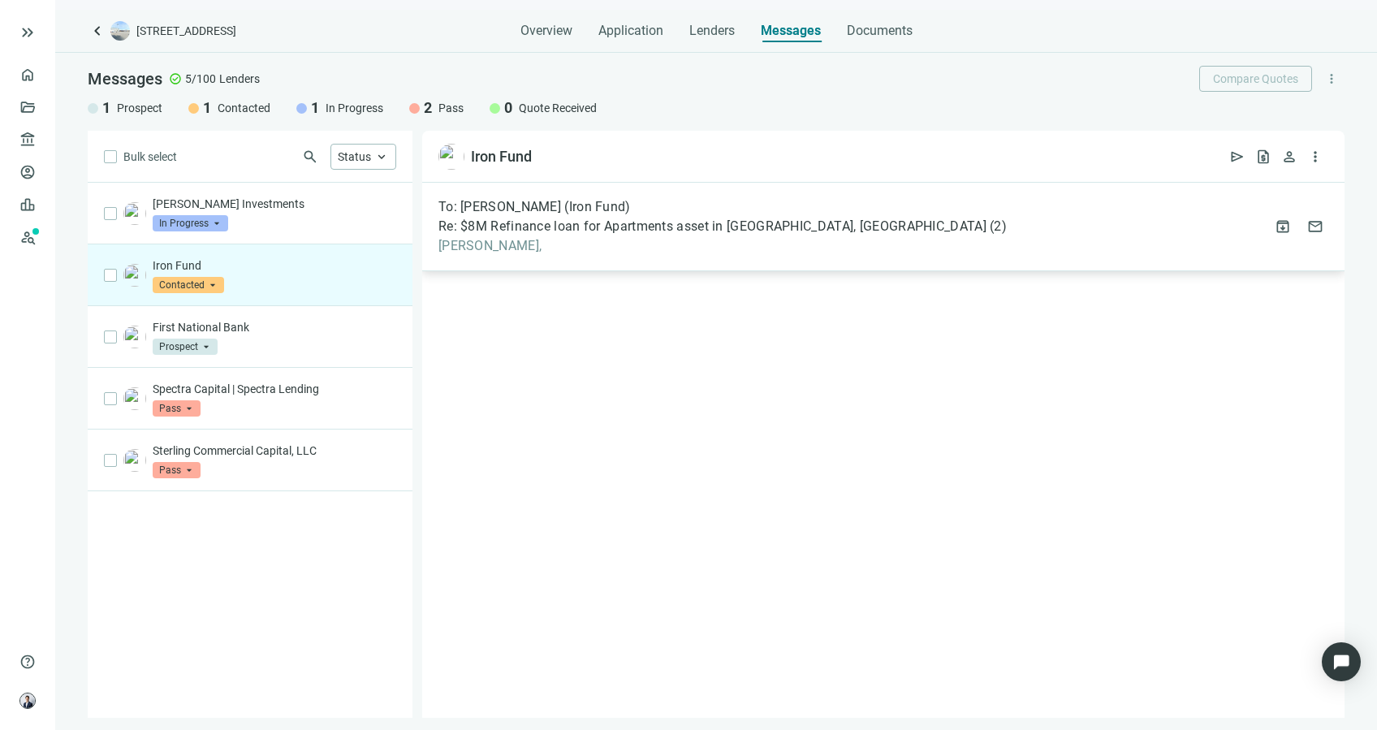
click at [513, 258] on div "To: [PERSON_NAME] (Iron Fund) Re: $8M Refinance loan for Apartments asset in [G…" at bounding box center [883, 227] width 923 height 89
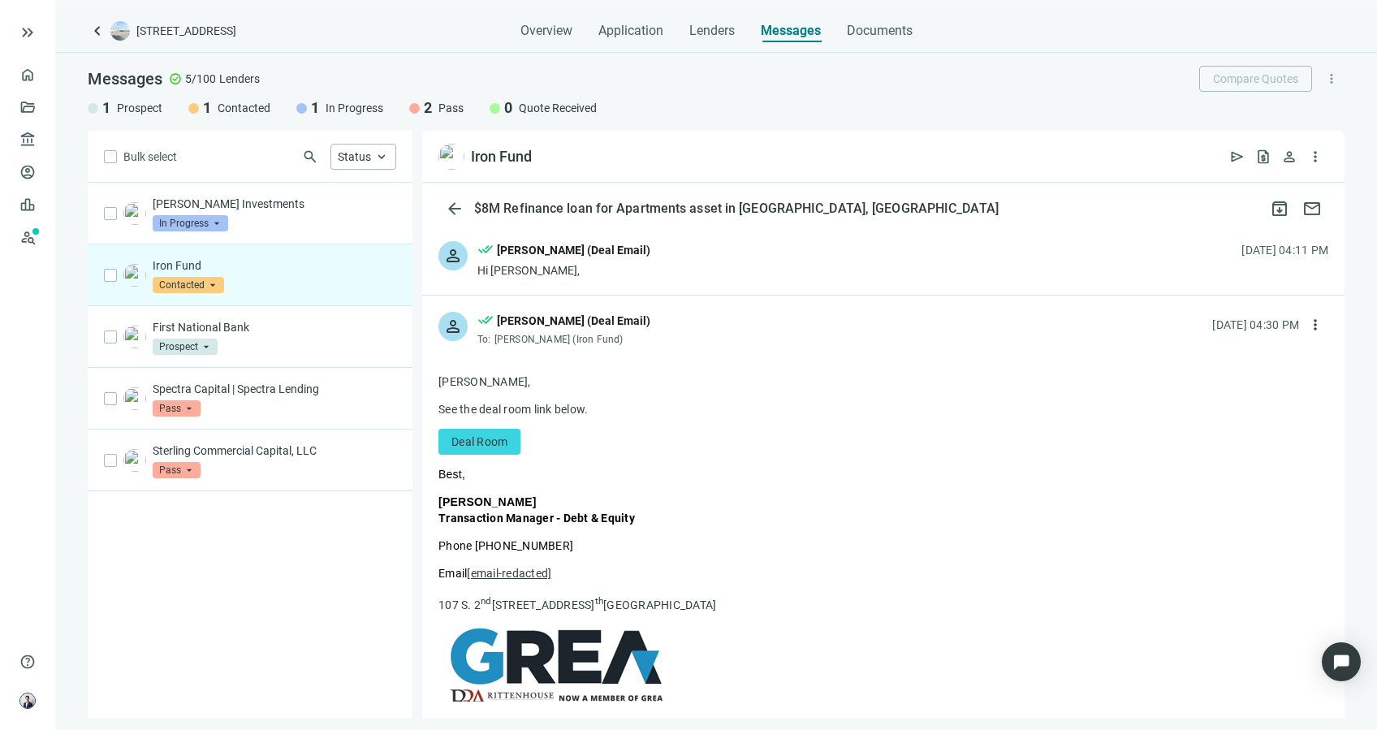
click at [644, 275] on div "person done_all [PERSON_NAME] (Deal Email) Hi [PERSON_NAME], [DATE] 04:11 PM" at bounding box center [883, 260] width 923 height 70
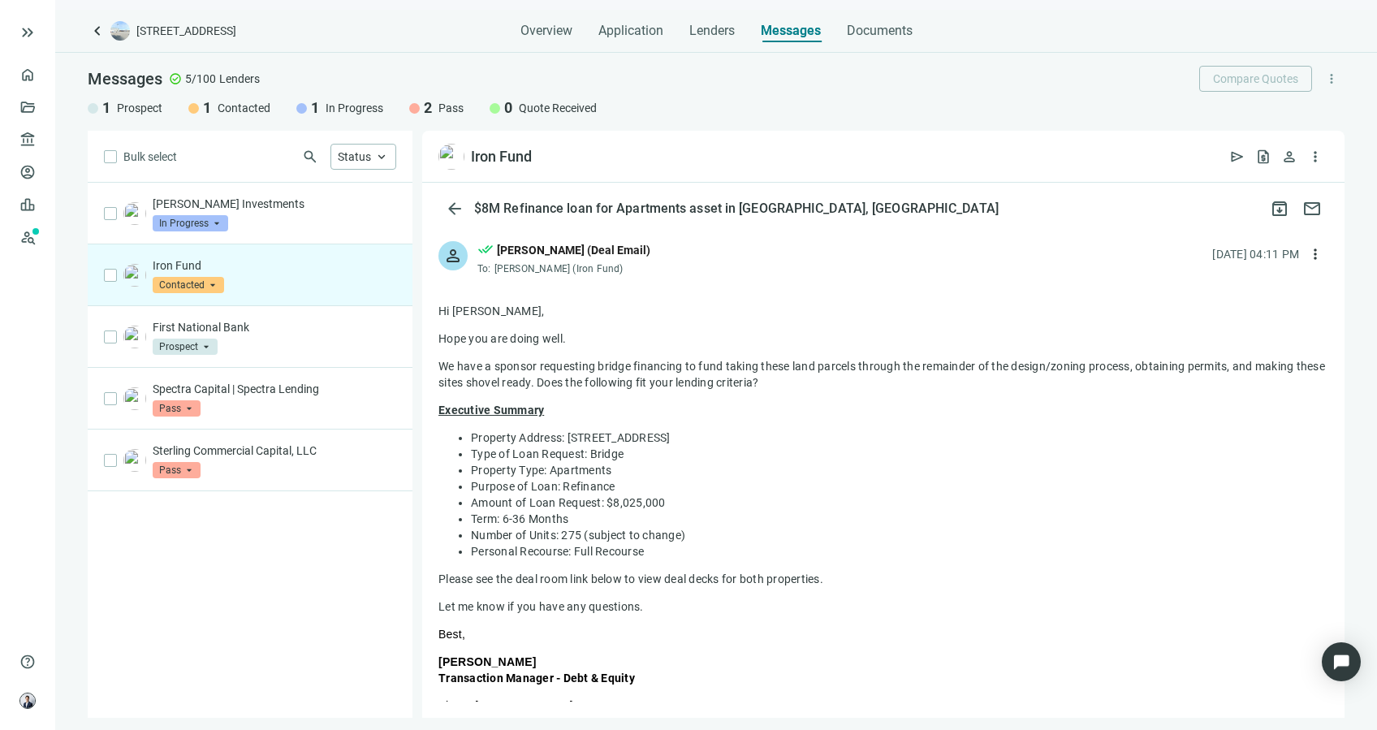
click at [644, 275] on div "person done_all [PERSON_NAME] (Deal Email) To: [PERSON_NAME] (Iron Fund) [DATE]…" at bounding box center [883, 252] width 923 height 54
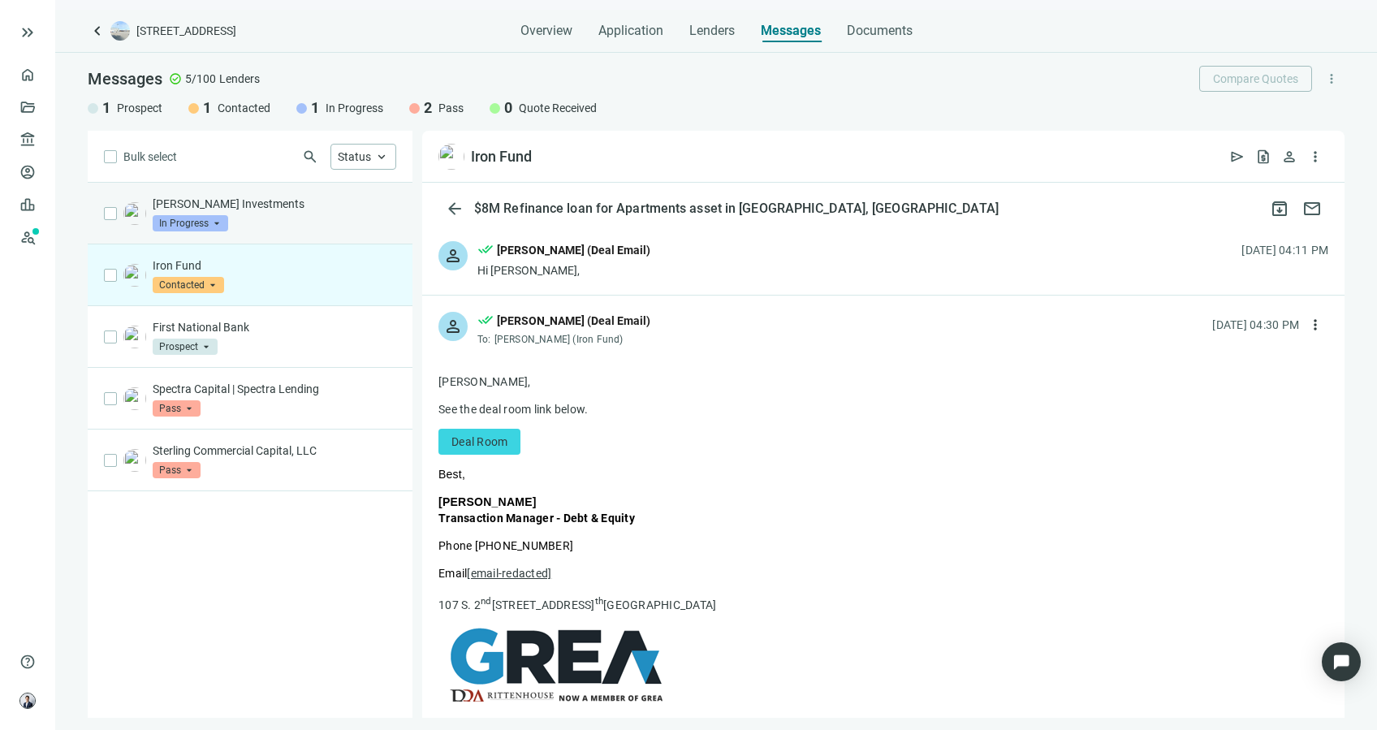
click at [310, 204] on p "[PERSON_NAME] Investments" at bounding box center [275, 204] width 244 height 16
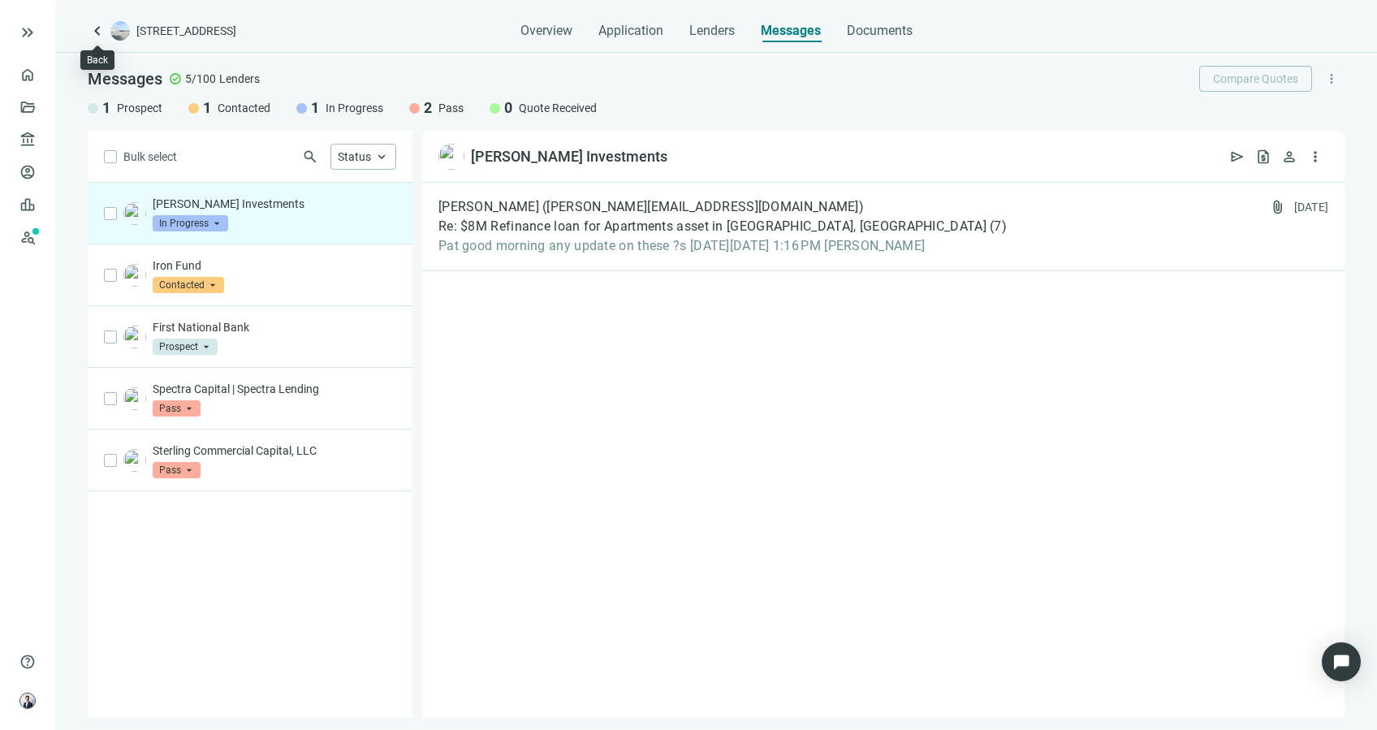
click at [93, 32] on span "keyboard_arrow_left" at bounding box center [97, 30] width 19 height 19
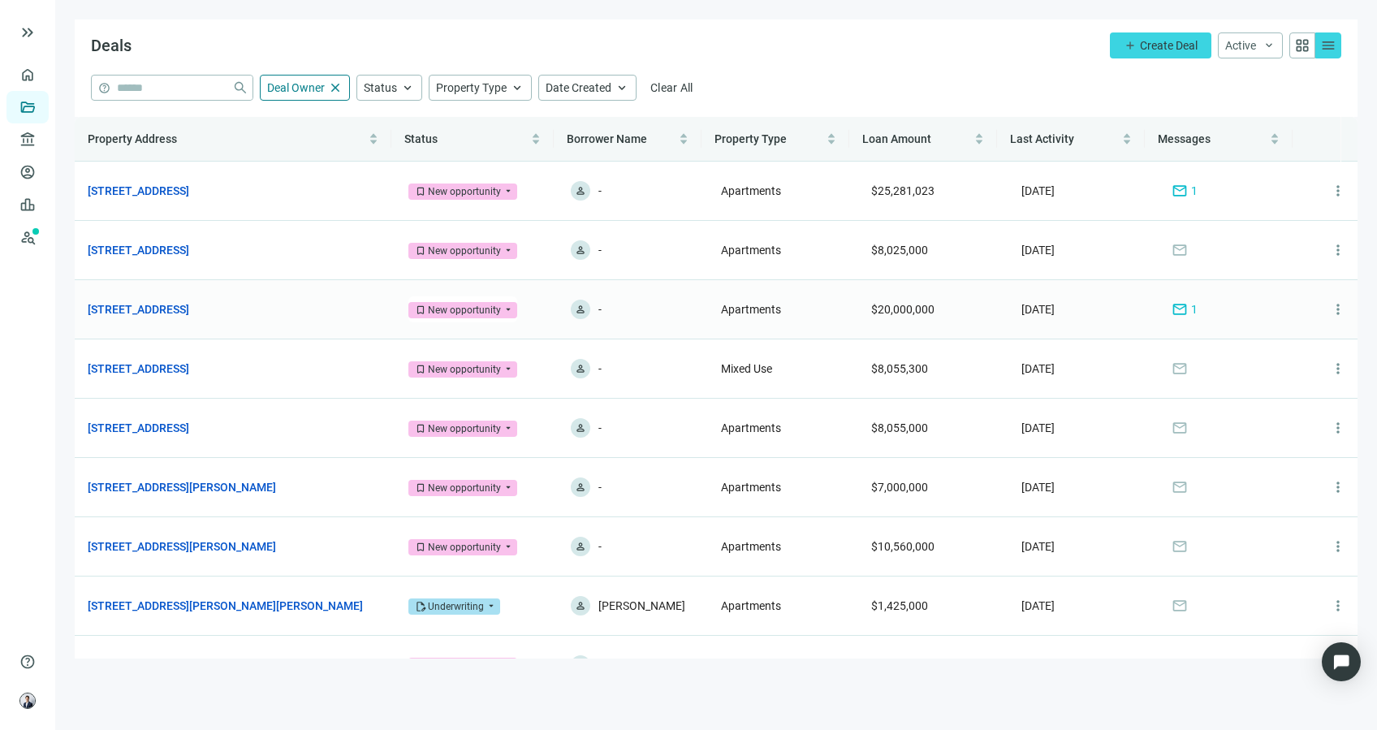
click at [189, 304] on link "[STREET_ADDRESS]" at bounding box center [139, 310] width 102 height 18
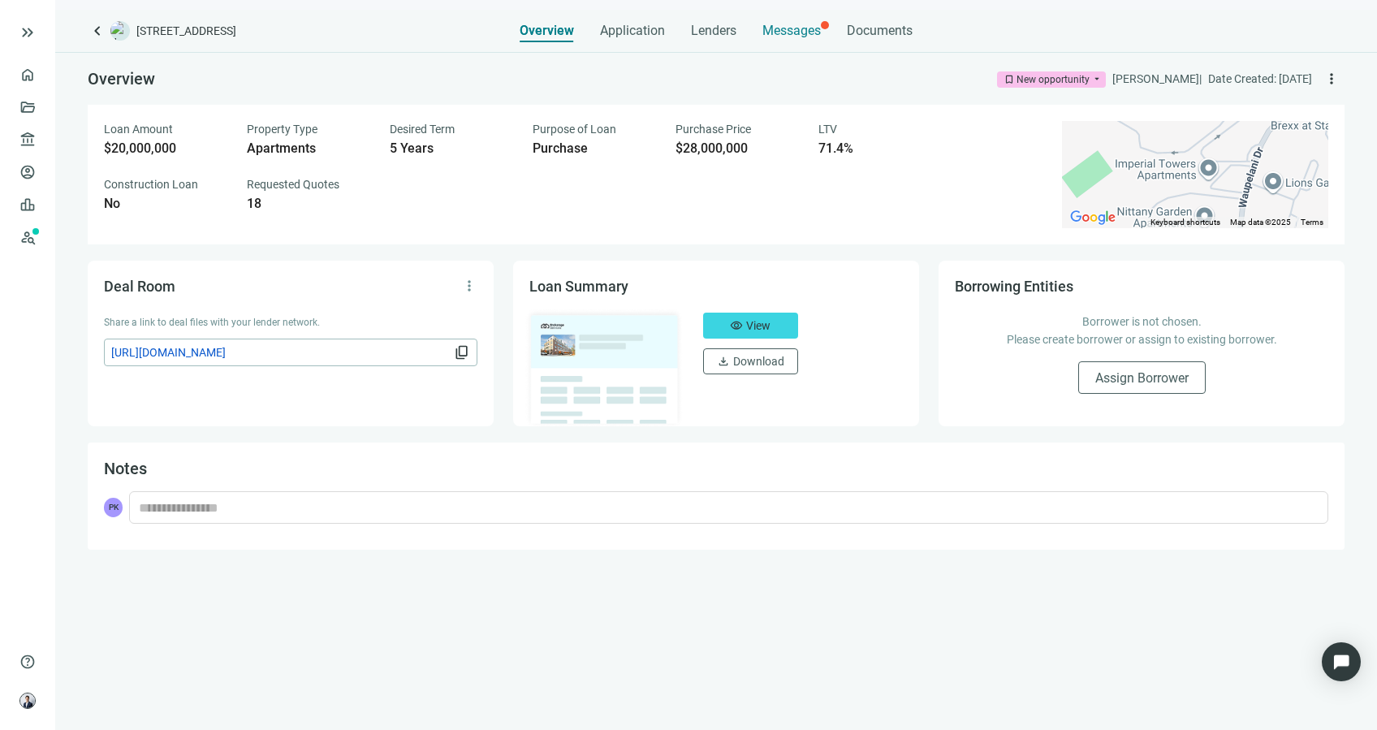
click at [813, 36] on span "Messages" at bounding box center [792, 30] width 58 height 15
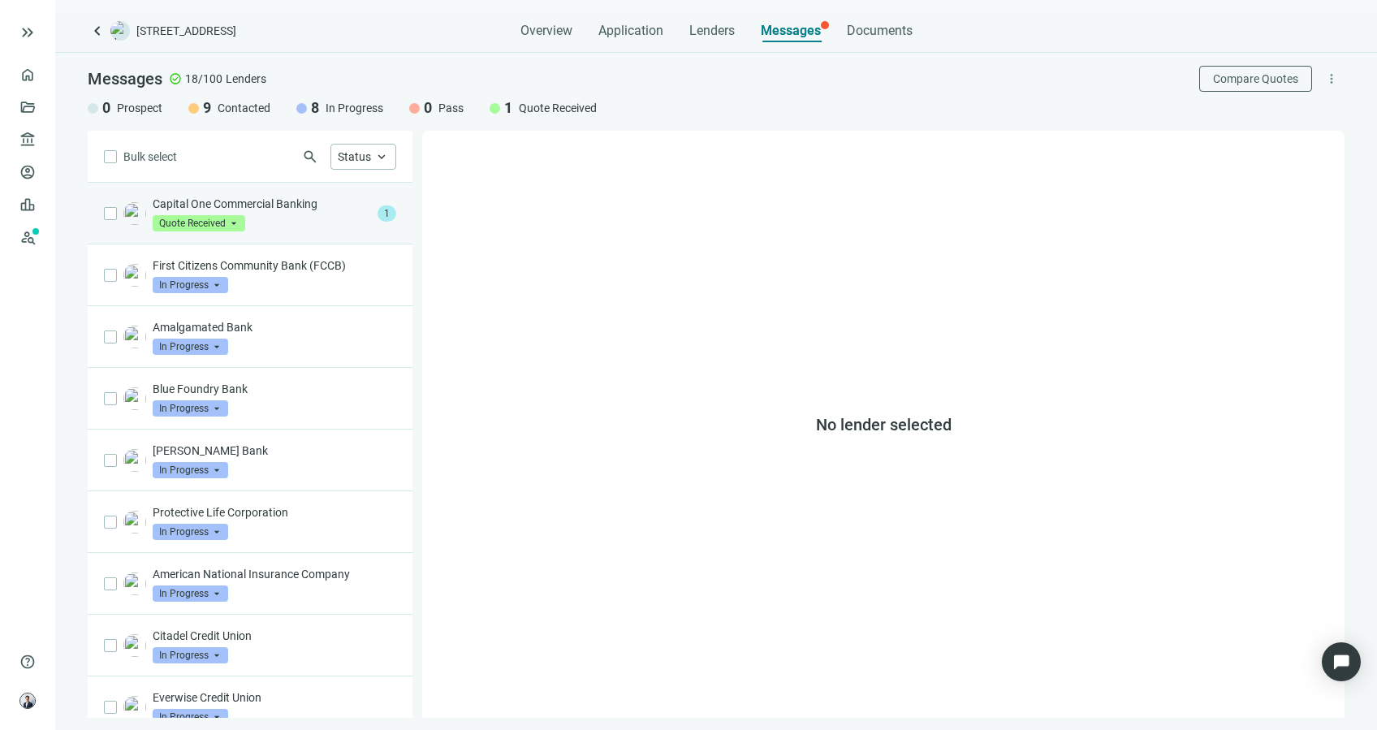
click at [266, 212] on div "Capital One Commercial Banking Quote Received arrow_drop_down" at bounding box center [262, 214] width 218 height 36
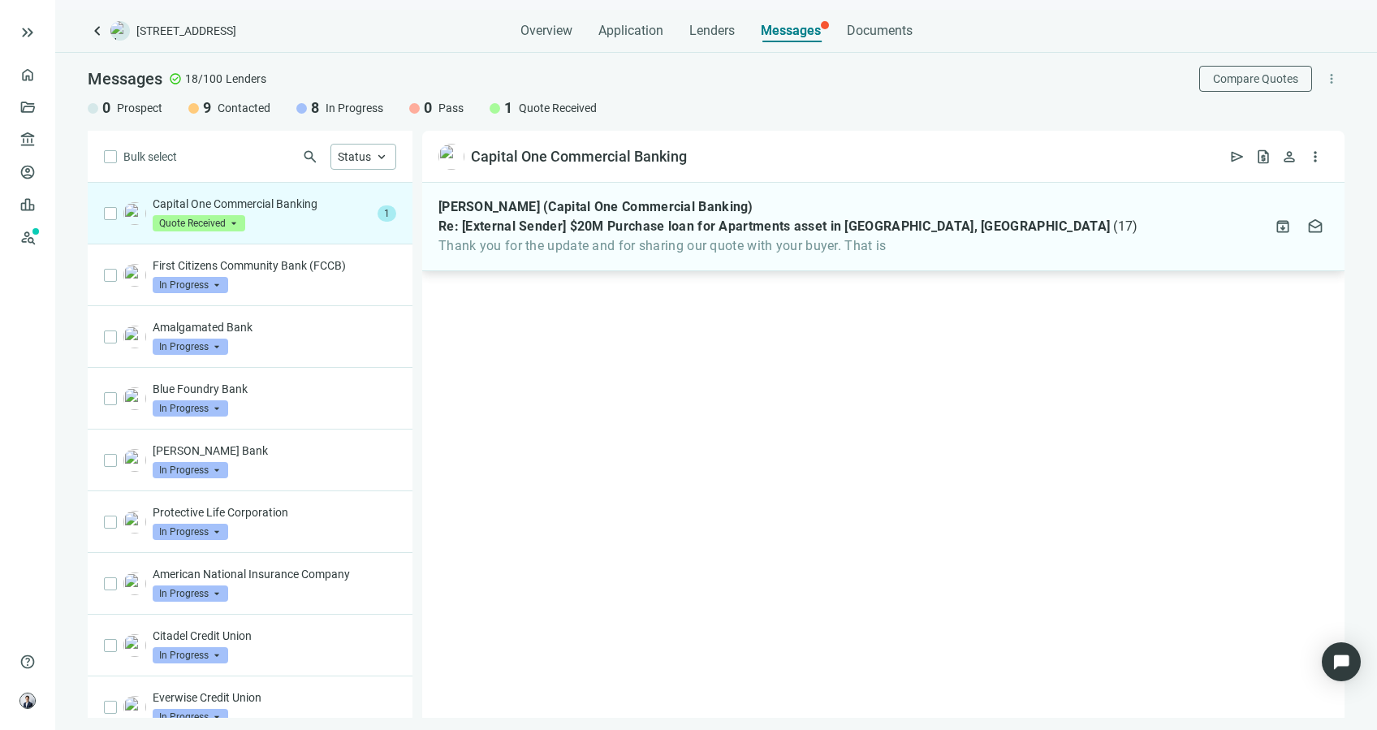
click at [732, 257] on div "[PERSON_NAME] (Capital One Commercial Banking) Re: [External Sender] $20M Purch…" at bounding box center [883, 227] width 923 height 89
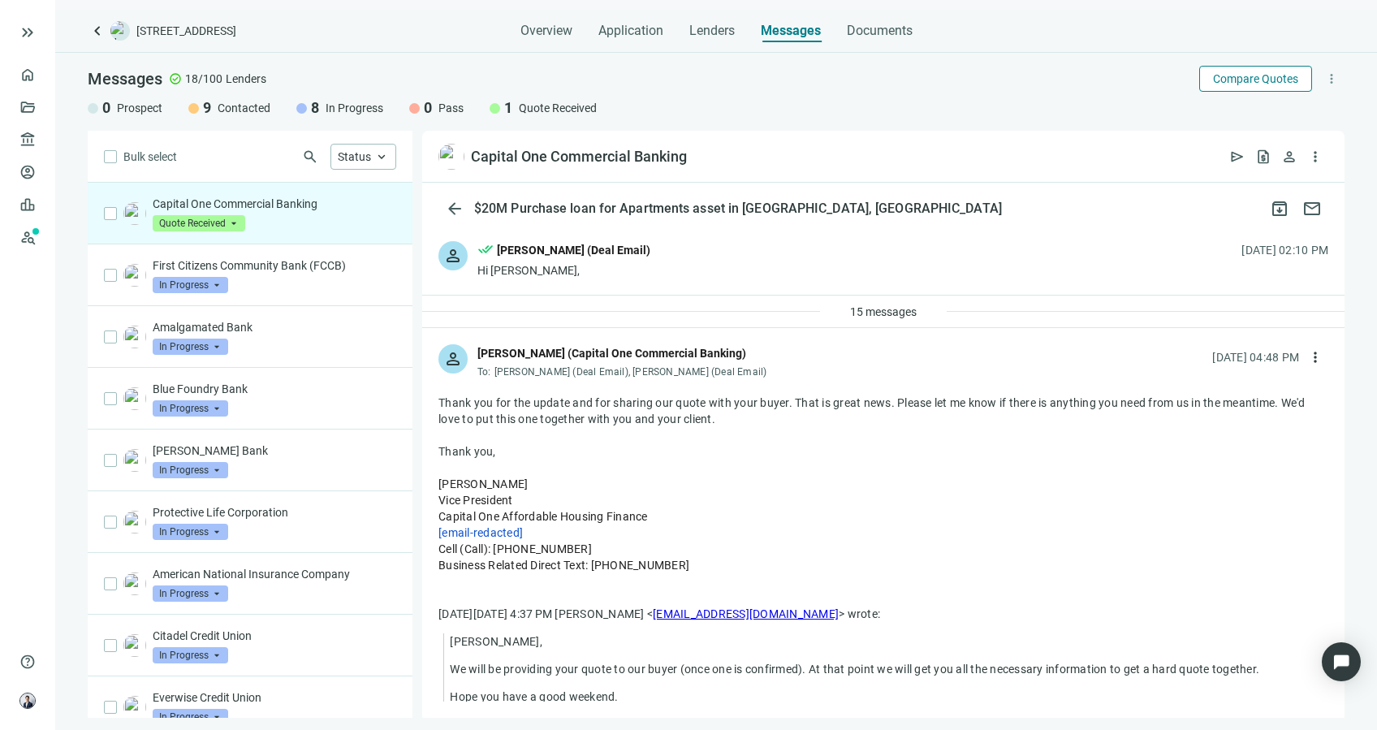
click at [1209, 71] on button "Compare Quotes" at bounding box center [1256, 79] width 113 height 26
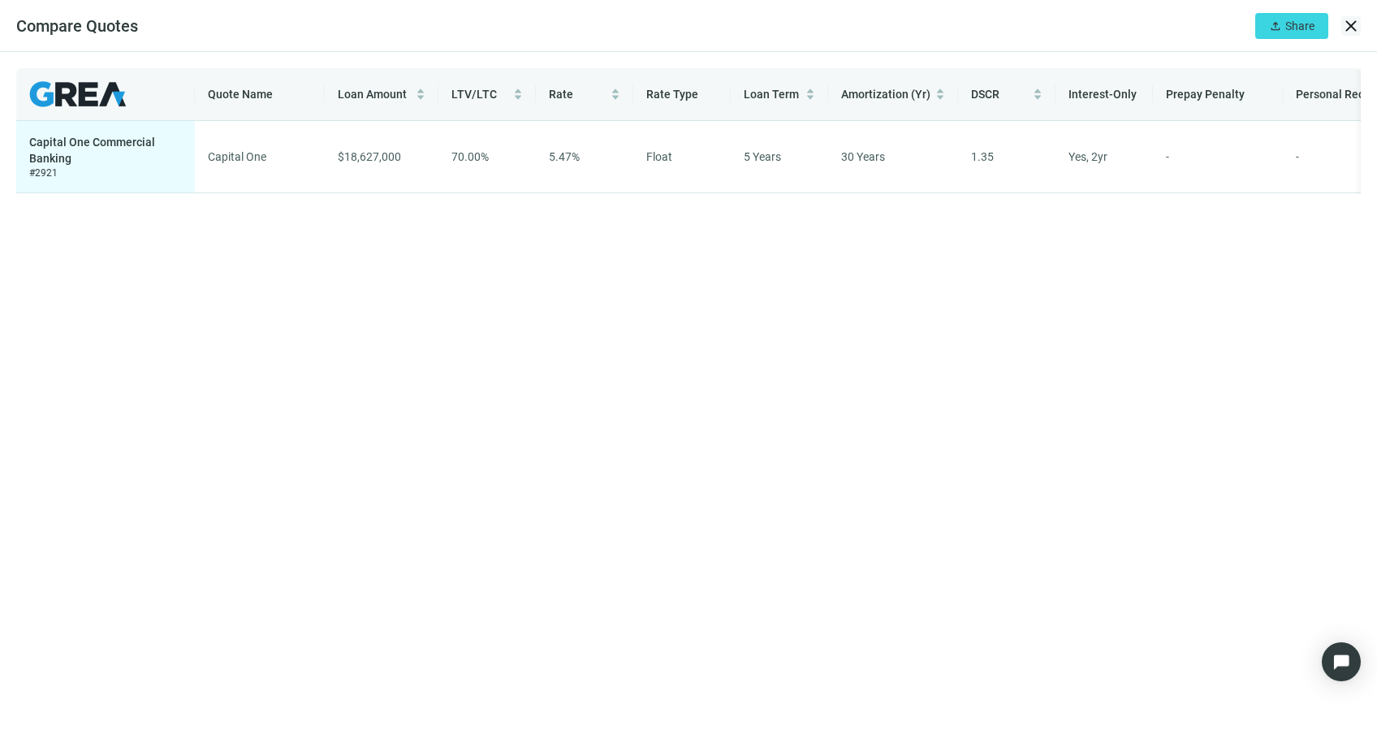
click at [1349, 28] on span "close" at bounding box center [1351, 25] width 19 height 19
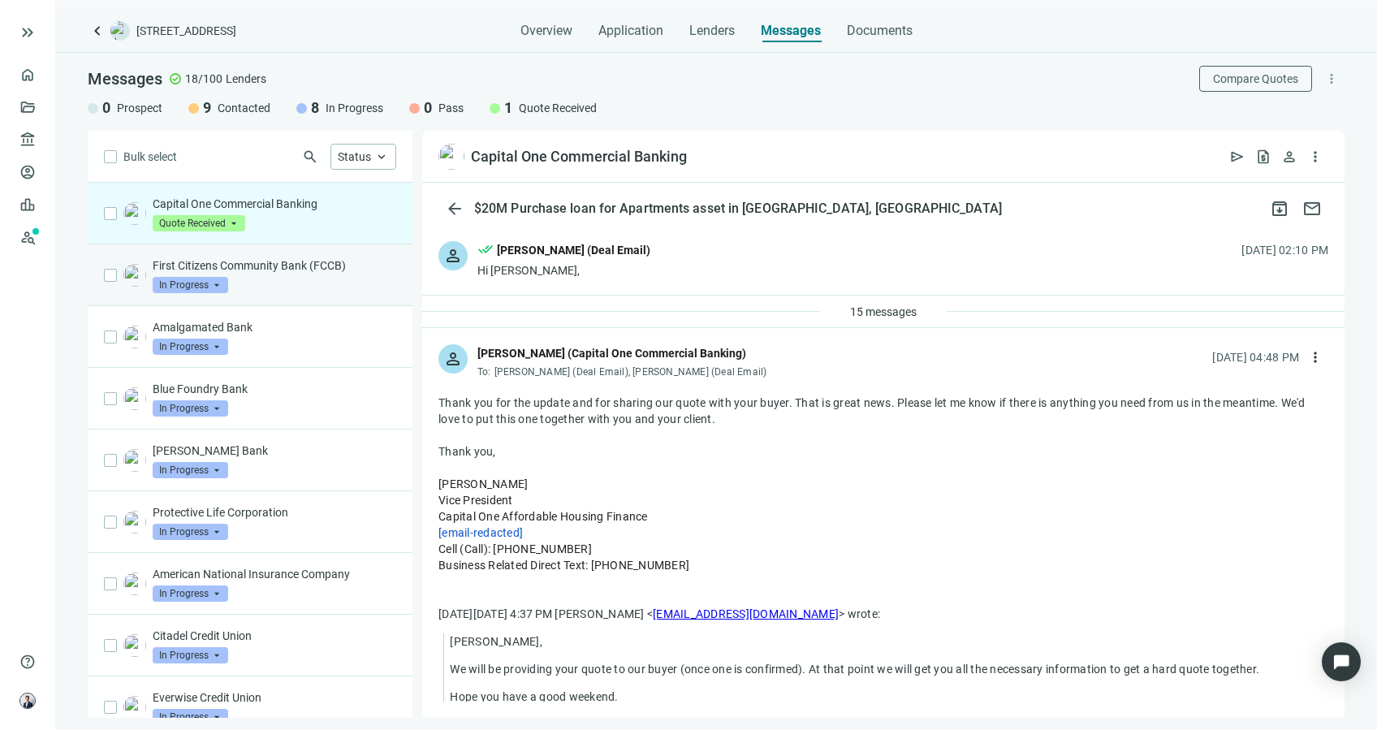
click at [286, 269] on p "First Citizens Community Bank (FCCB)" at bounding box center [275, 265] width 244 height 16
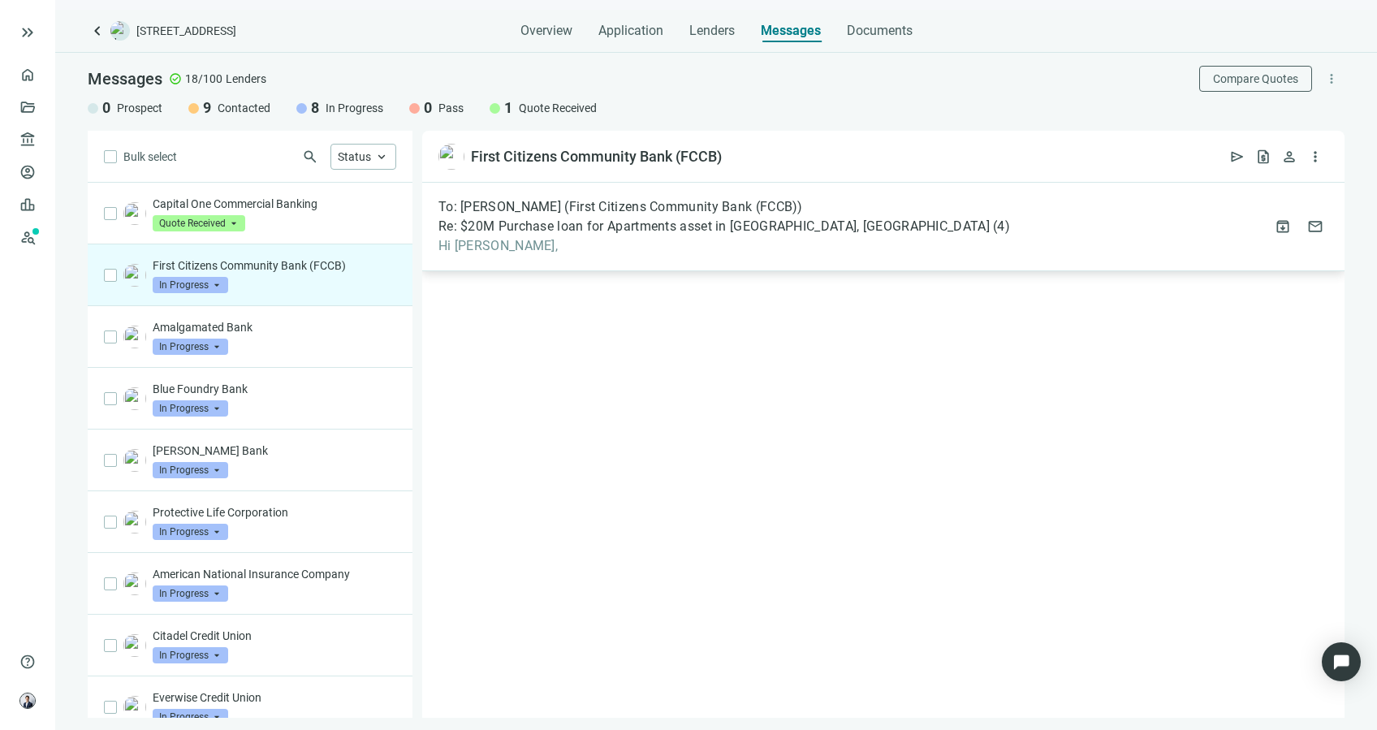
click at [576, 260] on div "To: [PERSON_NAME] (First Citizens Community Bank (FCCB)) Re: $20M Purchase loan…" at bounding box center [883, 227] width 923 height 89
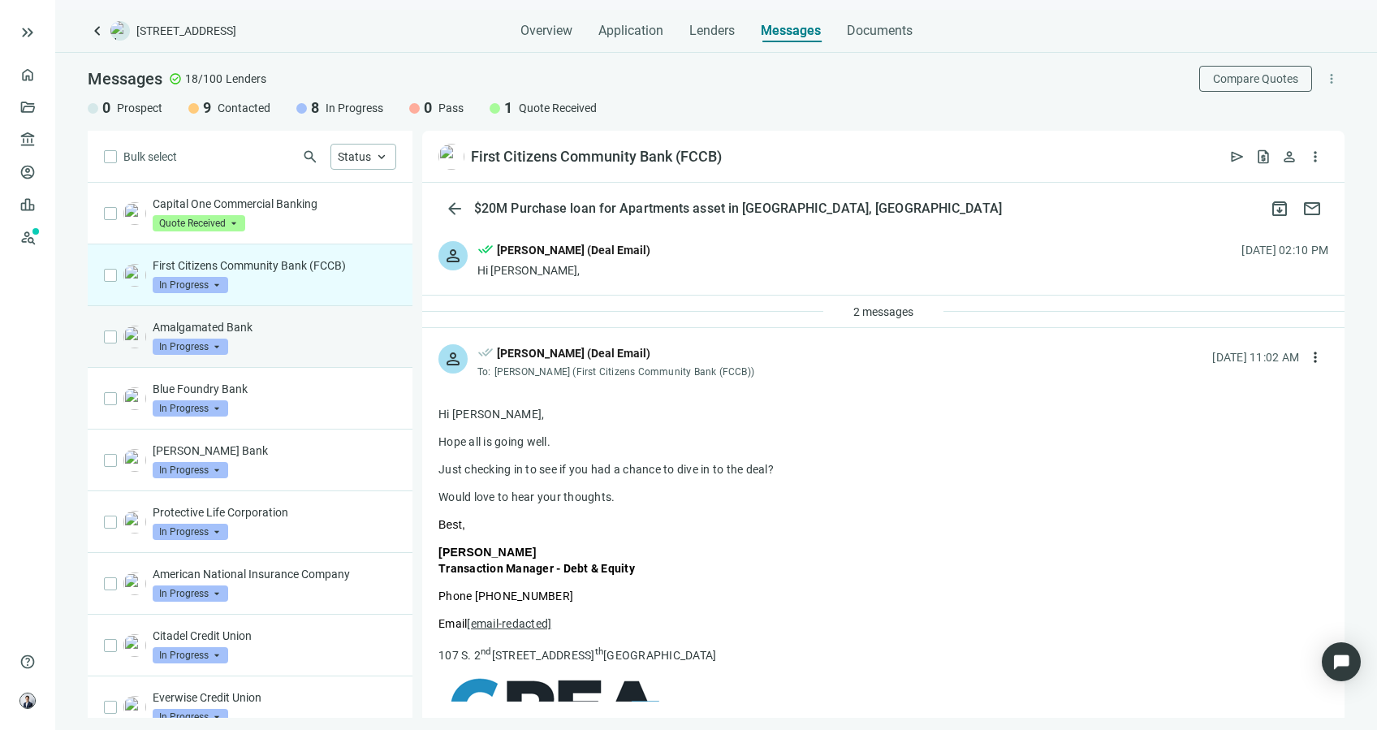
click at [266, 319] on p "Amalgamated Bank" at bounding box center [275, 327] width 244 height 16
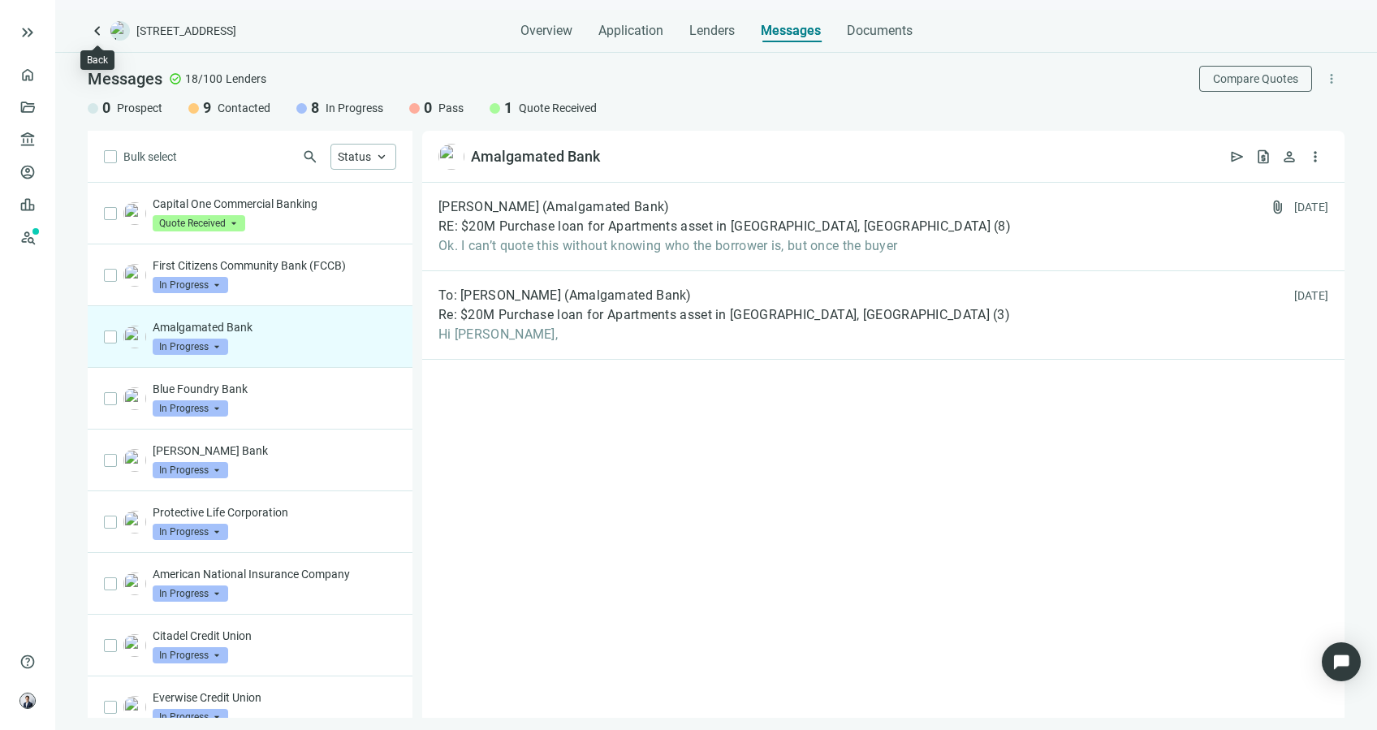
click at [97, 32] on span "keyboard_arrow_left" at bounding box center [97, 30] width 19 height 19
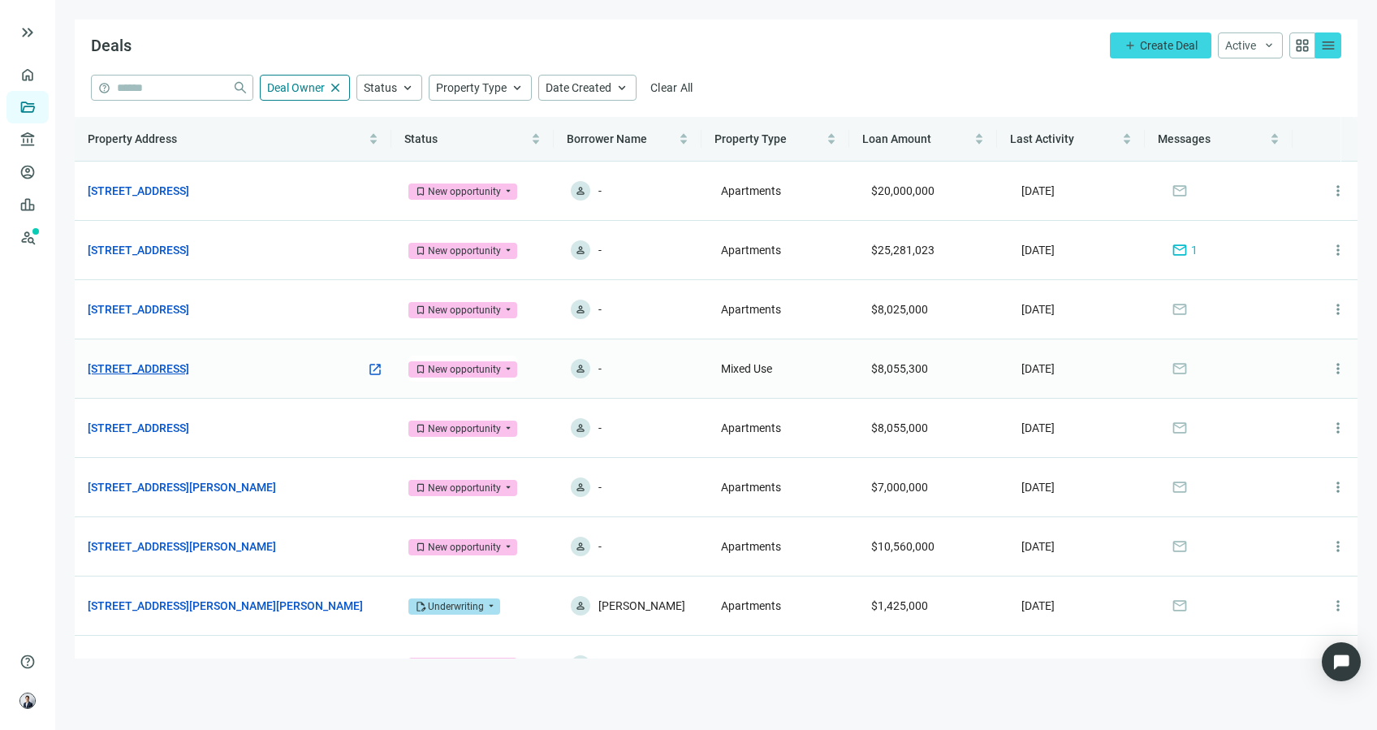
click at [189, 377] on link "[STREET_ADDRESS]" at bounding box center [139, 369] width 102 height 18
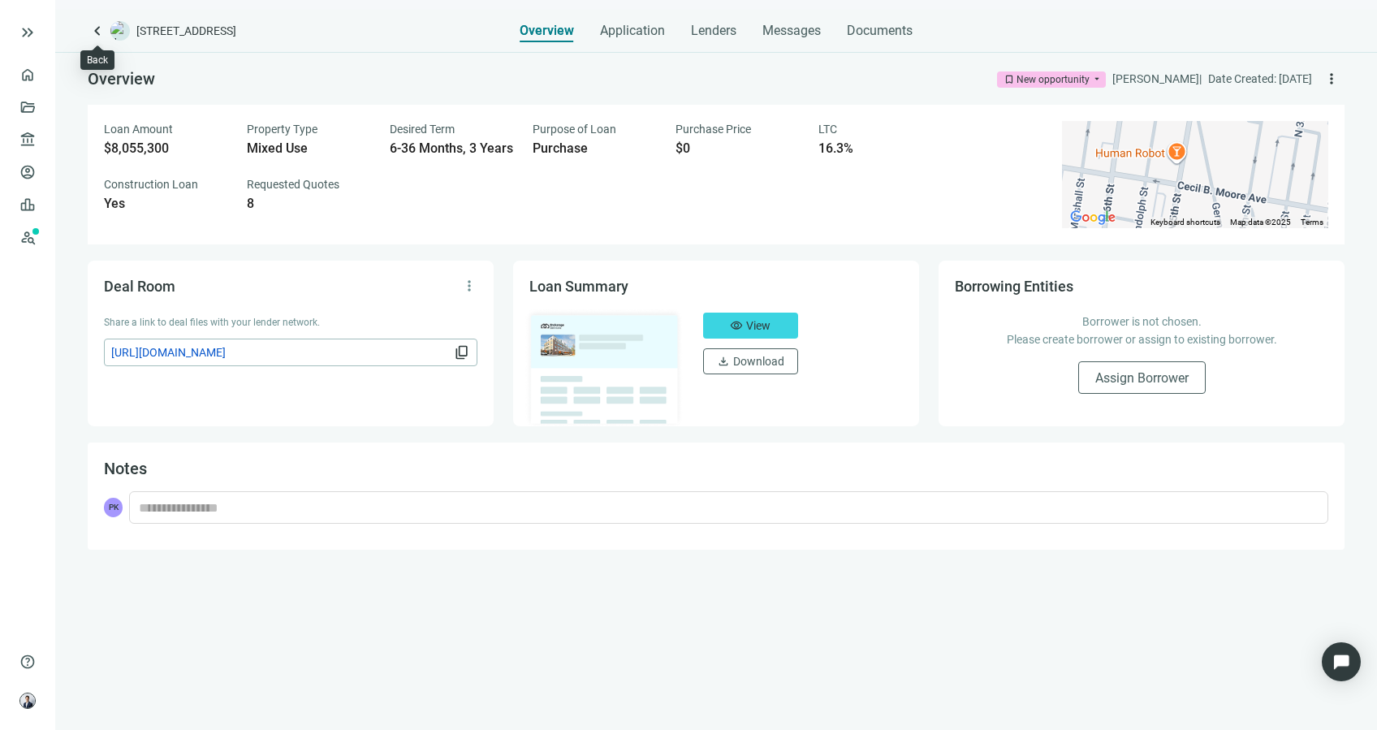
click at [92, 21] on span "keyboard_arrow_left" at bounding box center [97, 30] width 19 height 19
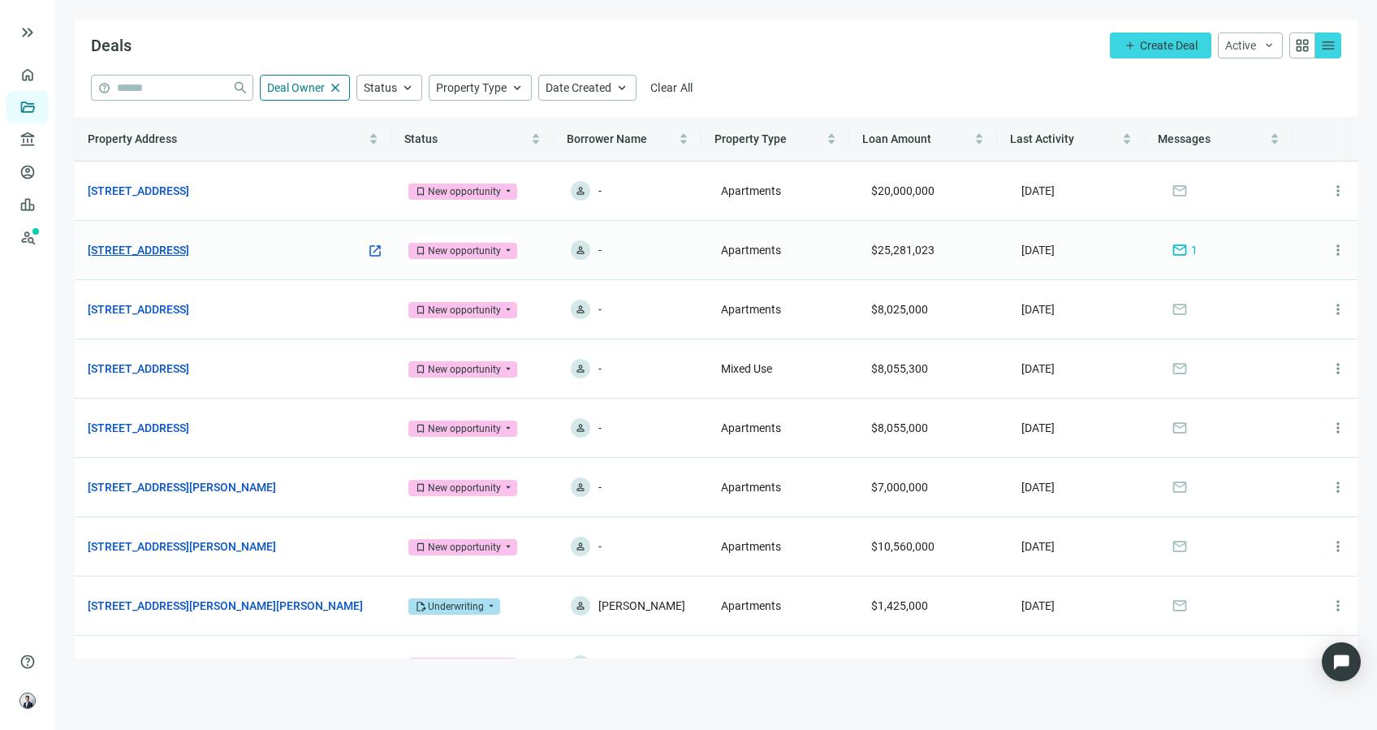
click at [189, 245] on link "[STREET_ADDRESS]" at bounding box center [139, 250] width 102 height 18
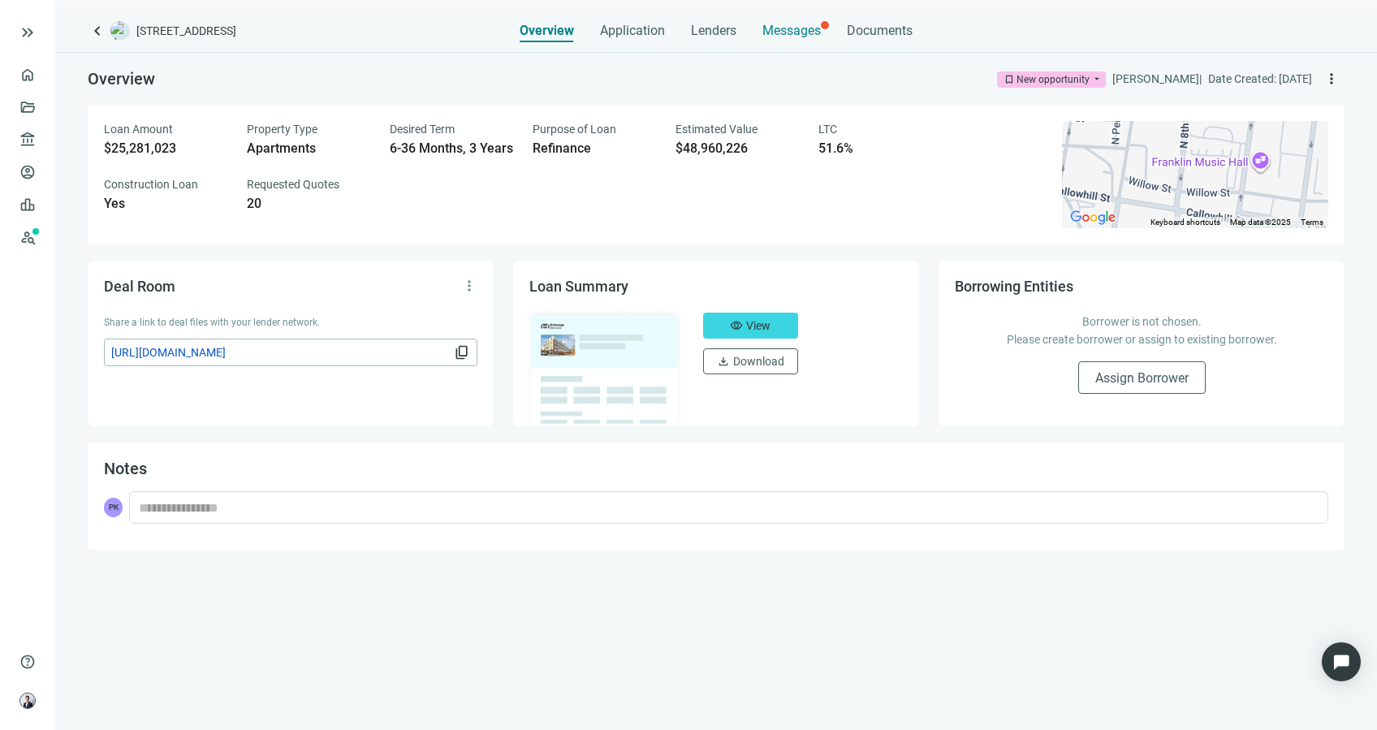
click at [807, 32] on span "Messages" at bounding box center [792, 30] width 58 height 15
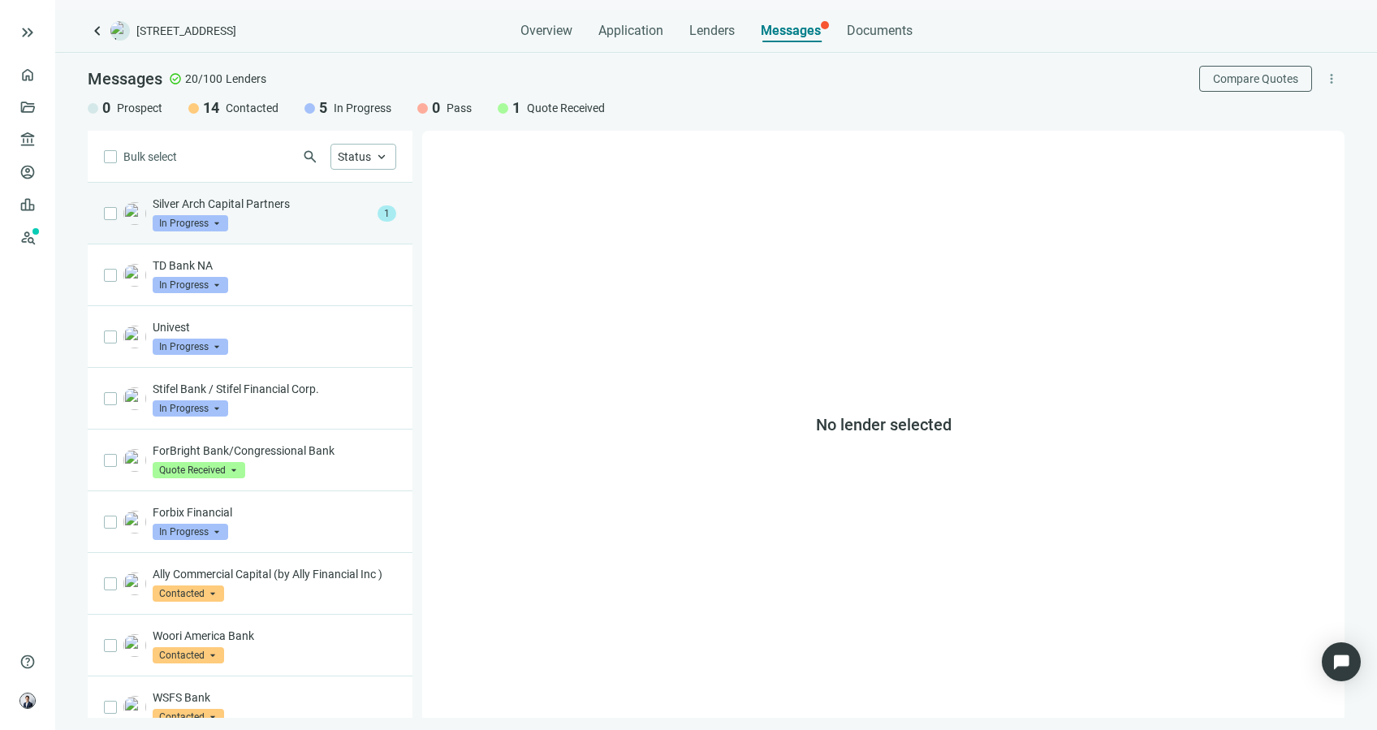
click at [332, 226] on div "Silver Arch Capital Partners In Progress arrow_drop_down" at bounding box center [262, 214] width 218 height 36
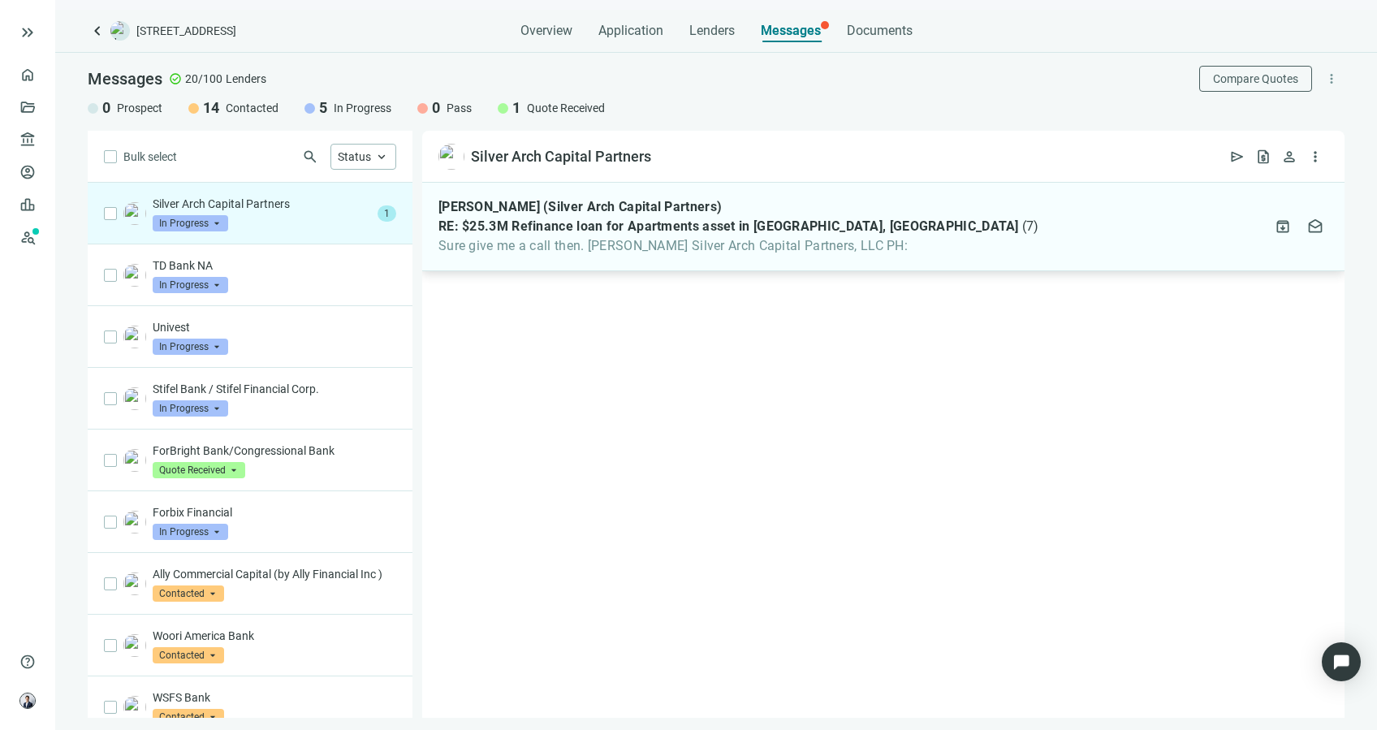
click at [620, 262] on div "[PERSON_NAME] (Silver Arch Capital Partners) RE: $25.3M Refinance loan for Apar…" at bounding box center [883, 227] width 923 height 89
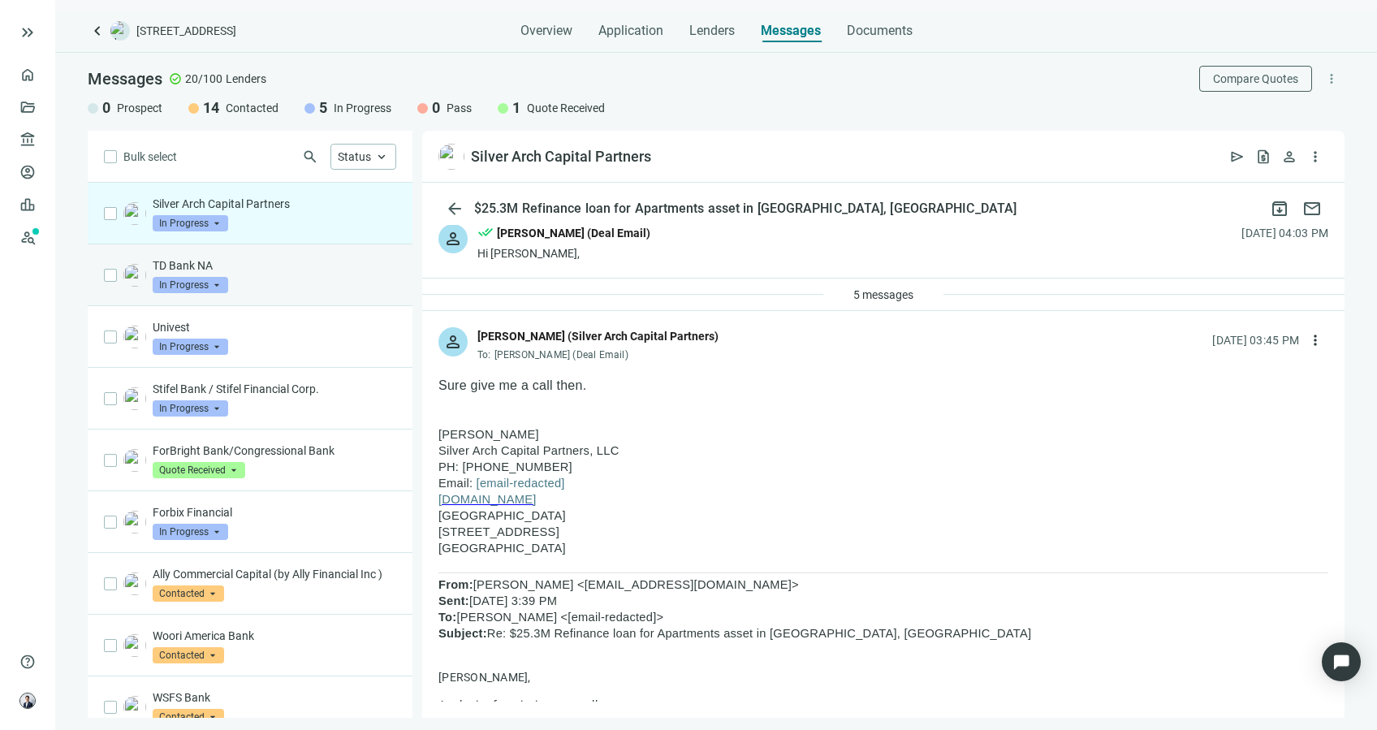
click at [287, 276] on div "TD Bank NA In Progress arrow_drop_down" at bounding box center [275, 275] width 244 height 36
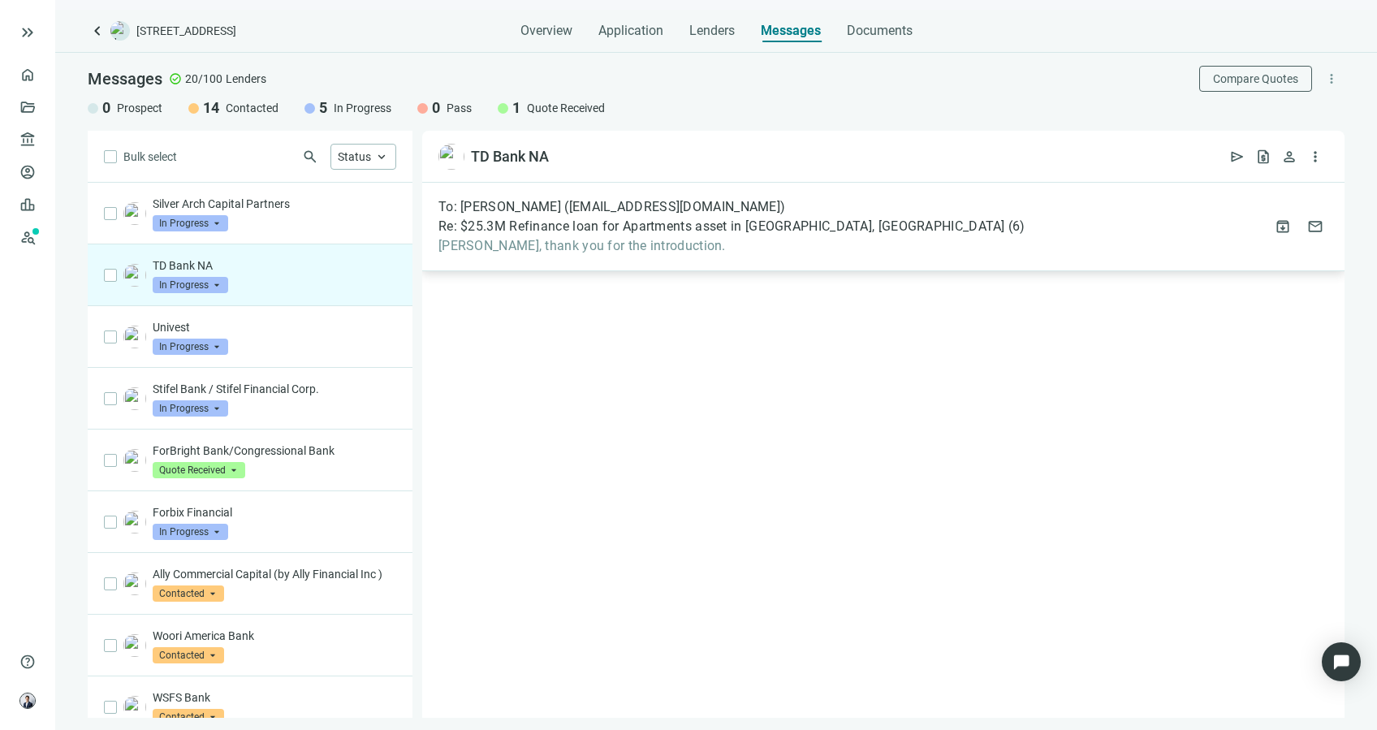
click at [533, 253] on span "[PERSON_NAME], thank you for the introduction." at bounding box center [732, 246] width 587 height 16
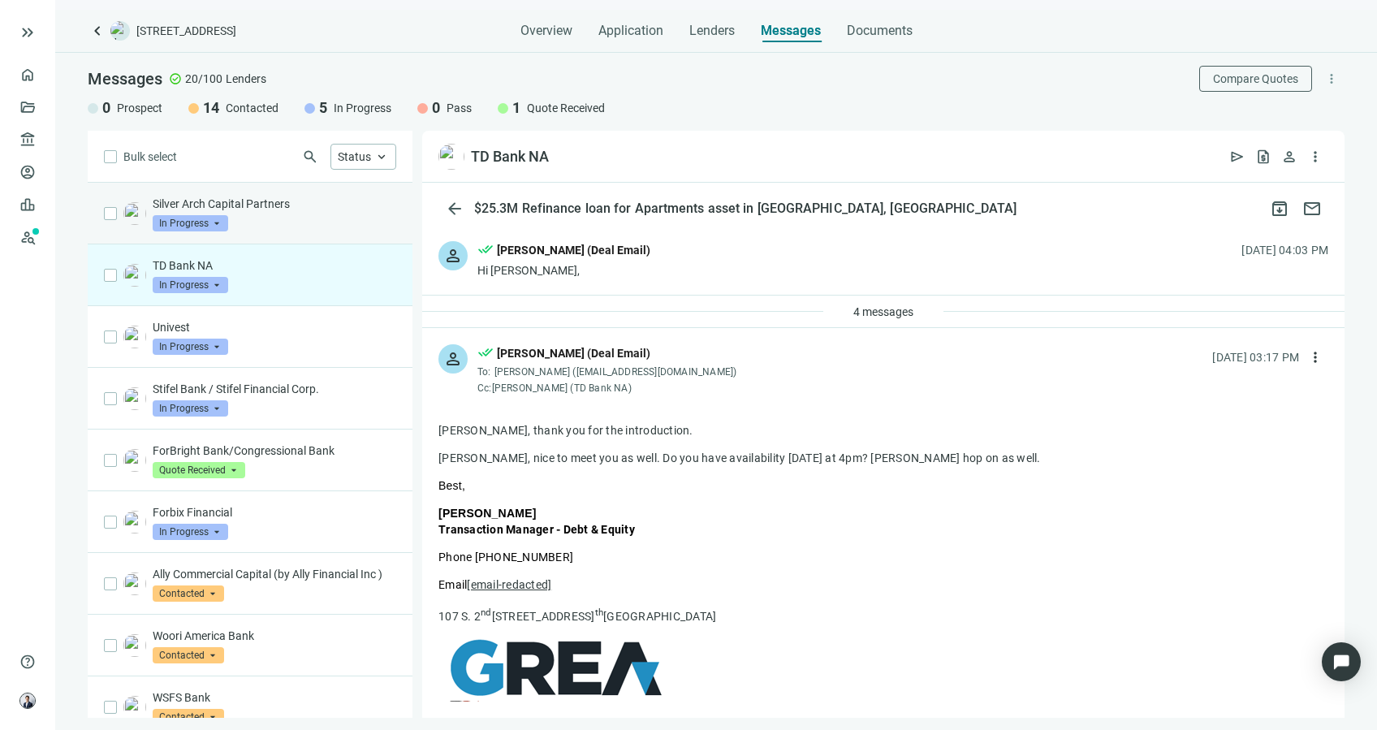
click at [279, 226] on div "Silver Arch Capital Partners In Progress arrow_drop_down" at bounding box center [275, 214] width 244 height 36
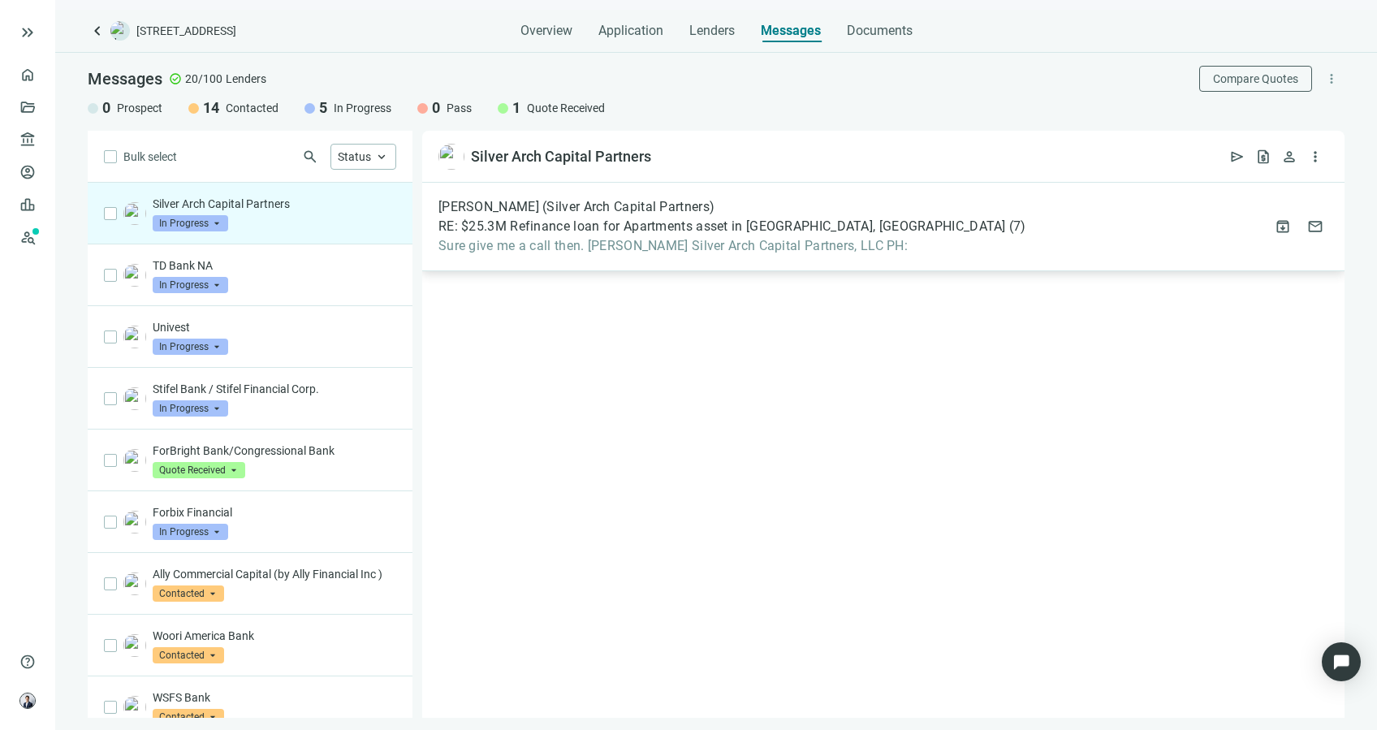
click at [705, 244] on span "Sure give me a call then. [PERSON_NAME] Silver Arch Capital Partners, LLC PH:" at bounding box center [733, 246] width 588 height 16
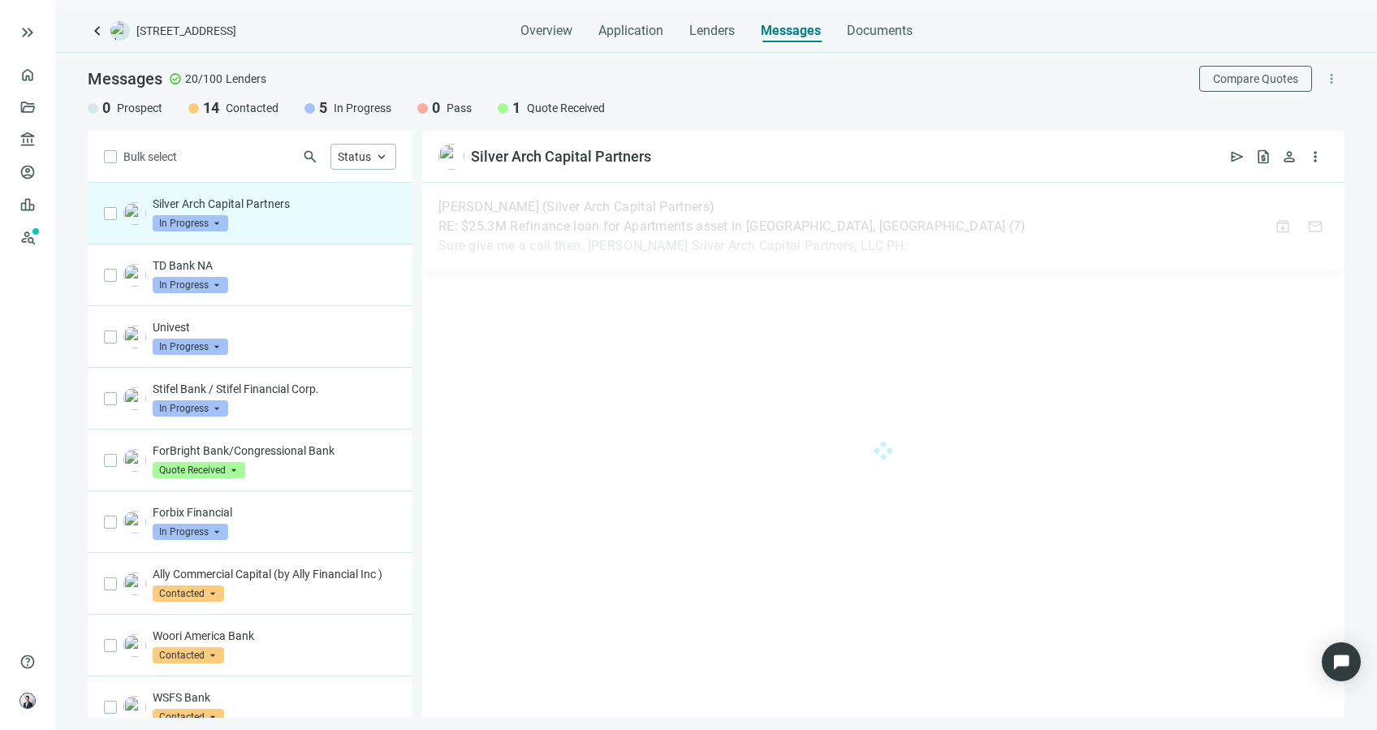
click at [705, 244] on div at bounding box center [883, 450] width 923 height 535
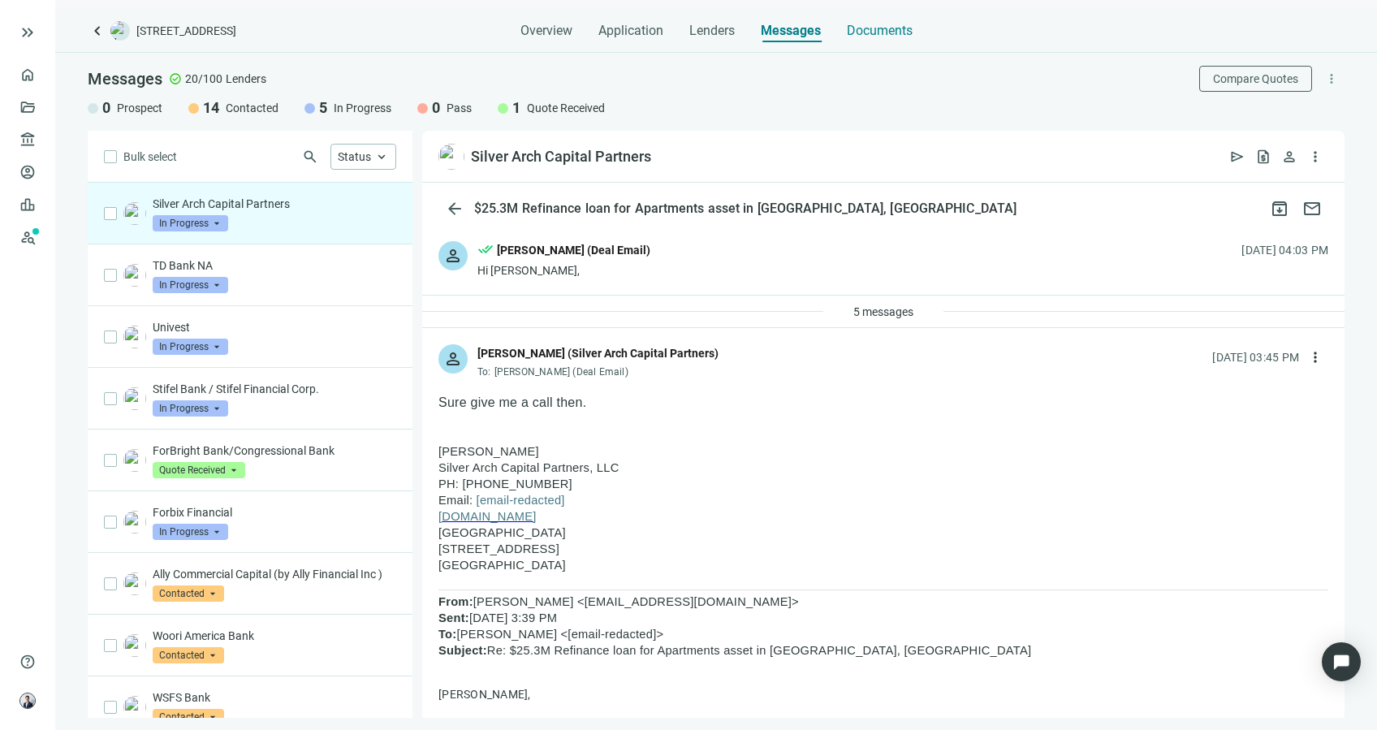
click at [861, 21] on div "Documents" at bounding box center [880, 26] width 66 height 32
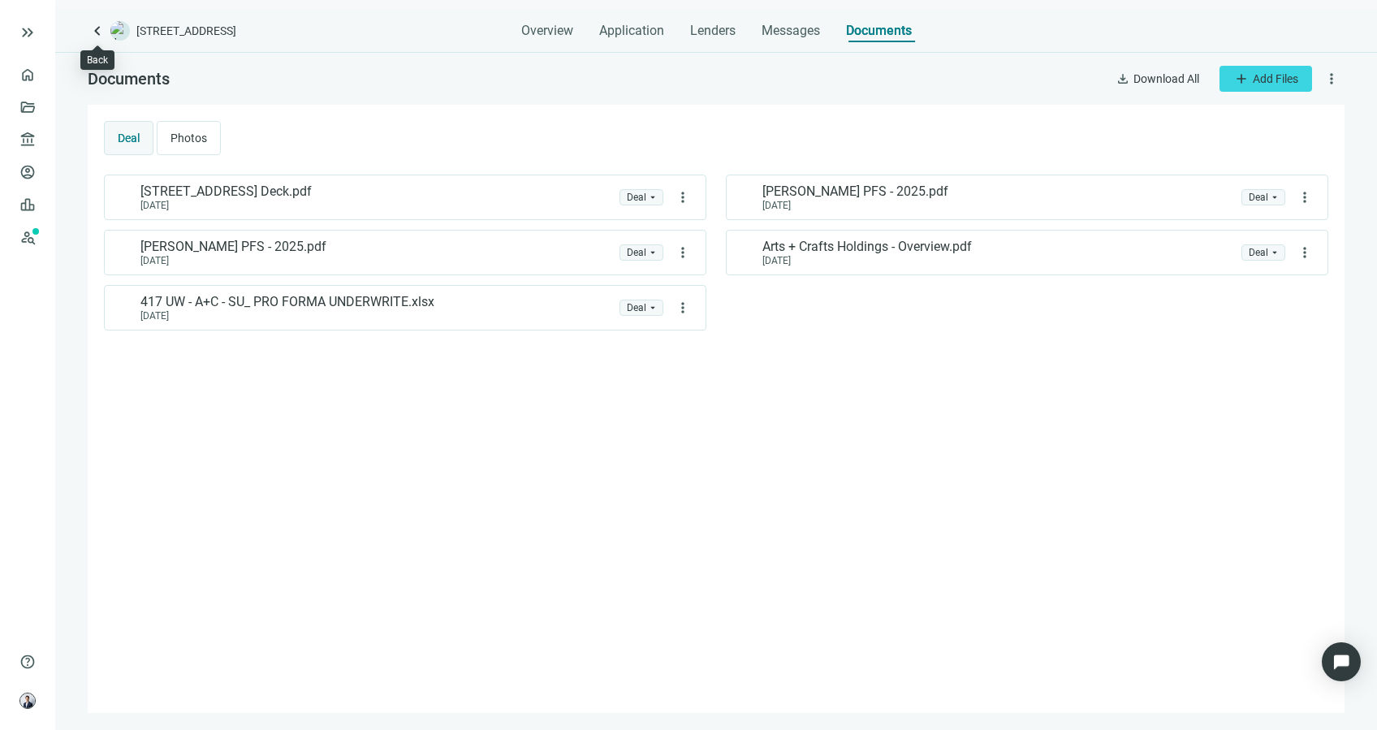
click at [93, 29] on span "keyboard_arrow_left" at bounding box center [97, 30] width 19 height 19
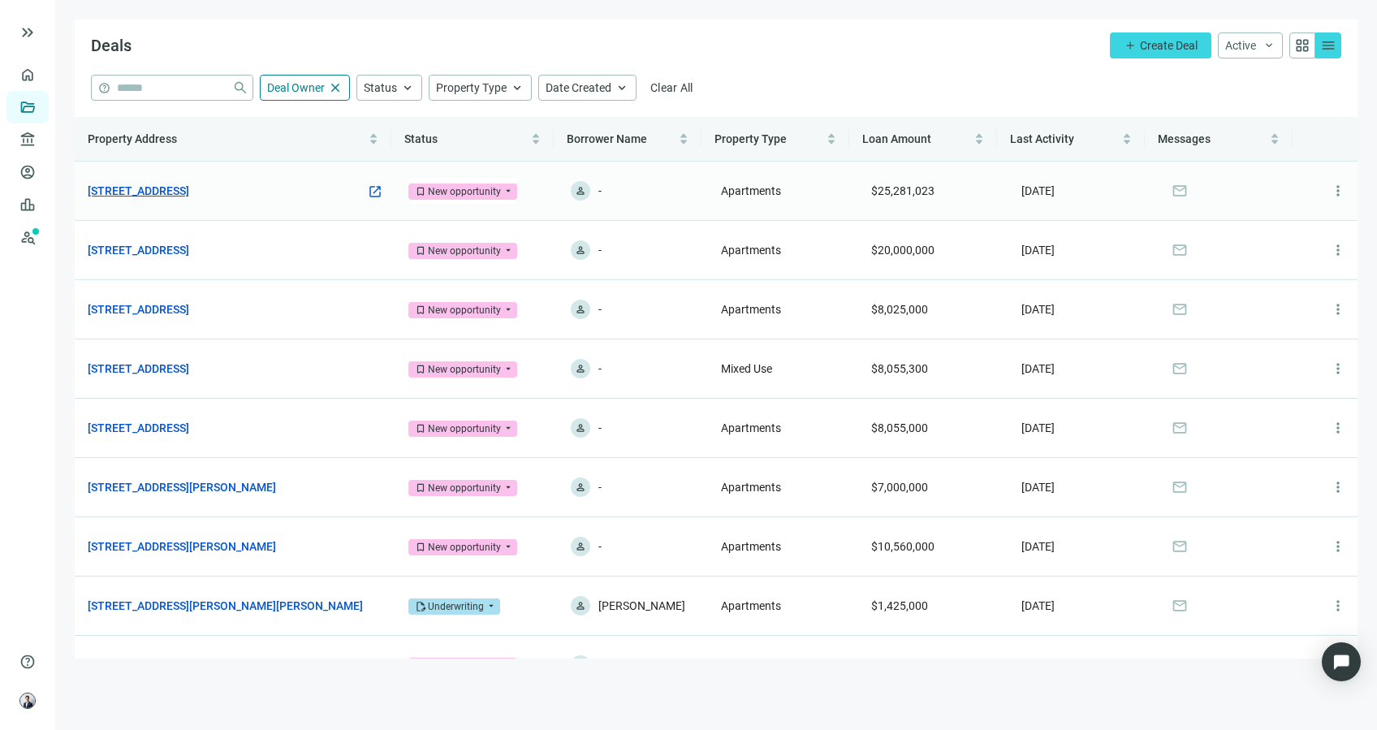
click at [189, 197] on link "[STREET_ADDRESS]" at bounding box center [139, 191] width 102 height 18
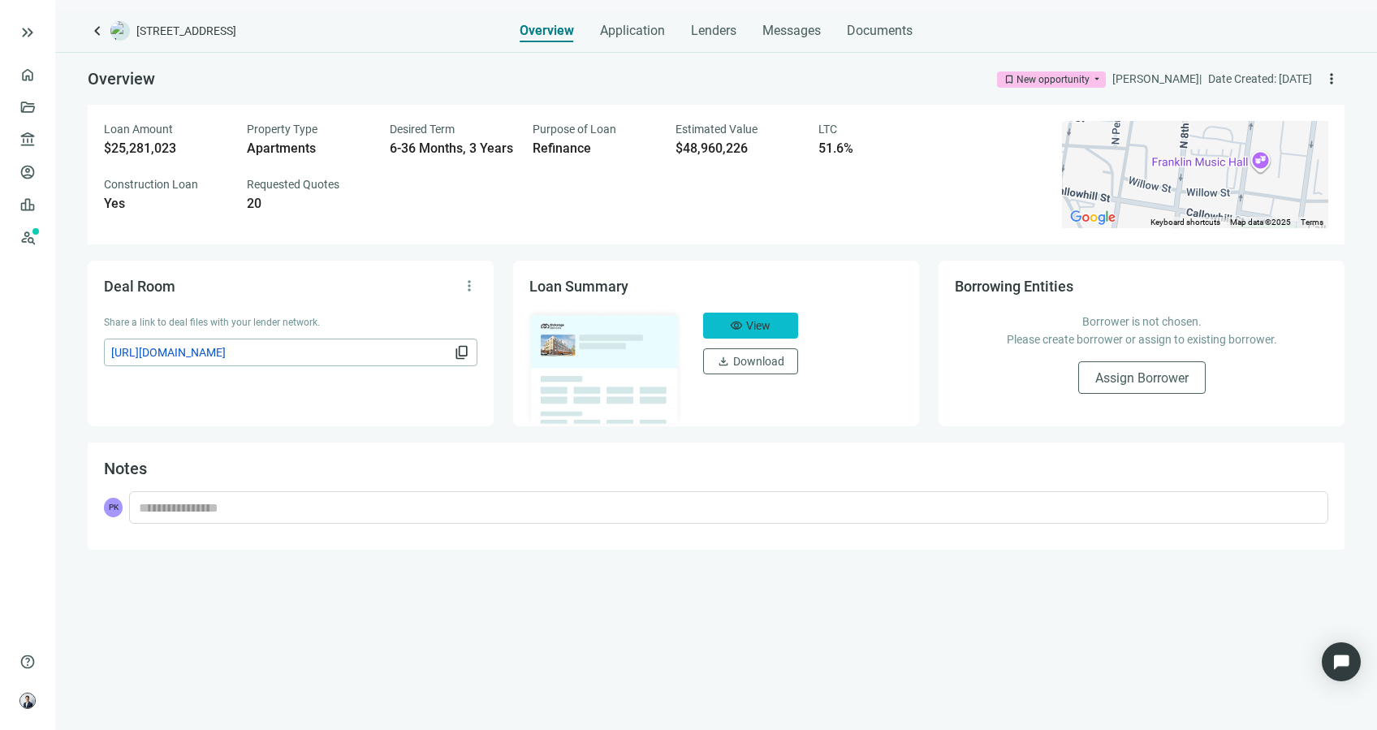
click at [760, 327] on span "View" at bounding box center [758, 325] width 24 height 13
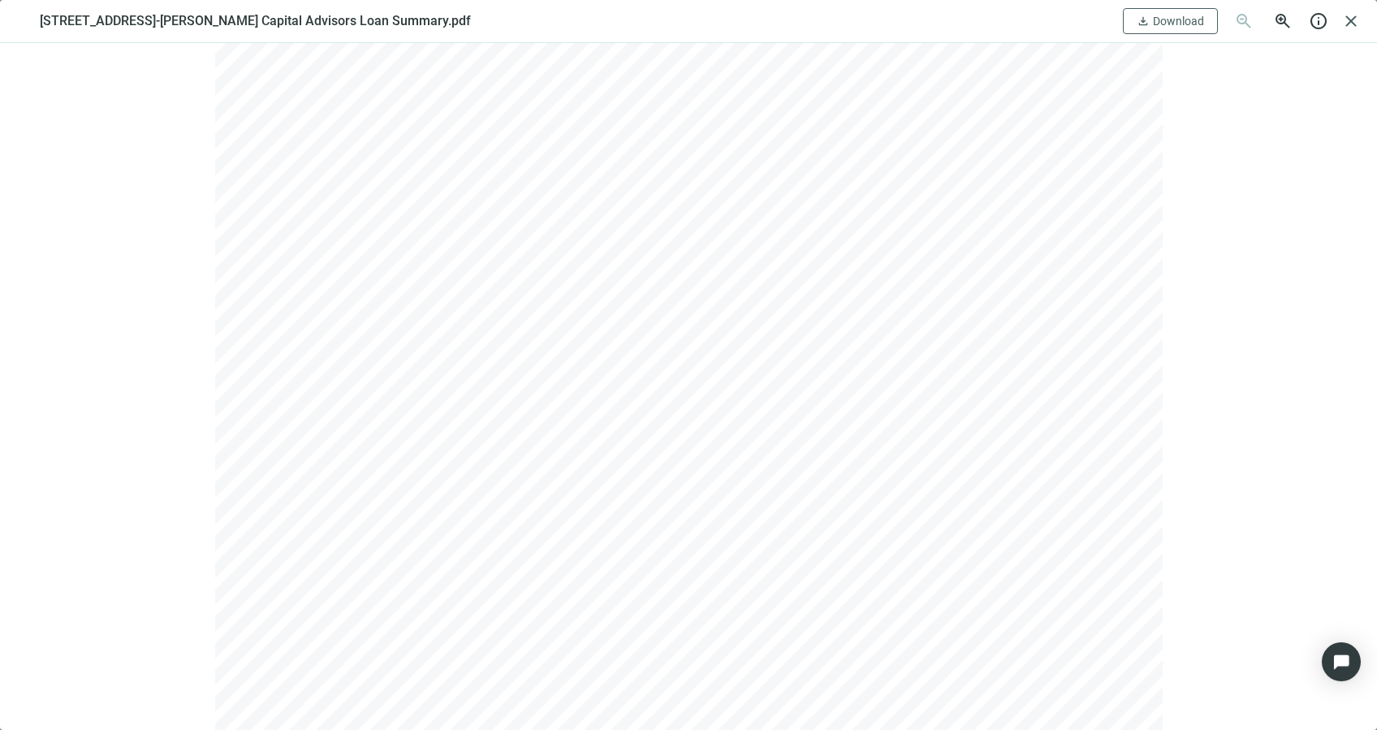
scroll to position [248, 0]
click at [1360, 27] on span "close" at bounding box center [1351, 20] width 19 height 19
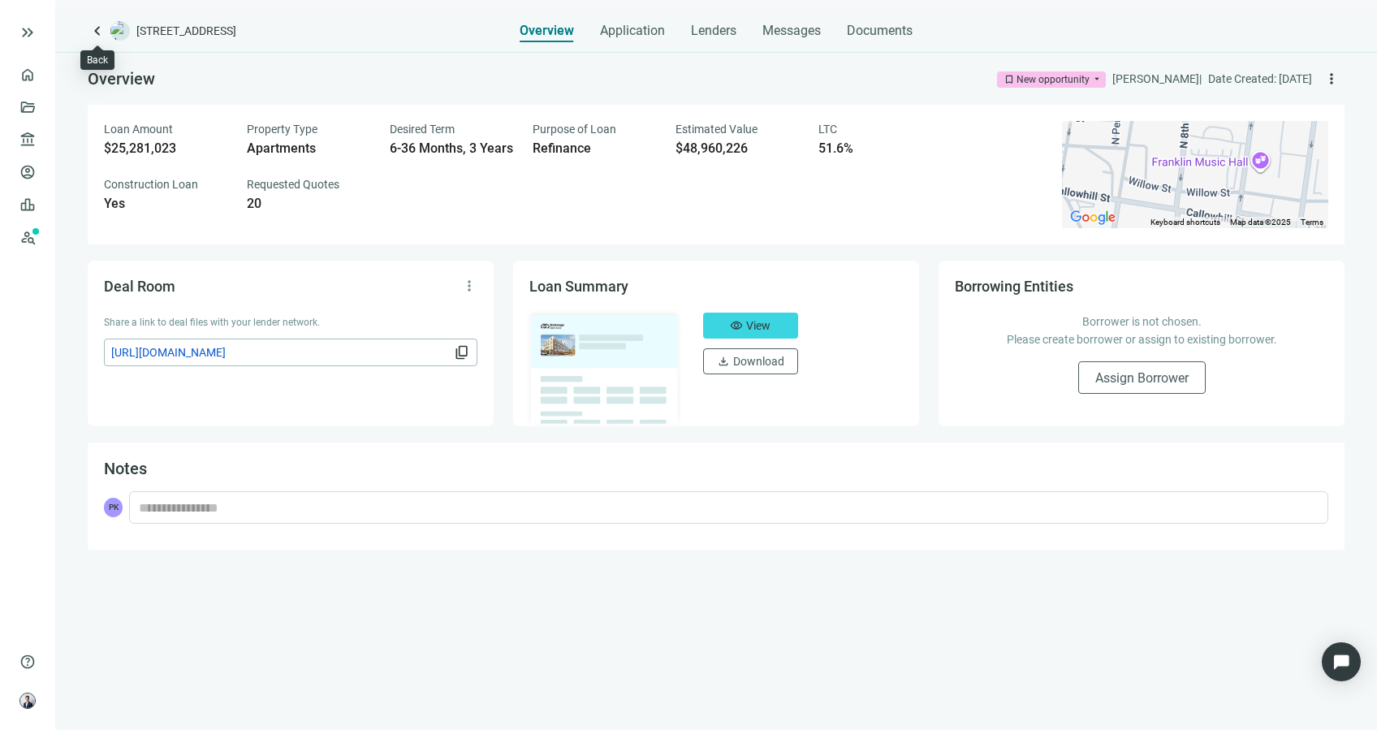
click at [97, 25] on span "keyboard_arrow_left" at bounding box center [97, 30] width 19 height 19
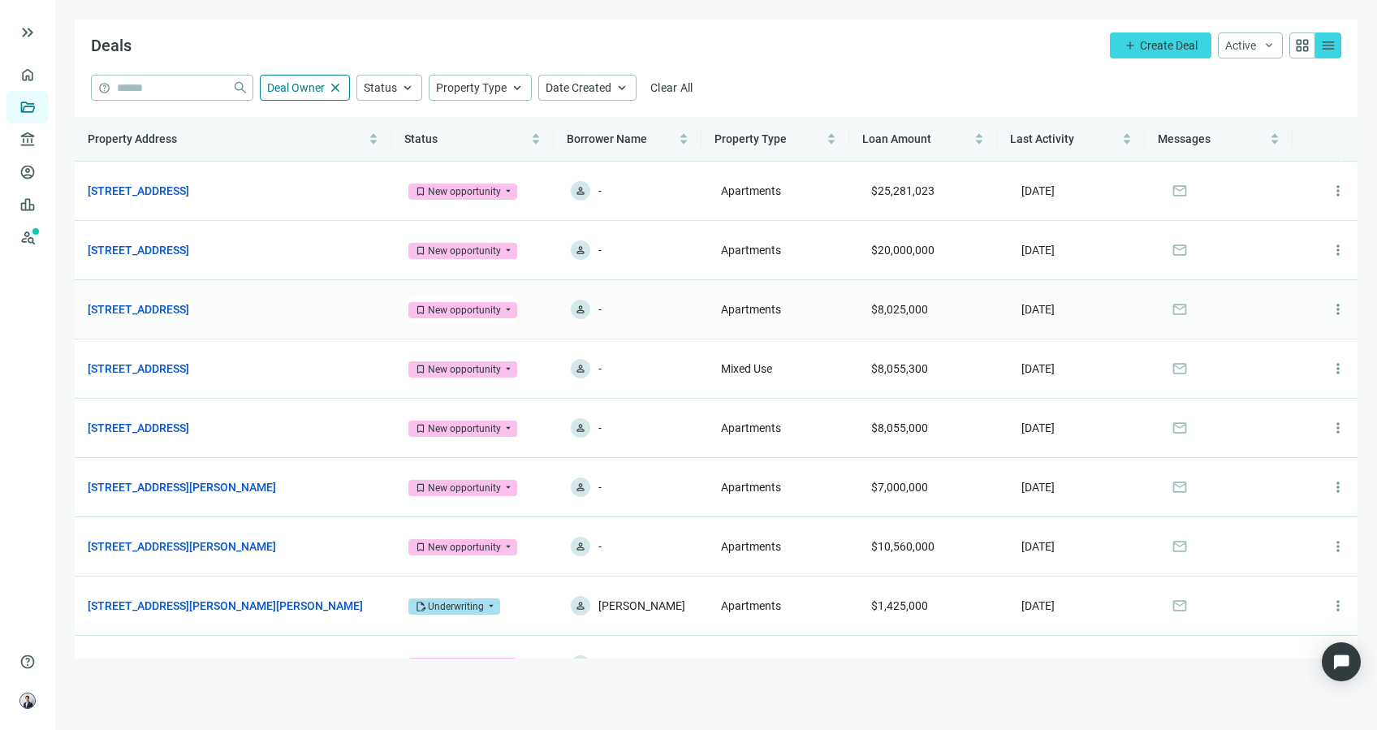
click at [271, 323] on td "[STREET_ADDRESS] open_in_new" at bounding box center [235, 309] width 321 height 59
click at [189, 315] on link "[STREET_ADDRESS]" at bounding box center [139, 310] width 102 height 18
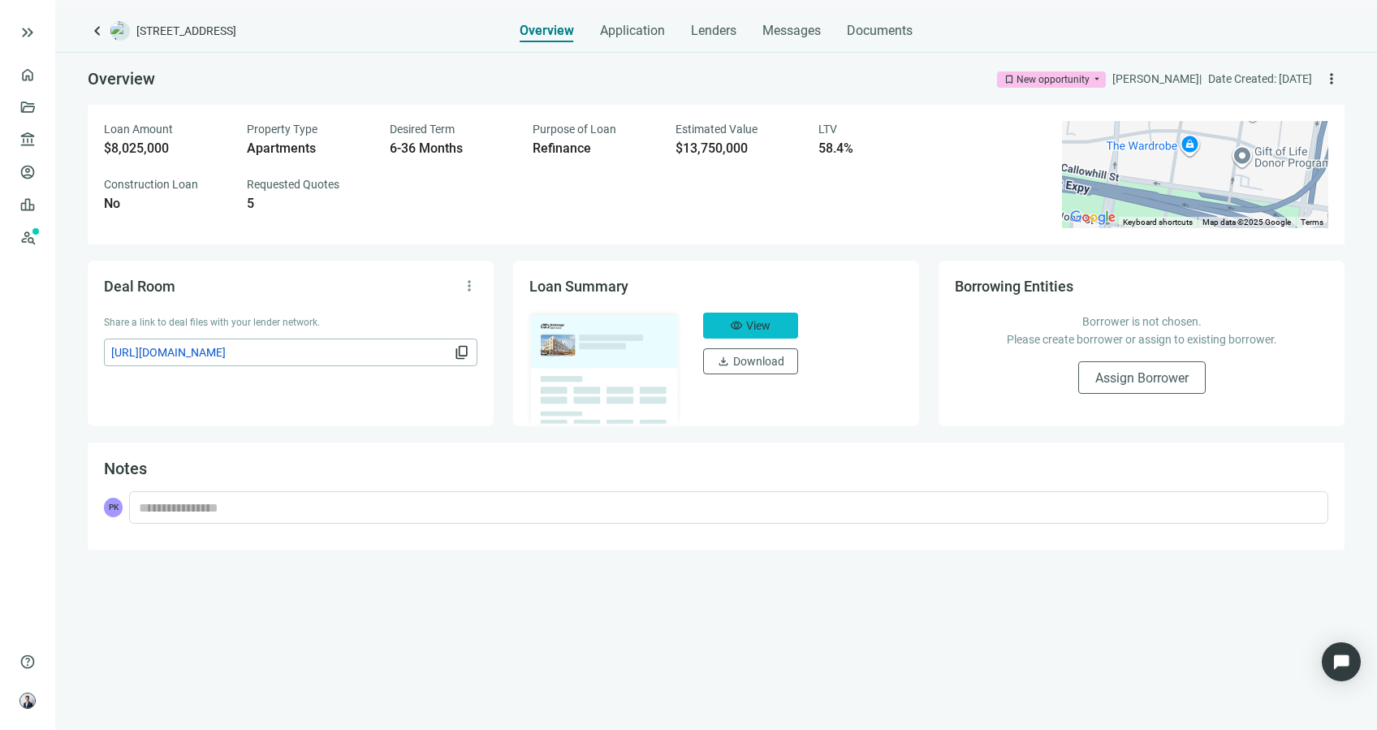
click at [776, 330] on button "visibility View" at bounding box center [750, 326] width 95 height 26
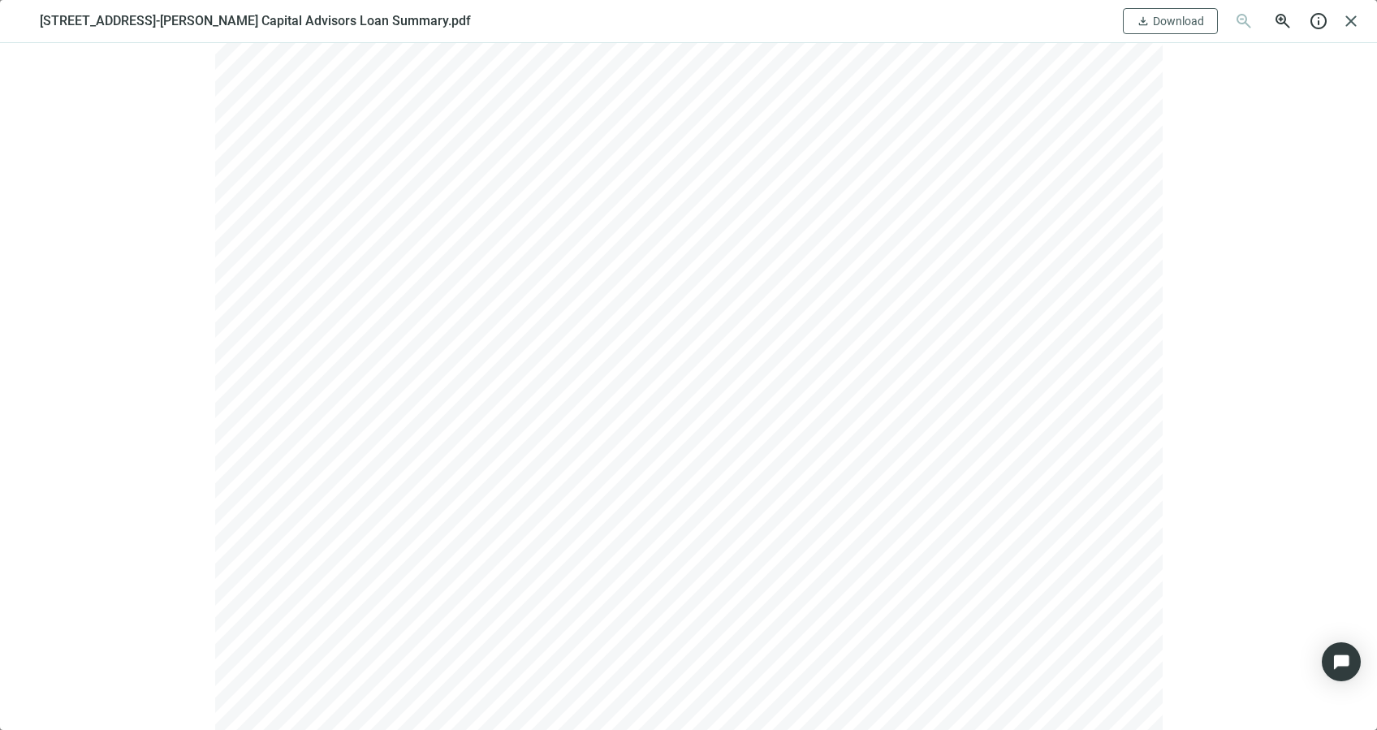
scroll to position [30, 0]
